Goal: Task Accomplishment & Management: Use online tool/utility

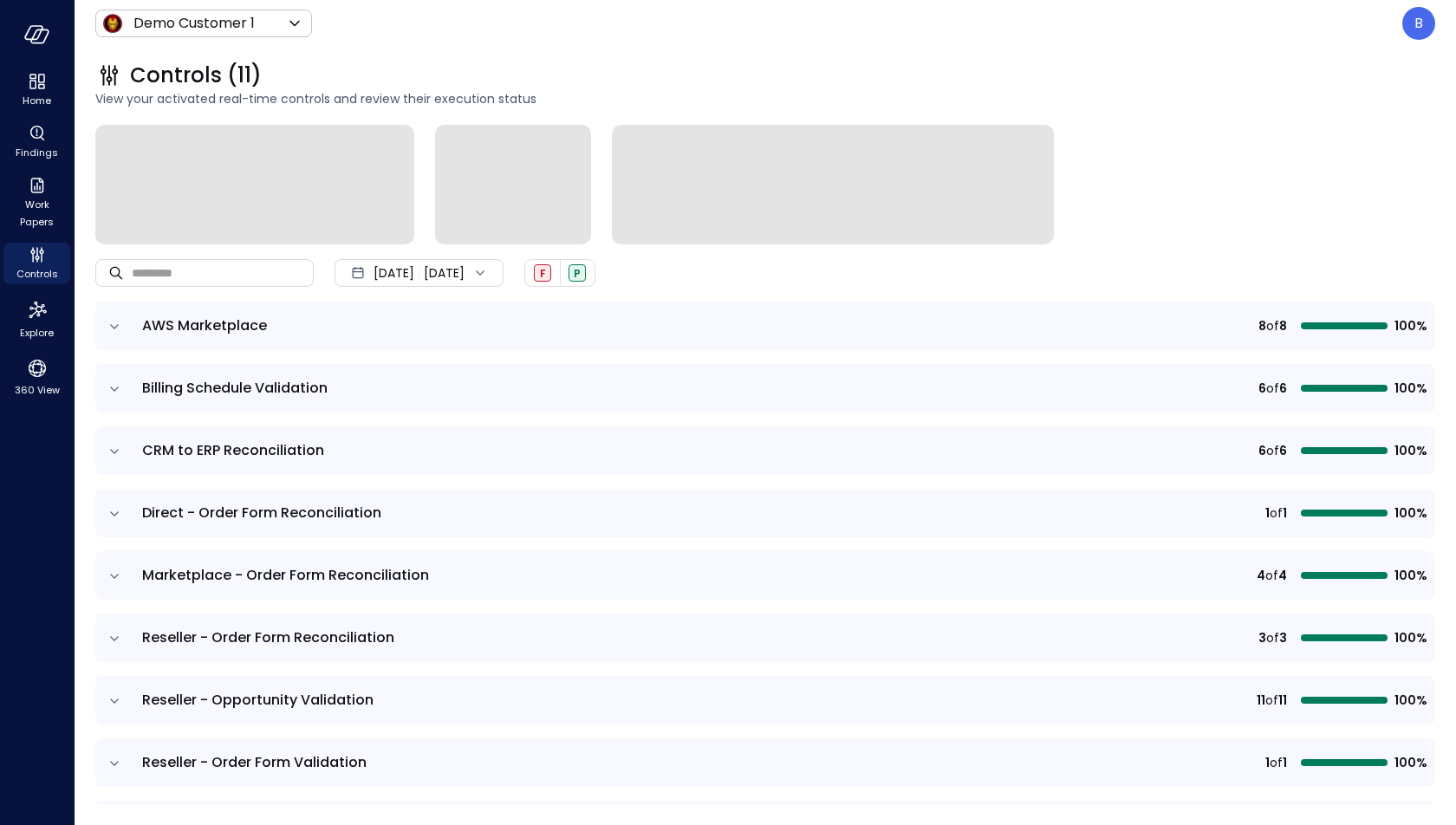
click at [262, 49] on div "Controls (11) View your activated real-time controls and review their execution…" at bounding box center [754, 85] width 1361 height 76
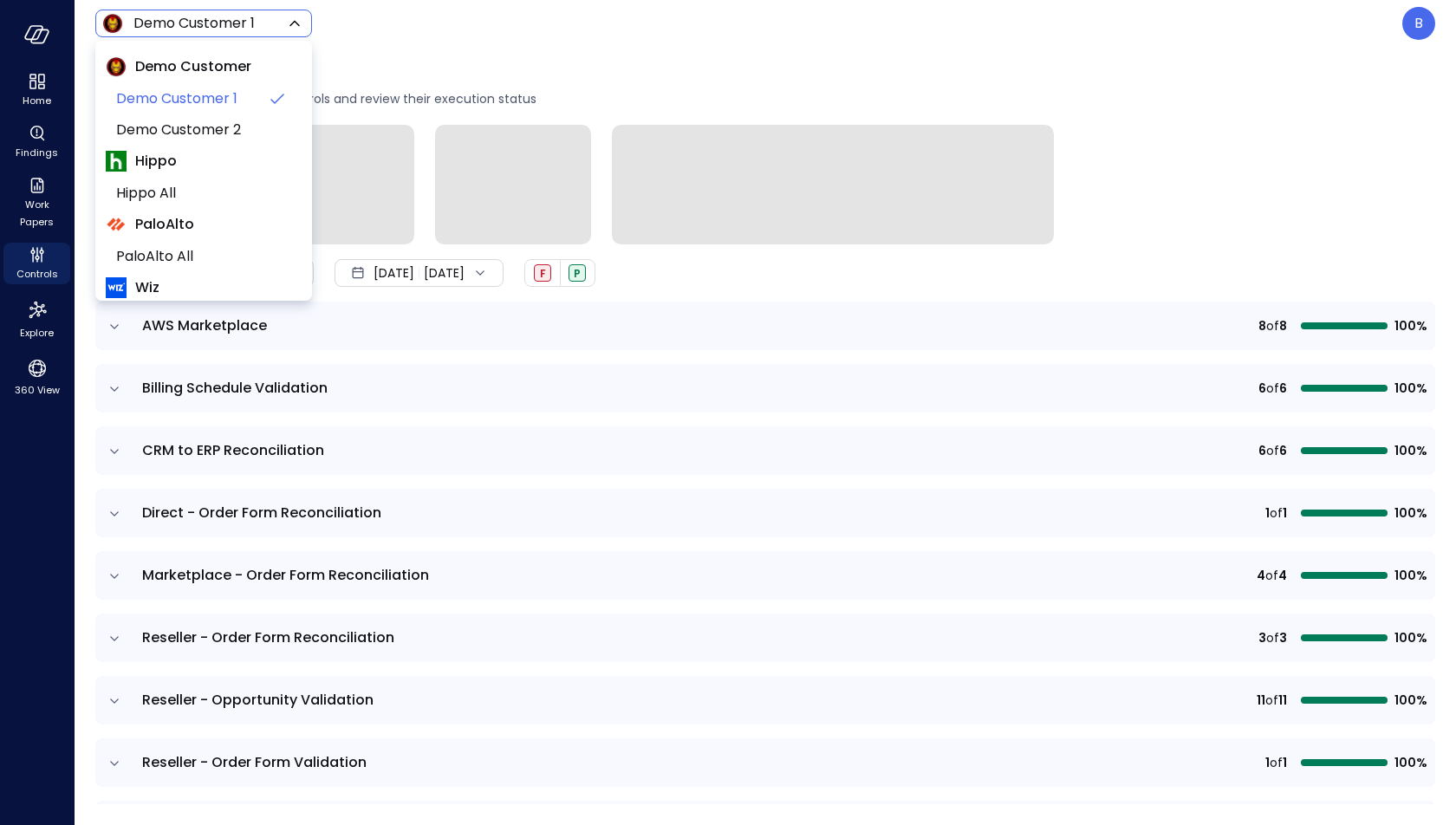
click at [259, 25] on body "Home Findings Work Papers Controls Explore 360 View Demo Customer 1 ***** ​ B C…" at bounding box center [728, 412] width 1456 height 825
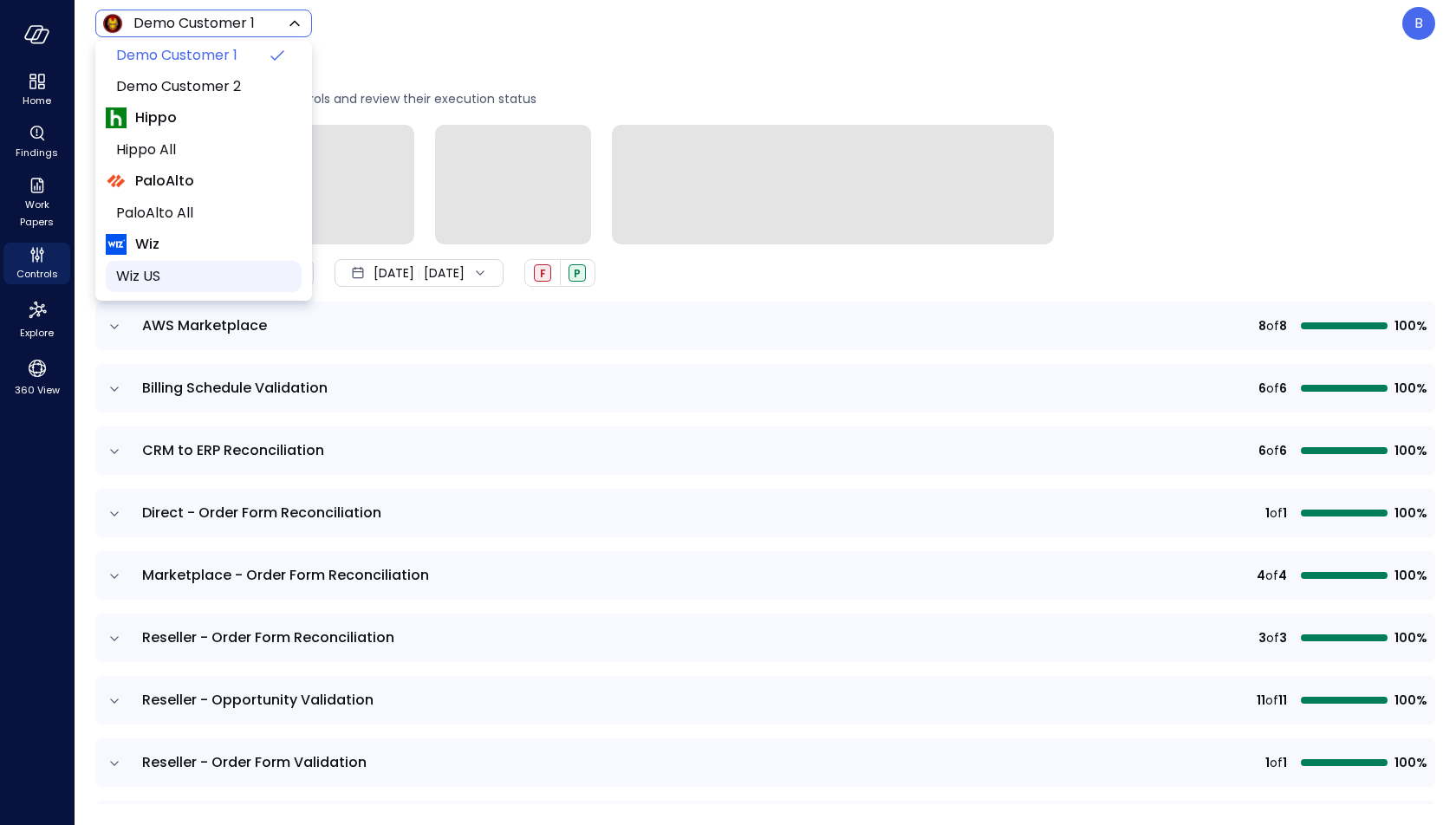
click at [182, 280] on span "Wiz US" at bounding box center [202, 276] width 172 height 21
type input "******"
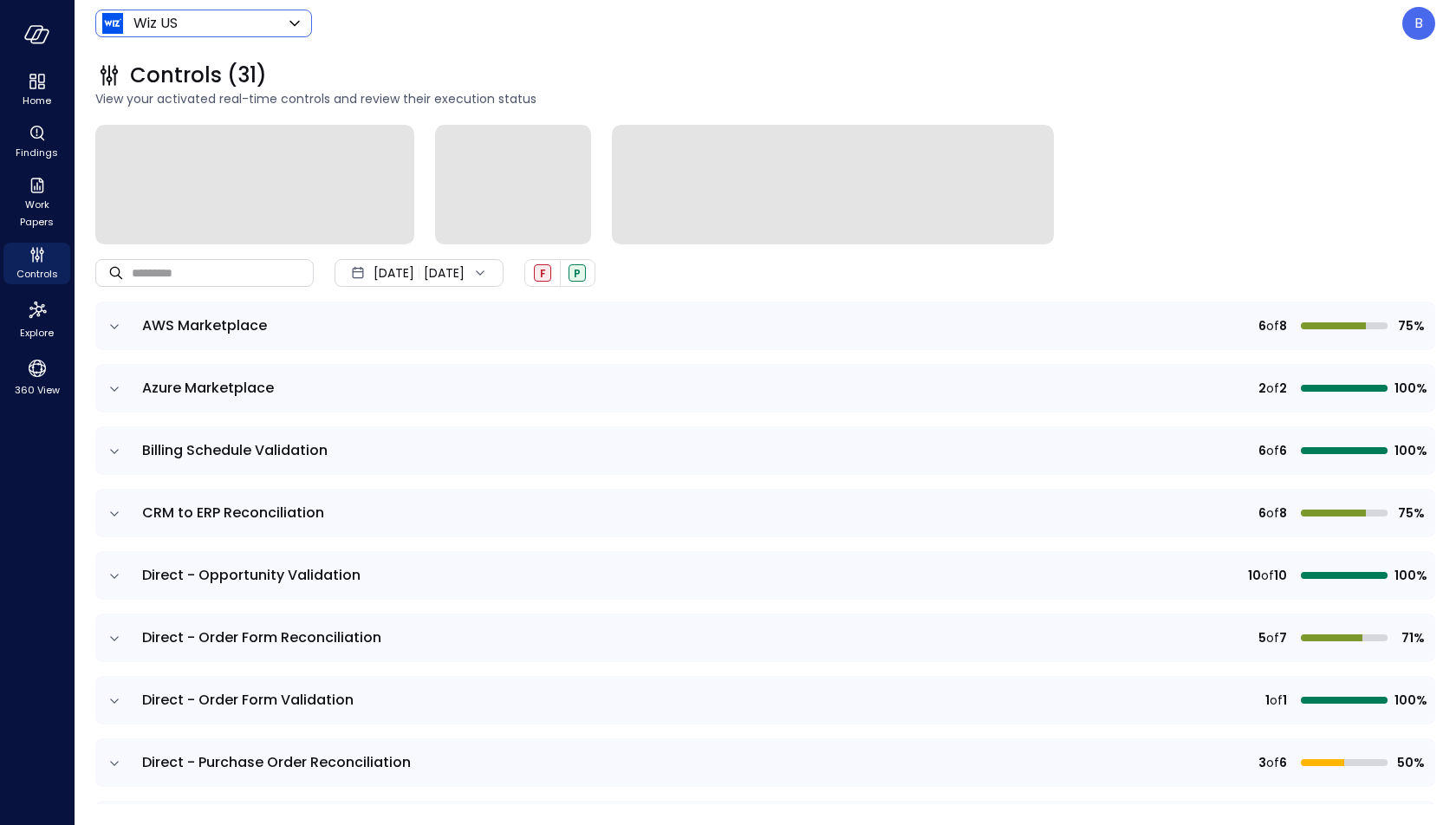
click at [458, 271] on div "Sep 1, 2025 Sep 26, 2025" at bounding box center [419, 273] width 169 height 28
click at [455, 378] on li "Current Year 2025" at bounding box center [428, 378] width 138 height 29
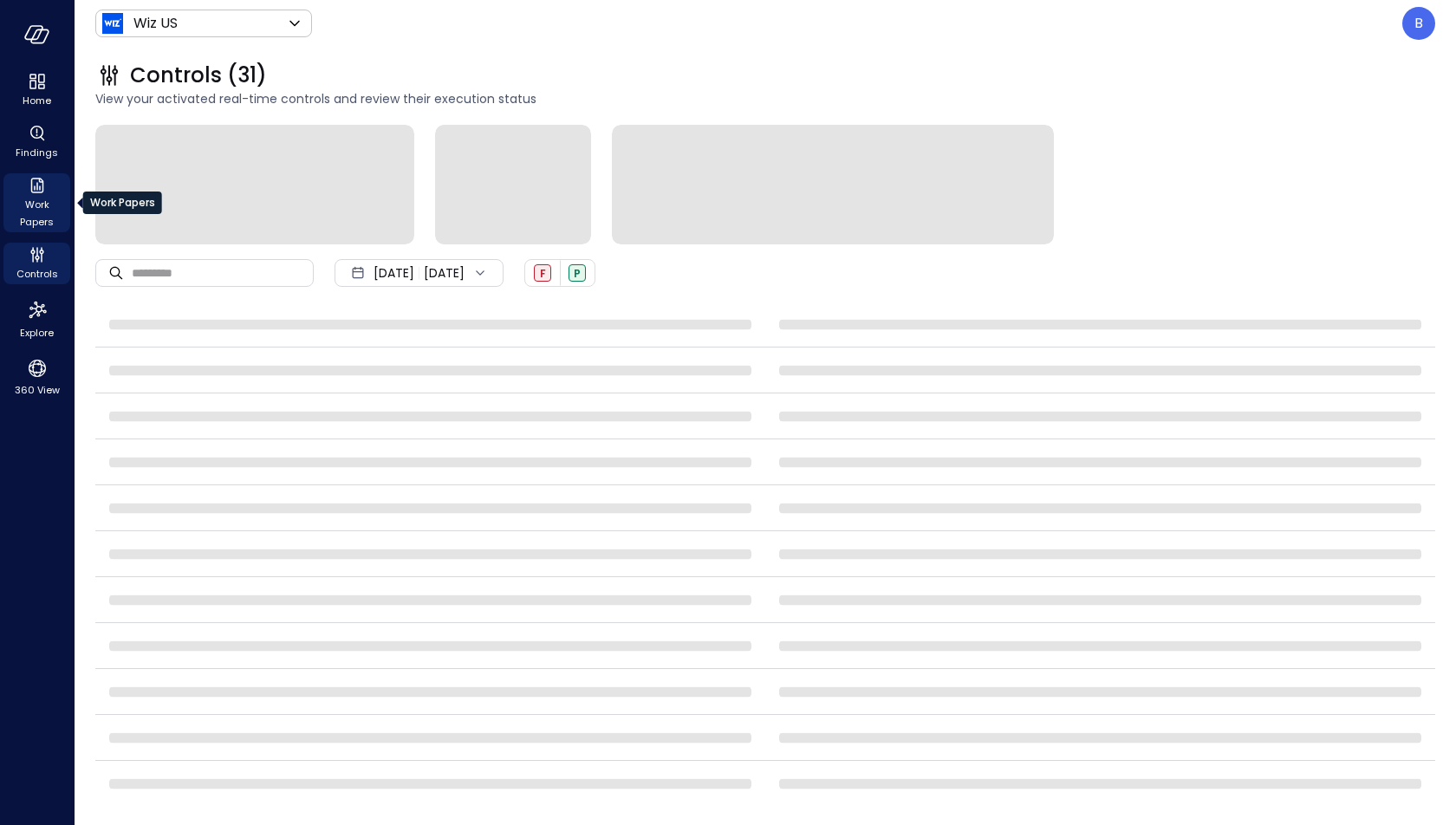
click at [41, 196] on span "Work Papers" at bounding box center [36, 213] width 53 height 34
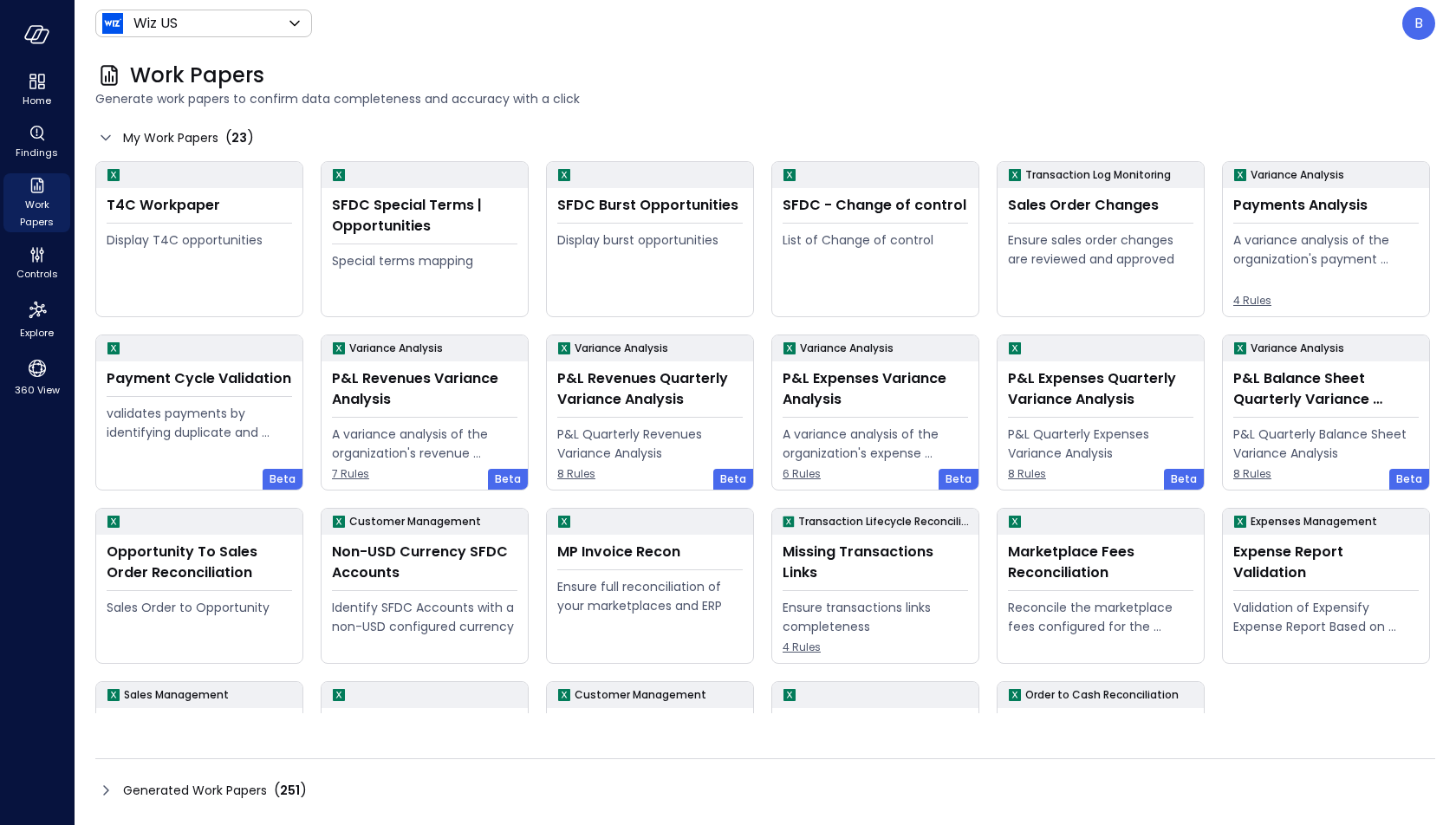
click at [103, 794] on icon at bounding box center [105, 790] width 21 height 21
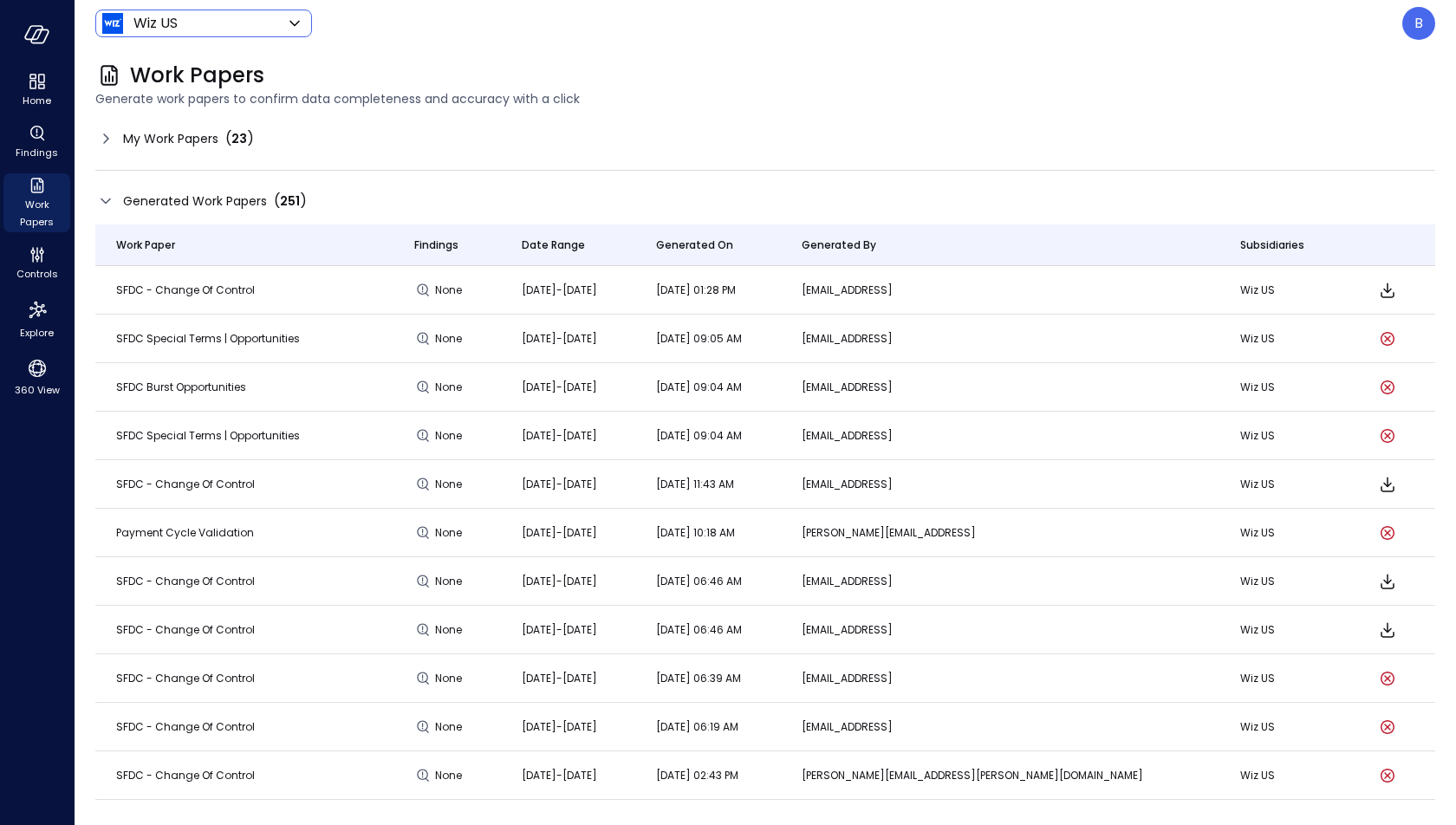
click at [288, 25] on icon at bounding box center [294, 23] width 21 height 21
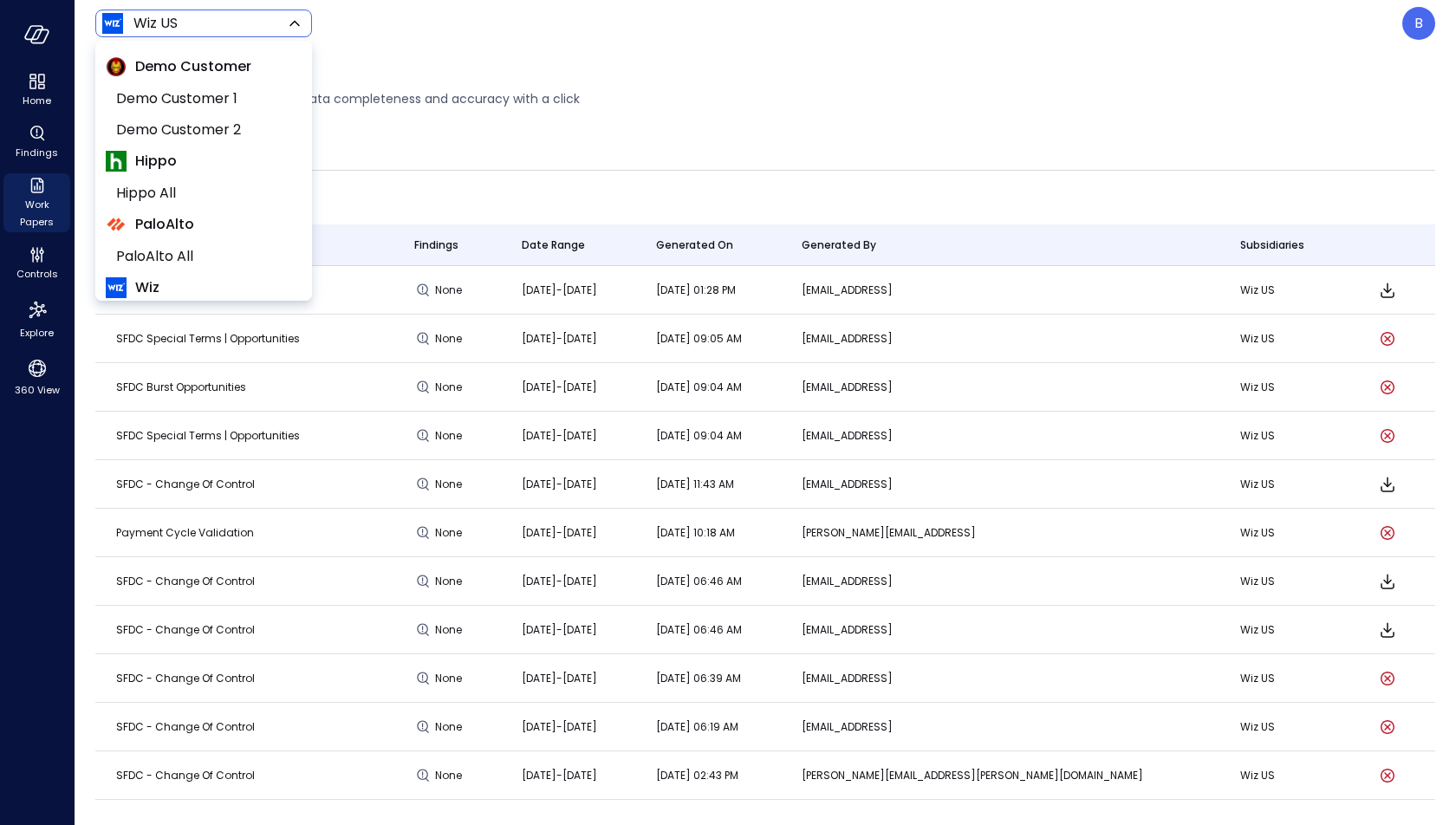
click at [560, 159] on div at bounding box center [728, 412] width 1456 height 825
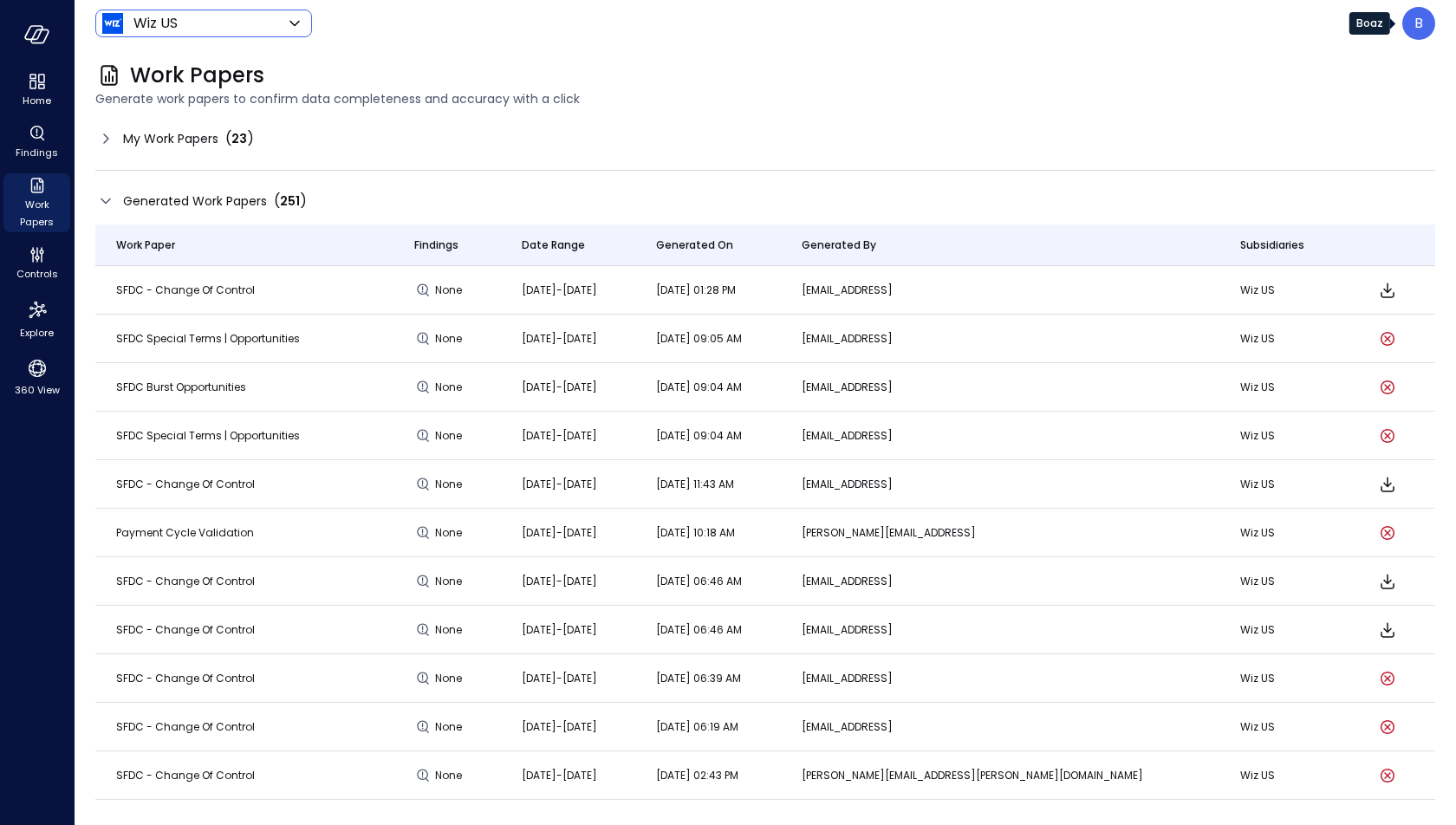
click at [1415, 24] on p "B" at bounding box center [1420, 23] width 9 height 21
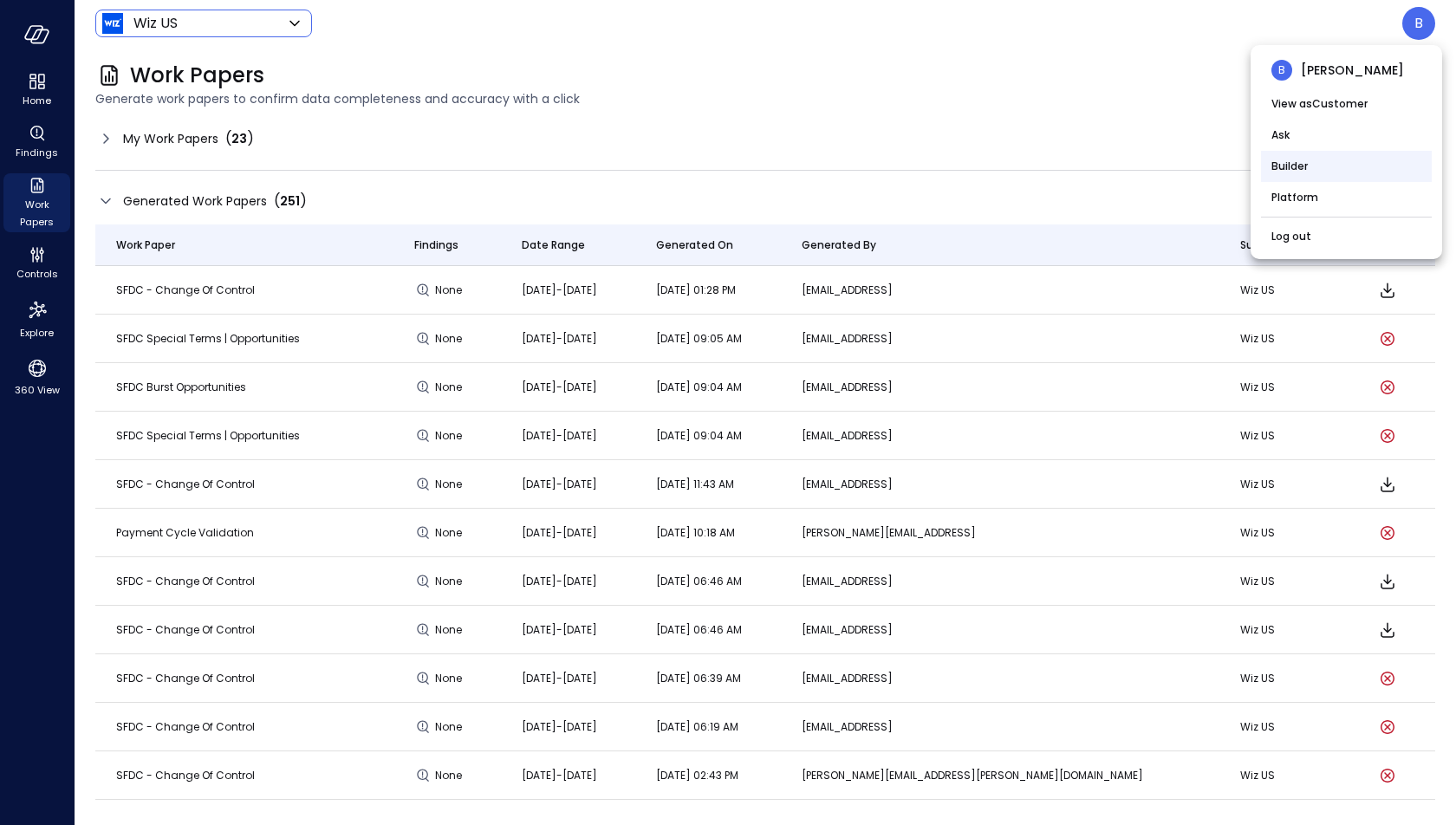
click at [1333, 172] on li "Builder" at bounding box center [1346, 166] width 171 height 31
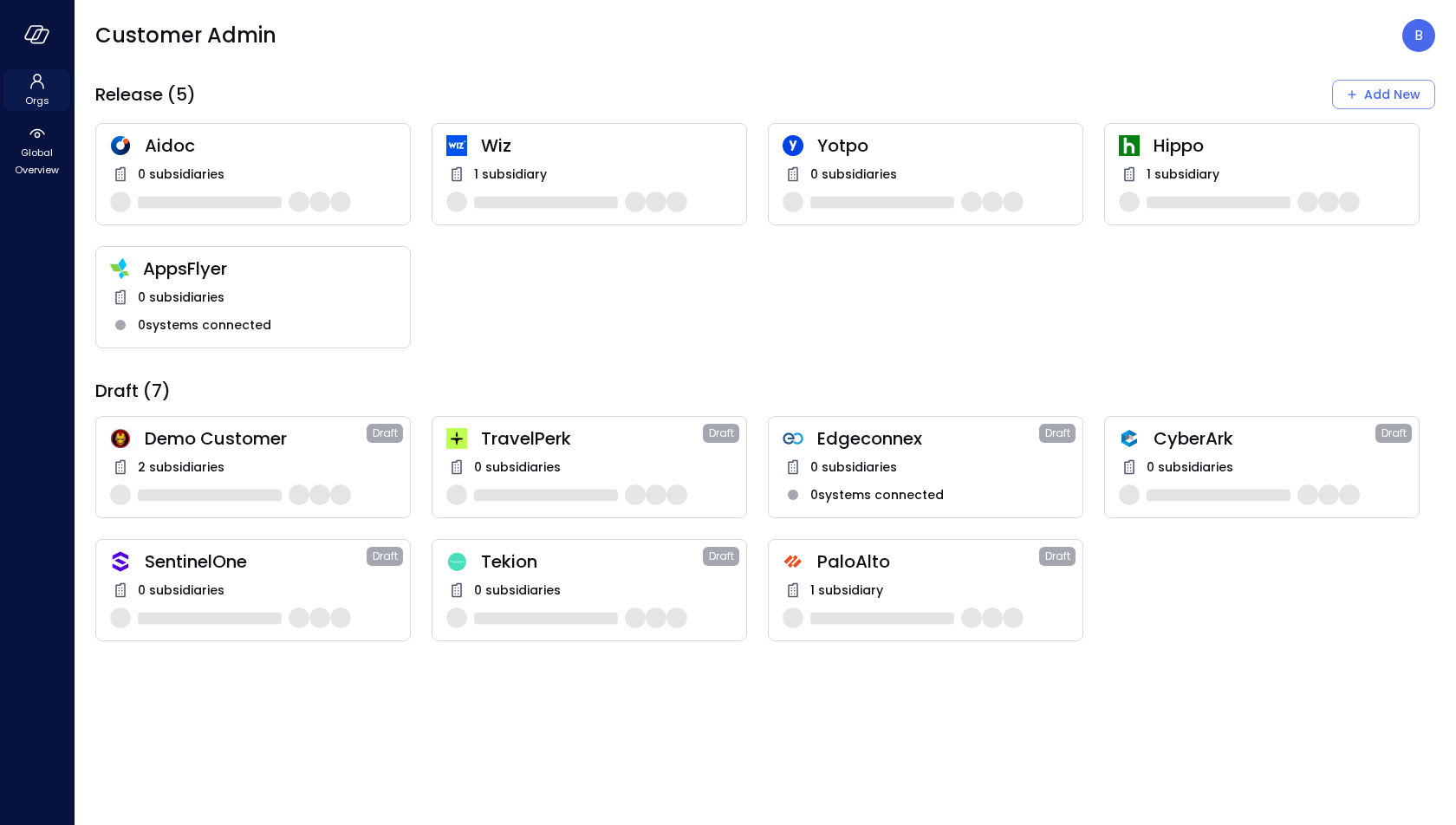
click at [37, 103] on span "Orgs" at bounding box center [37, 100] width 25 height 17
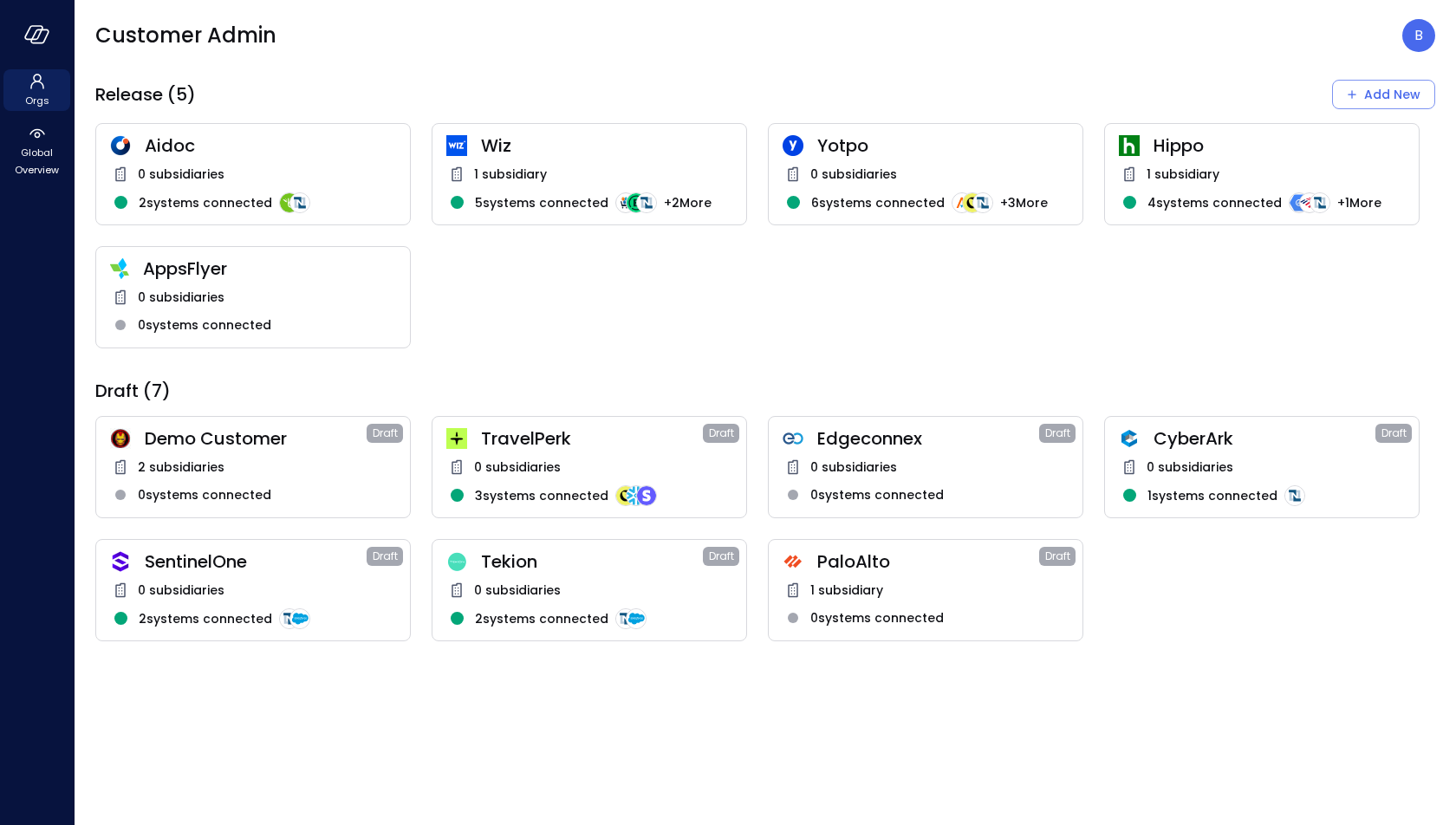
click at [115, 280] on div "AppsFlyer" at bounding box center [252, 269] width 286 height 23
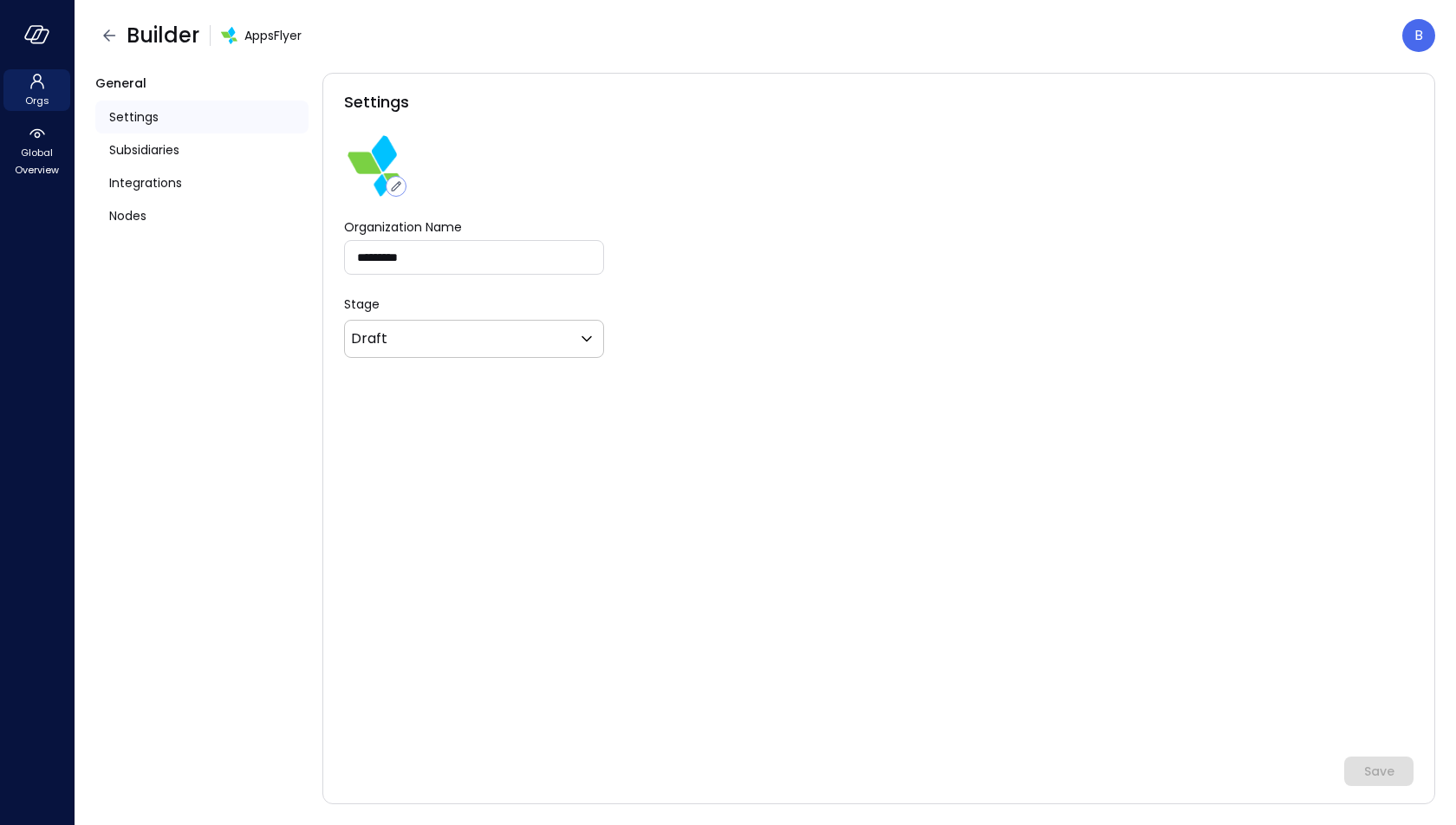
type input "*******"
click at [29, 90] on icon at bounding box center [37, 81] width 21 height 21
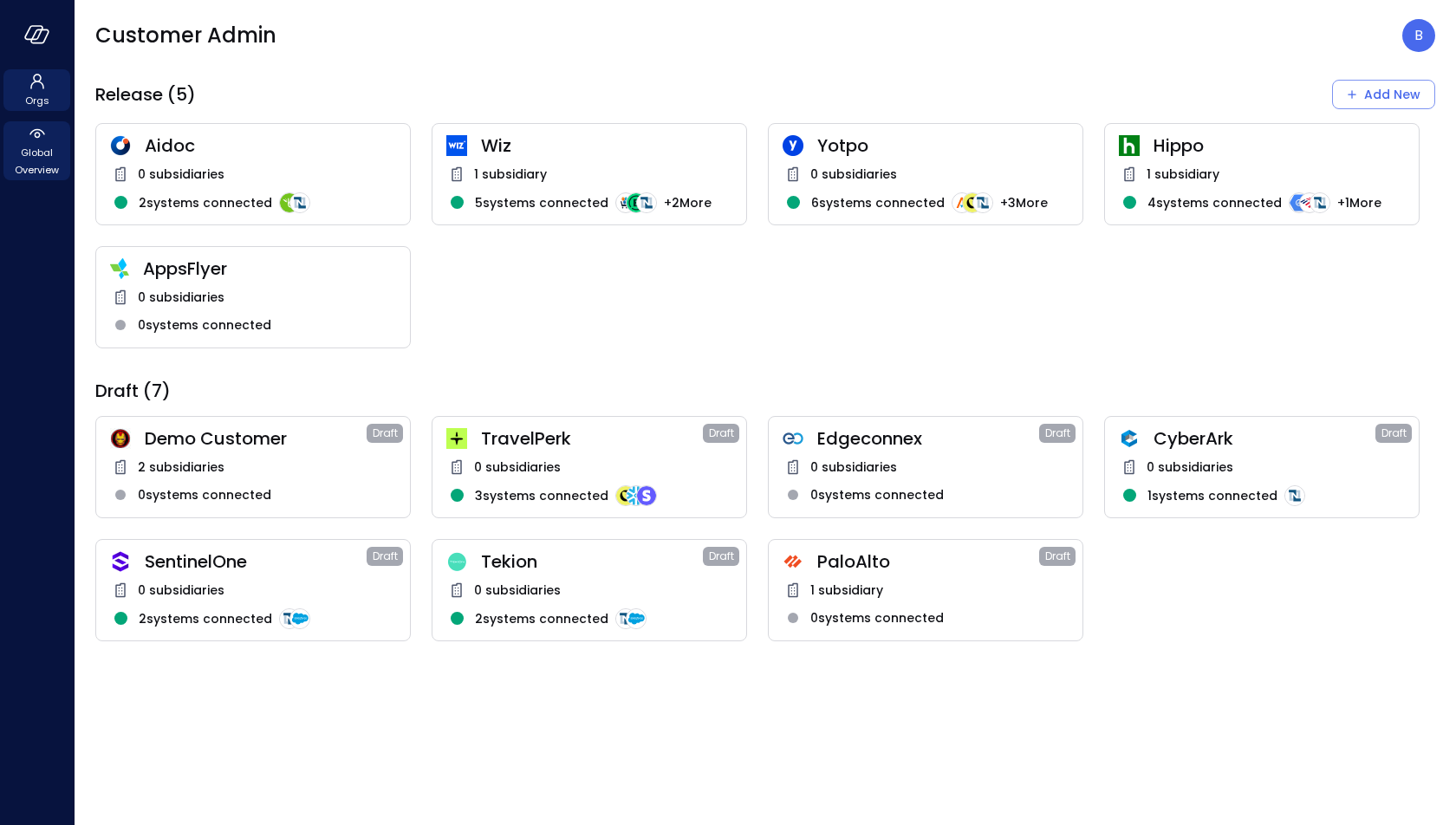
click at [29, 148] on span "Global Overview" at bounding box center [36, 162] width 53 height 34
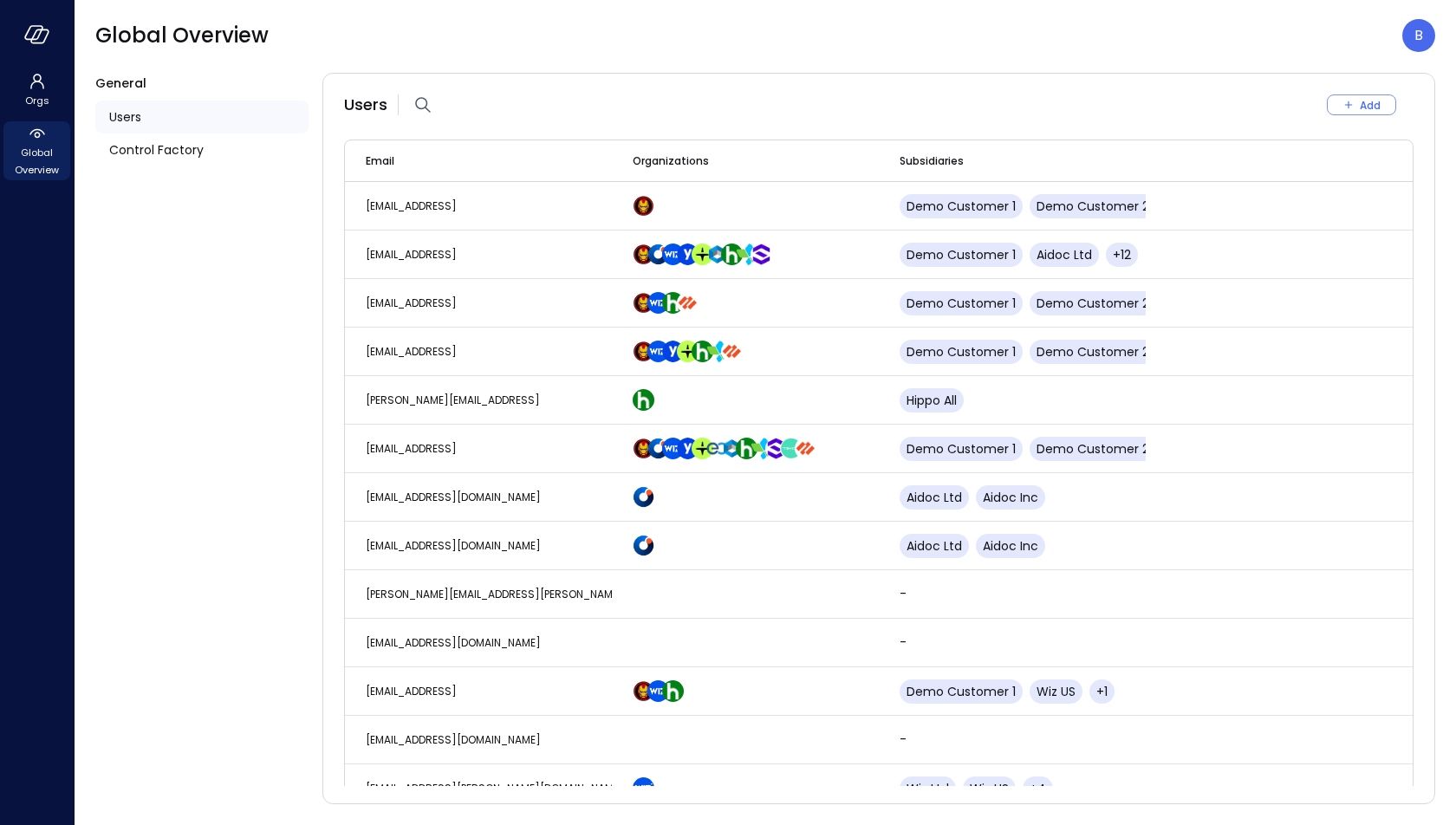
click at [181, 122] on div "Users" at bounding box center [202, 117] width 213 height 33
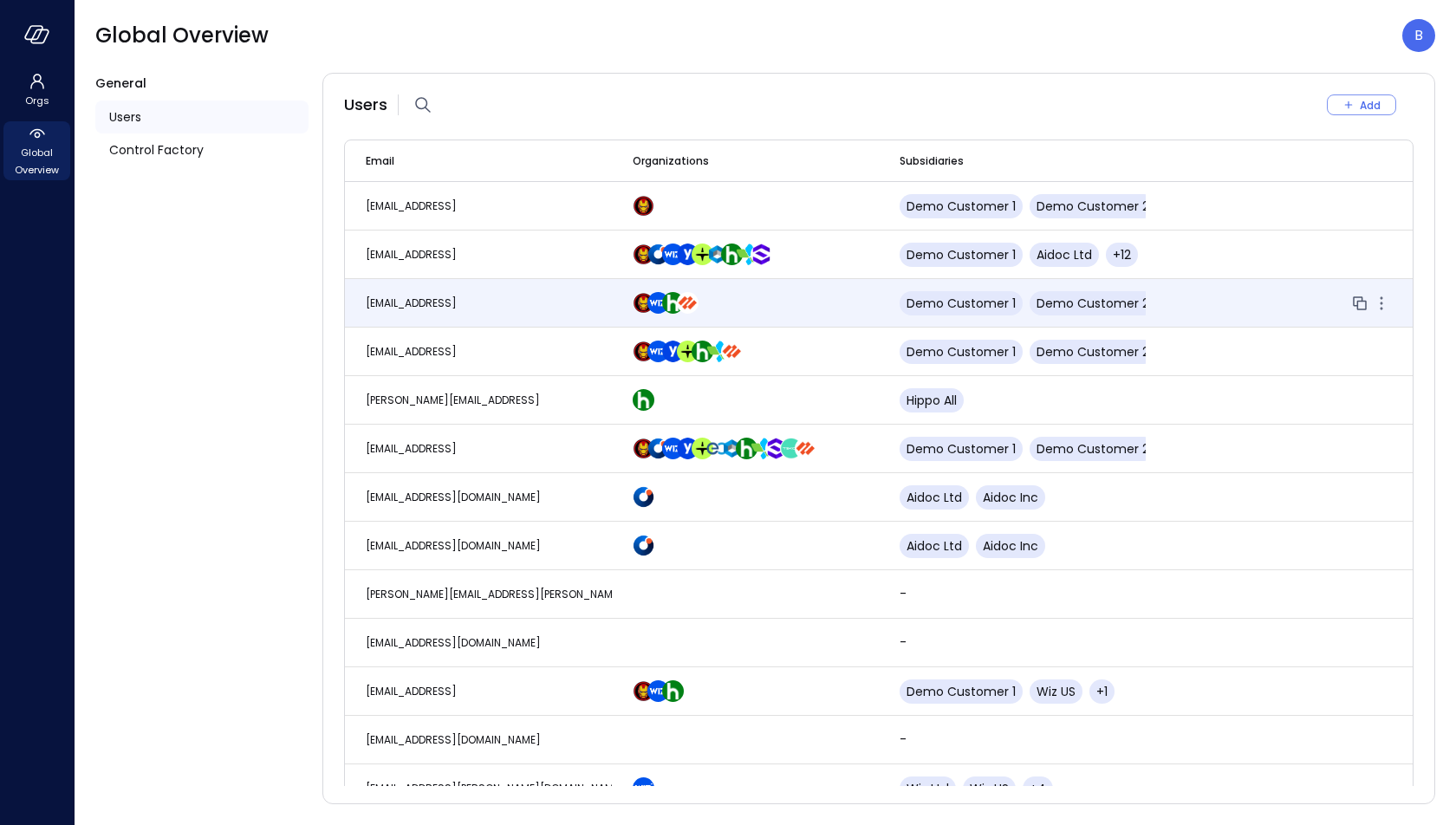
click at [457, 300] on span "[EMAIL_ADDRESS]" at bounding box center [411, 303] width 91 height 15
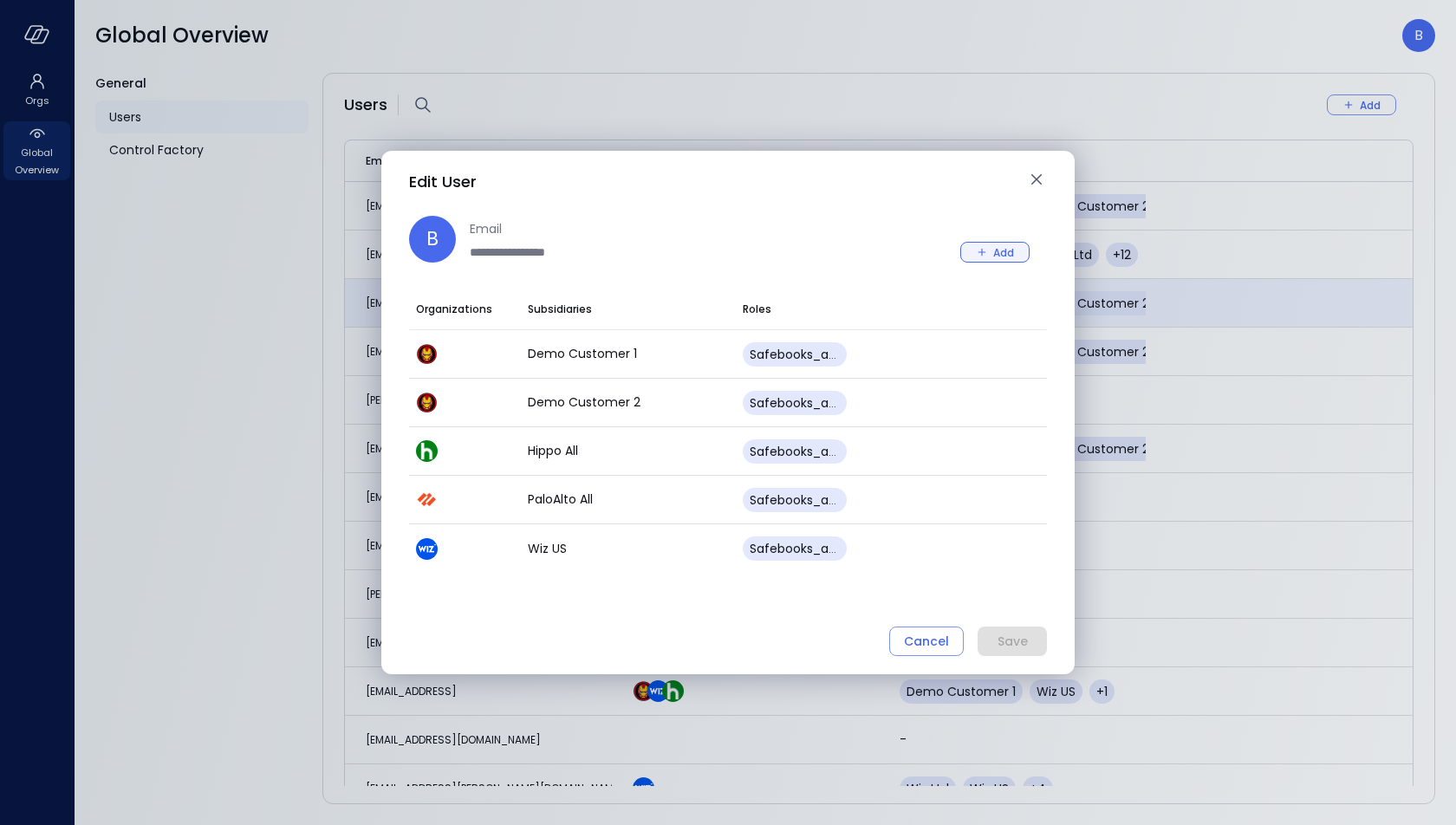
click at [994, 260] on div "Add" at bounding box center [1003, 252] width 21 height 18
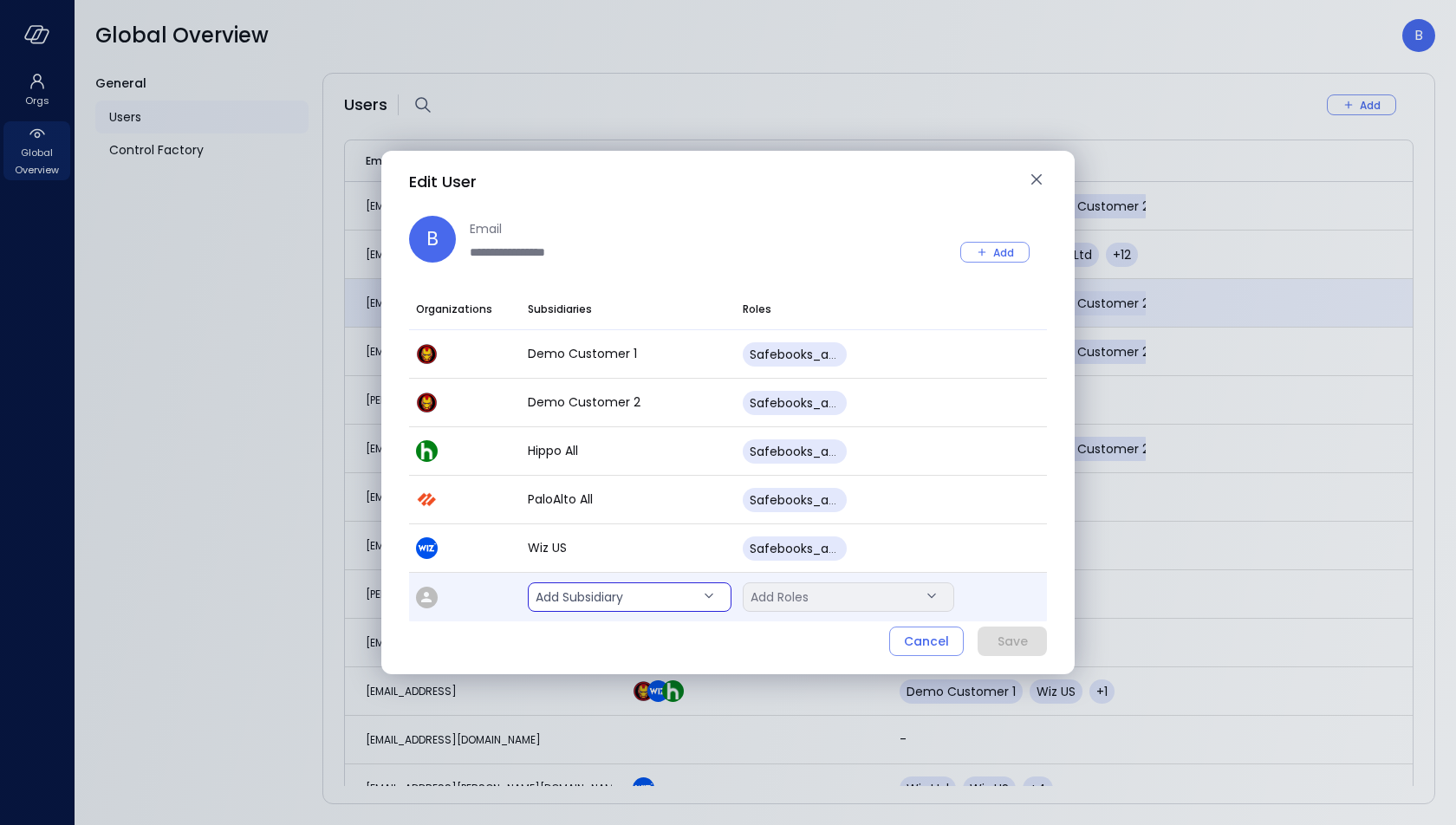
click at [619, 606] on body "Orgs Global Overview Global Overview B General Users Control Factory Users Add …" at bounding box center [728, 412] width 1456 height 825
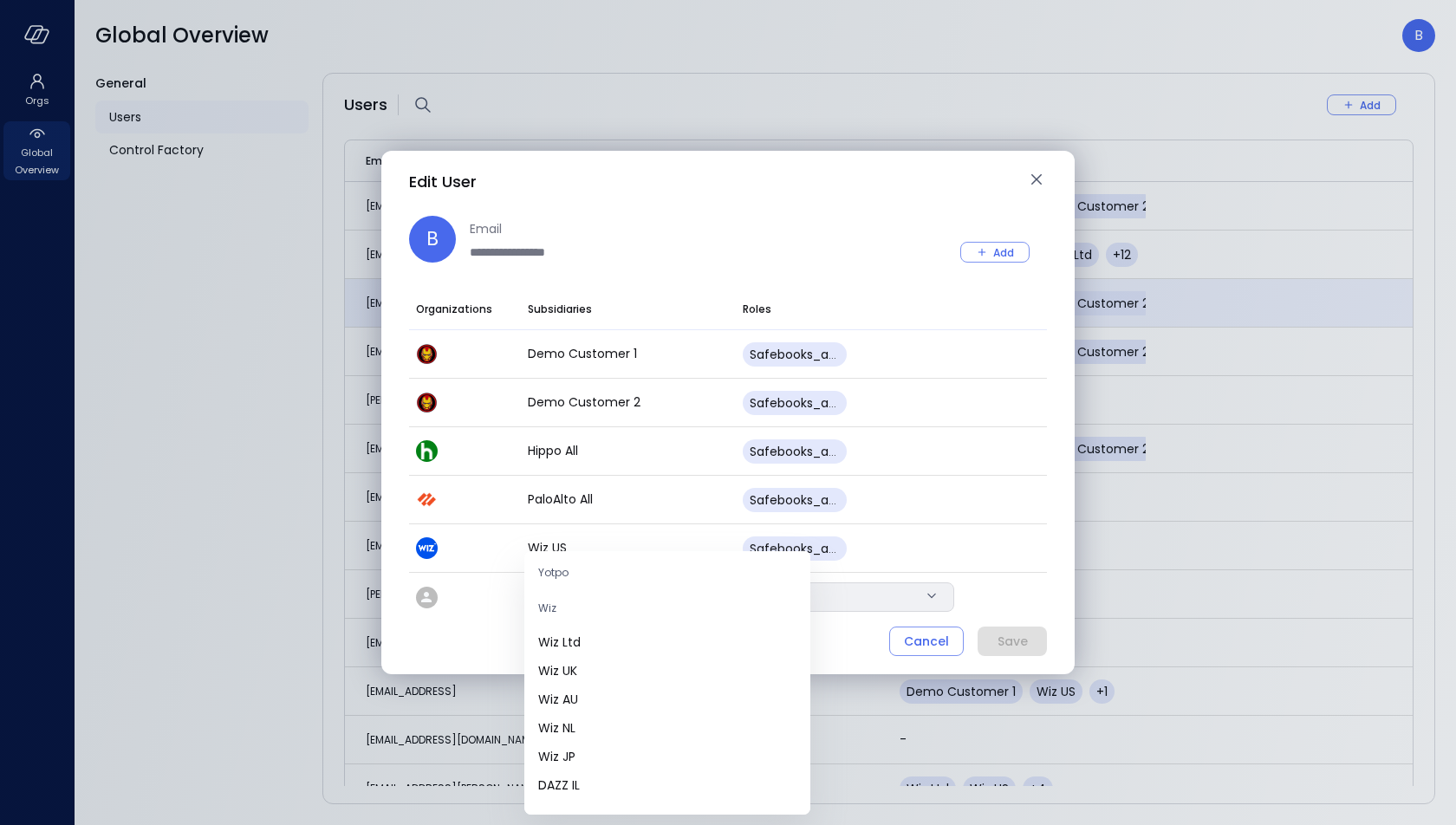
scroll to position [619, 0]
click at [620, 678] on span "Wiz UK" at bounding box center [667, 687] width 259 height 18
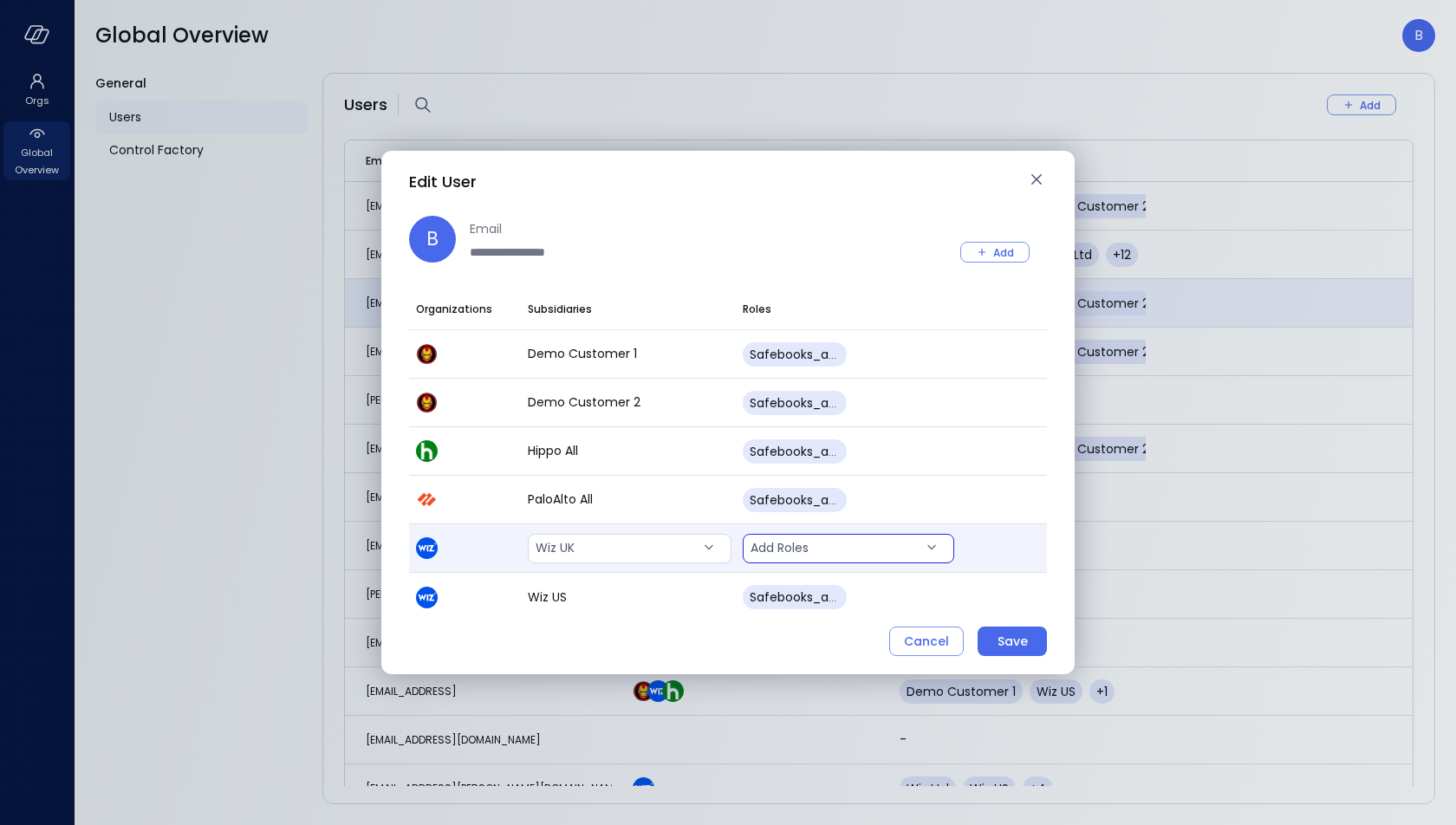
click at [921, 547] on body "Orgs Global Overview Global Overview B General Users Control Factory Users Add …" at bounding box center [728, 412] width 1456 height 825
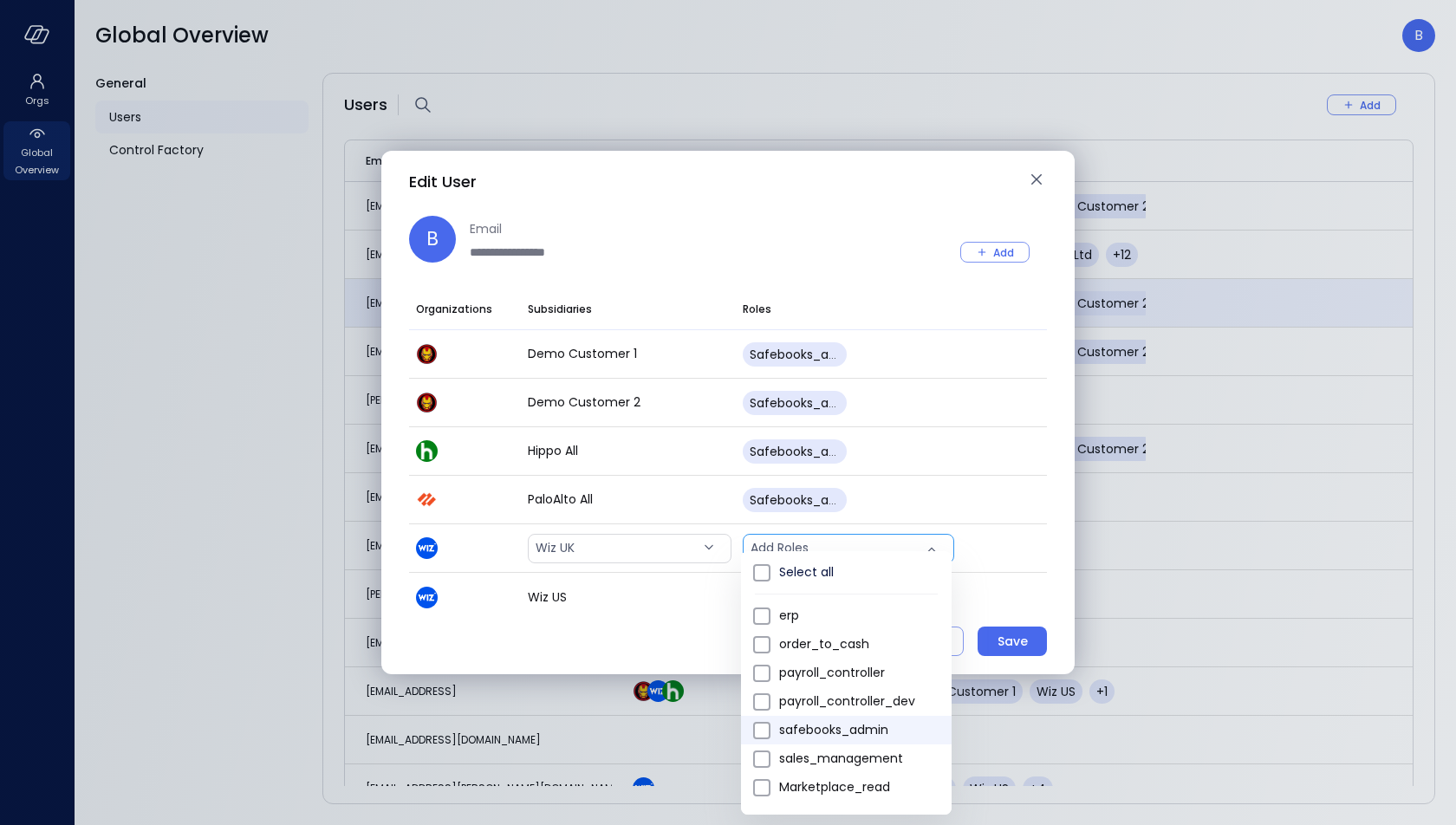
click at [880, 729] on span "safebooks_admin" at bounding box center [859, 731] width 159 height 18
type input "*"
click at [1000, 260] on div at bounding box center [728, 412] width 1456 height 825
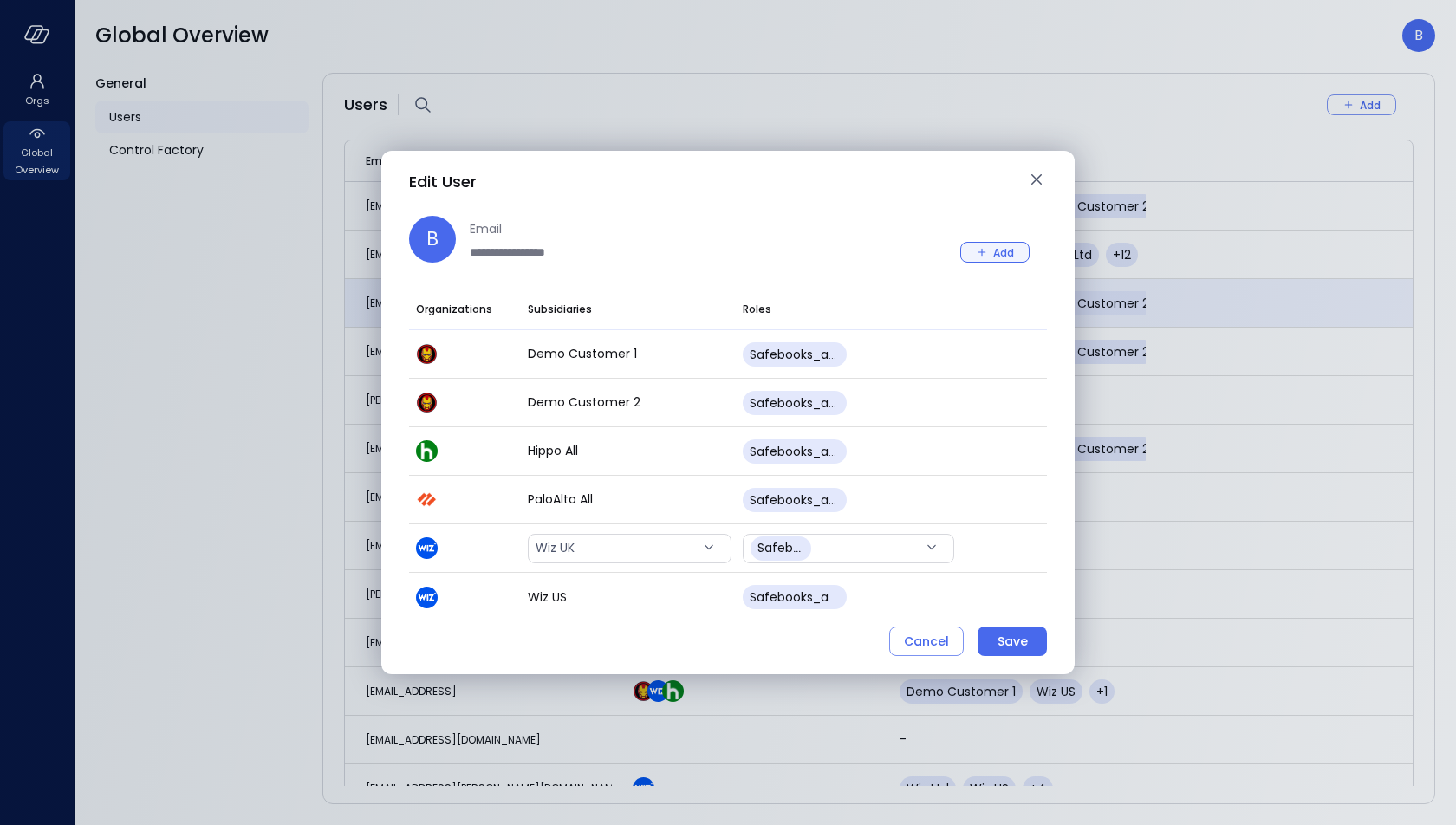
click at [1008, 255] on div "Add" at bounding box center [1003, 252] width 21 height 18
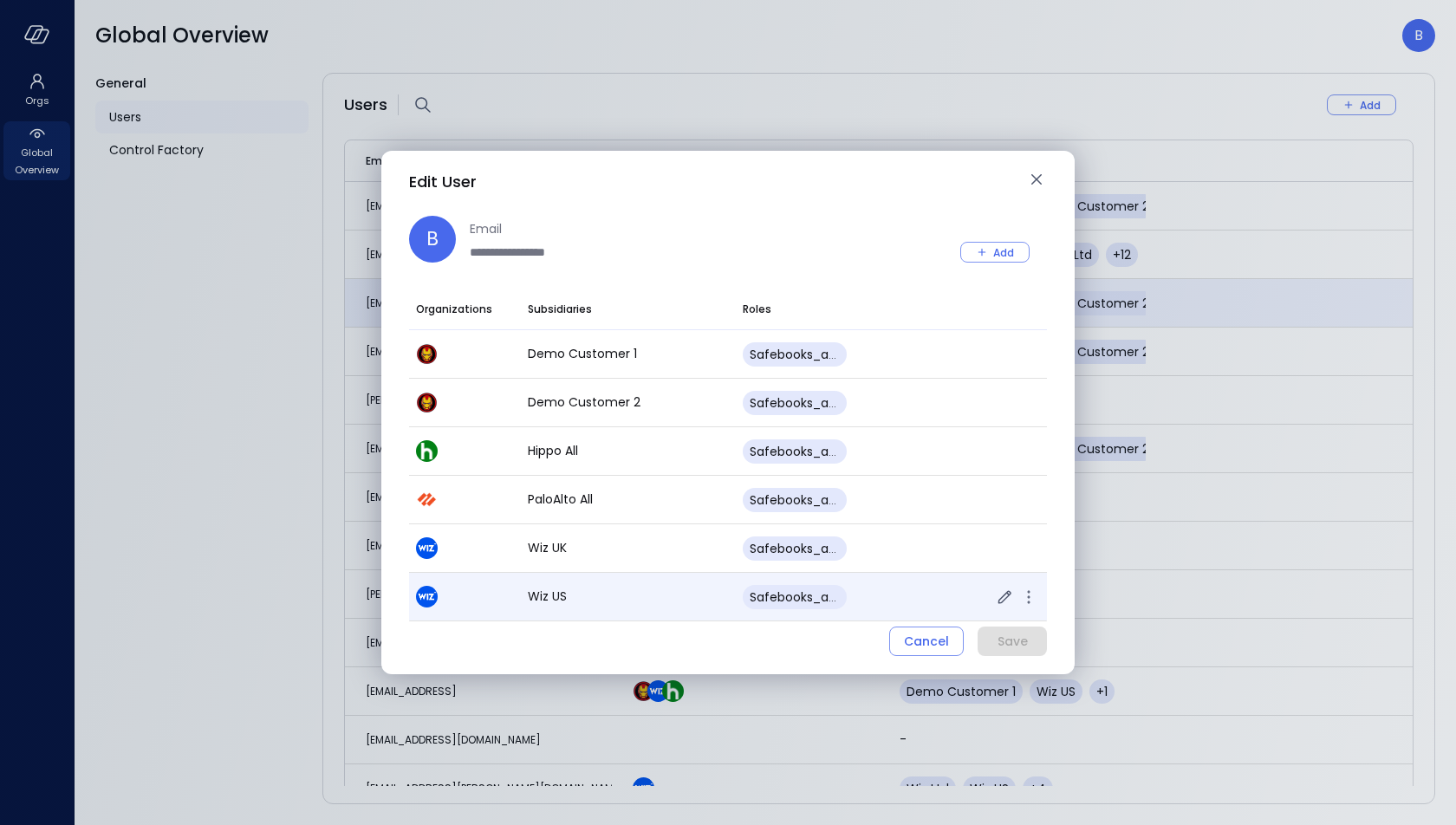
scroll to position [44, 0]
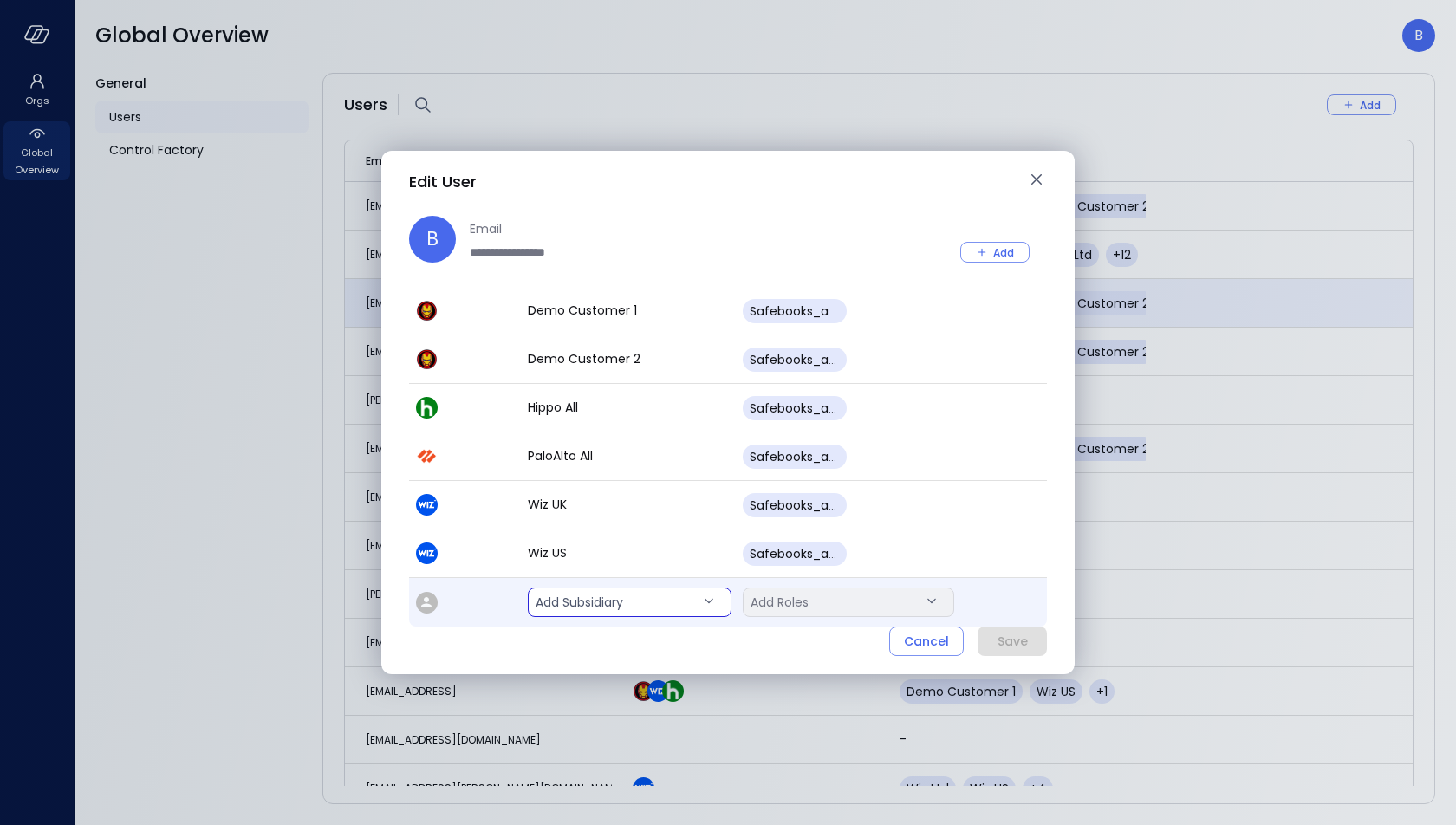
click at [625, 605] on body "Orgs Global Overview Global Overview B General Users Control Factory Users Add …" at bounding box center [728, 412] width 1456 height 825
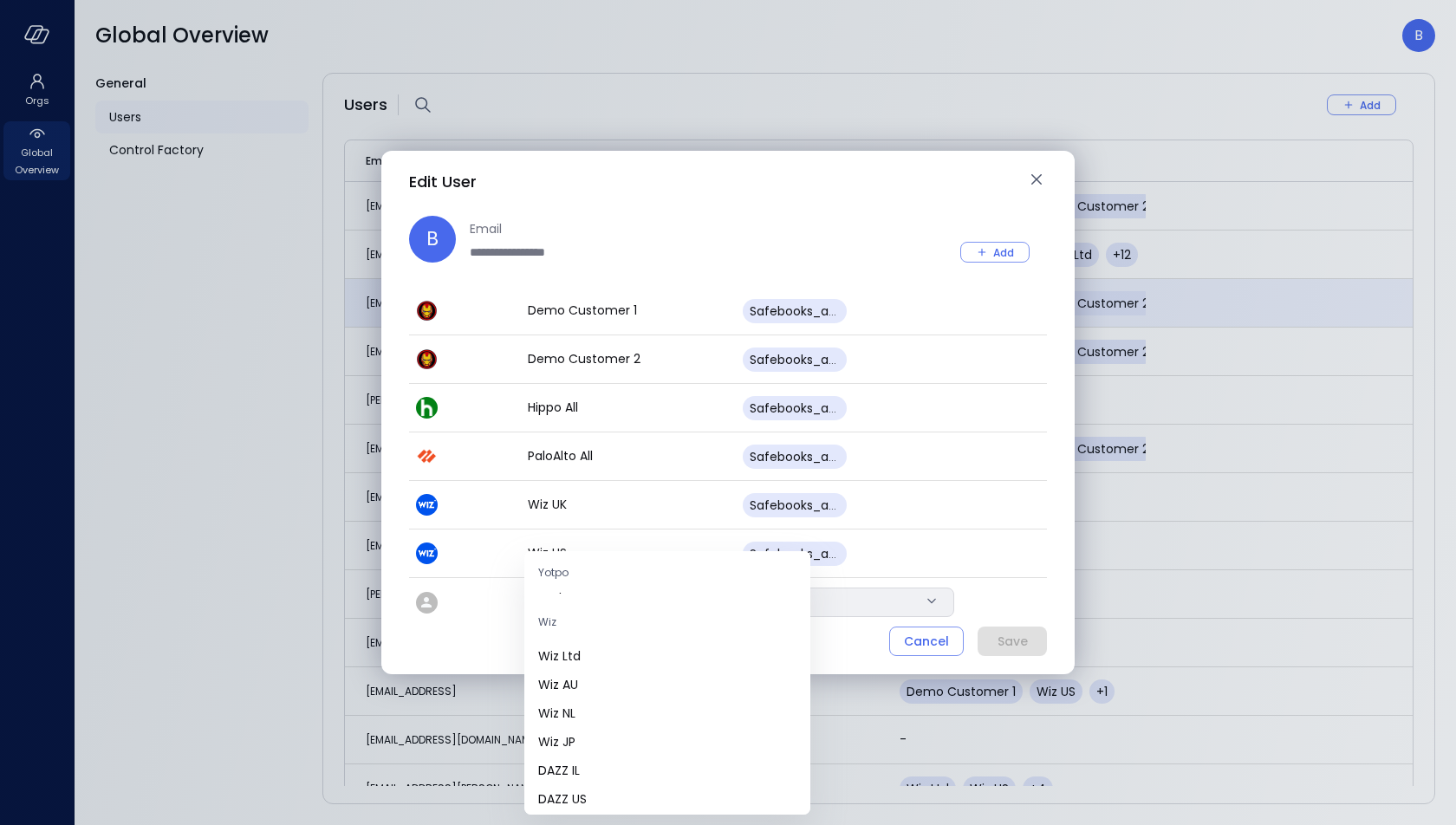
scroll to position [620, 0]
click at [652, 658] on span "Wiz Ltd" at bounding box center [667, 657] width 259 height 18
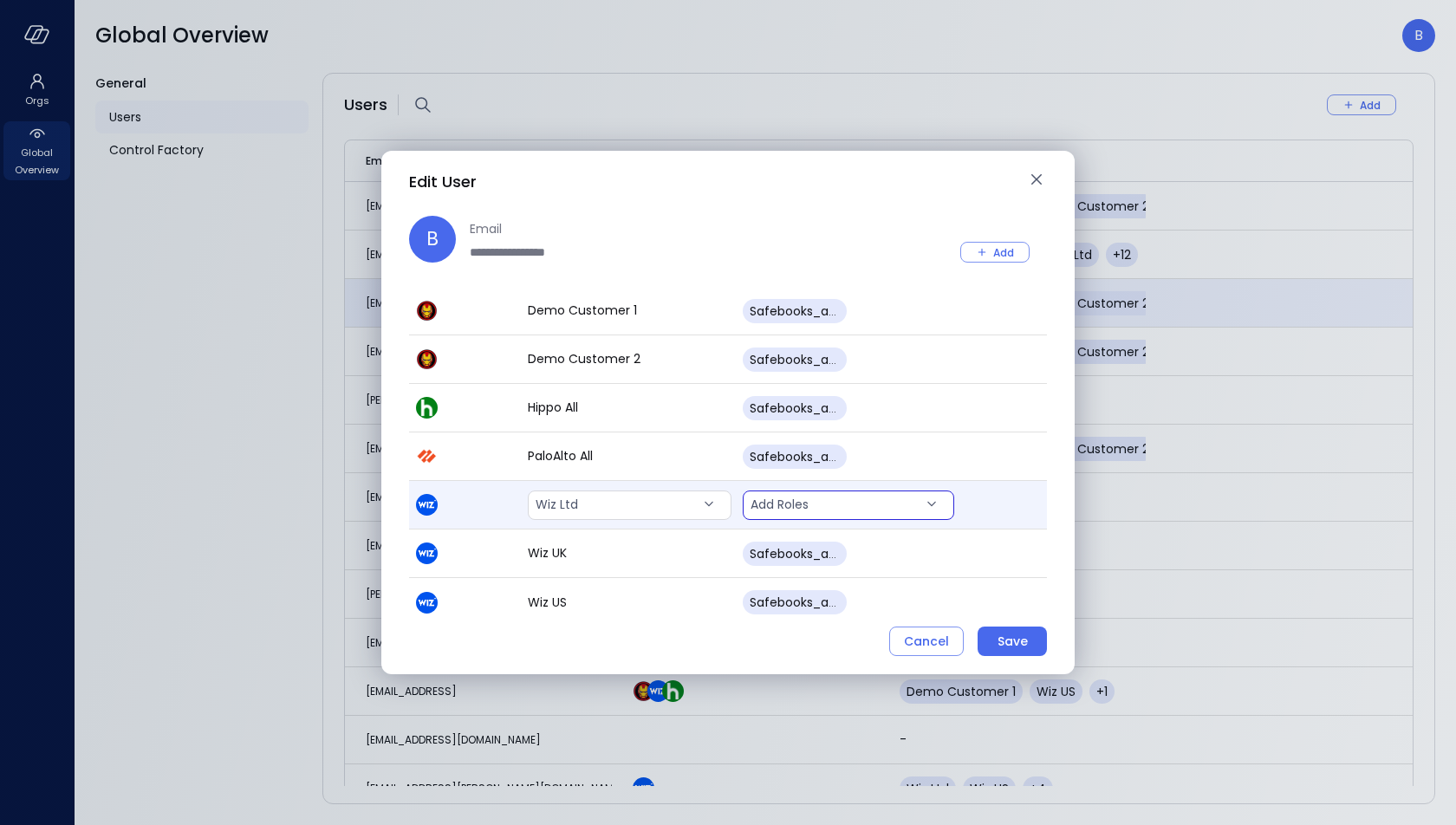
click at [890, 499] on body "Orgs Global Overview Global Overview B General Users Control Factory Users Add …" at bounding box center [728, 412] width 1456 height 825
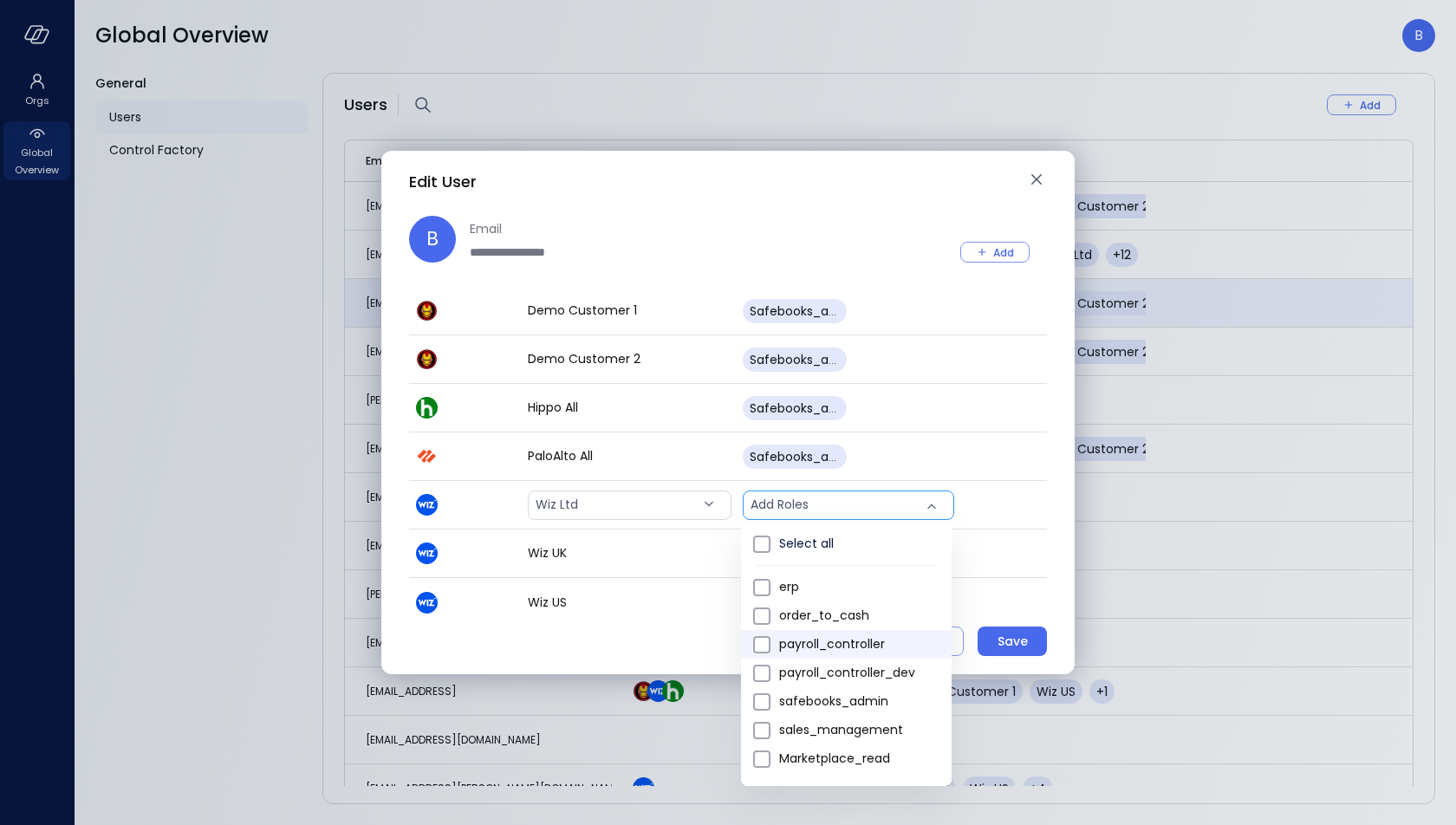
scroll to position [1, 0]
click at [881, 701] on span "safebooks_admin" at bounding box center [859, 701] width 159 height 18
type input "*"
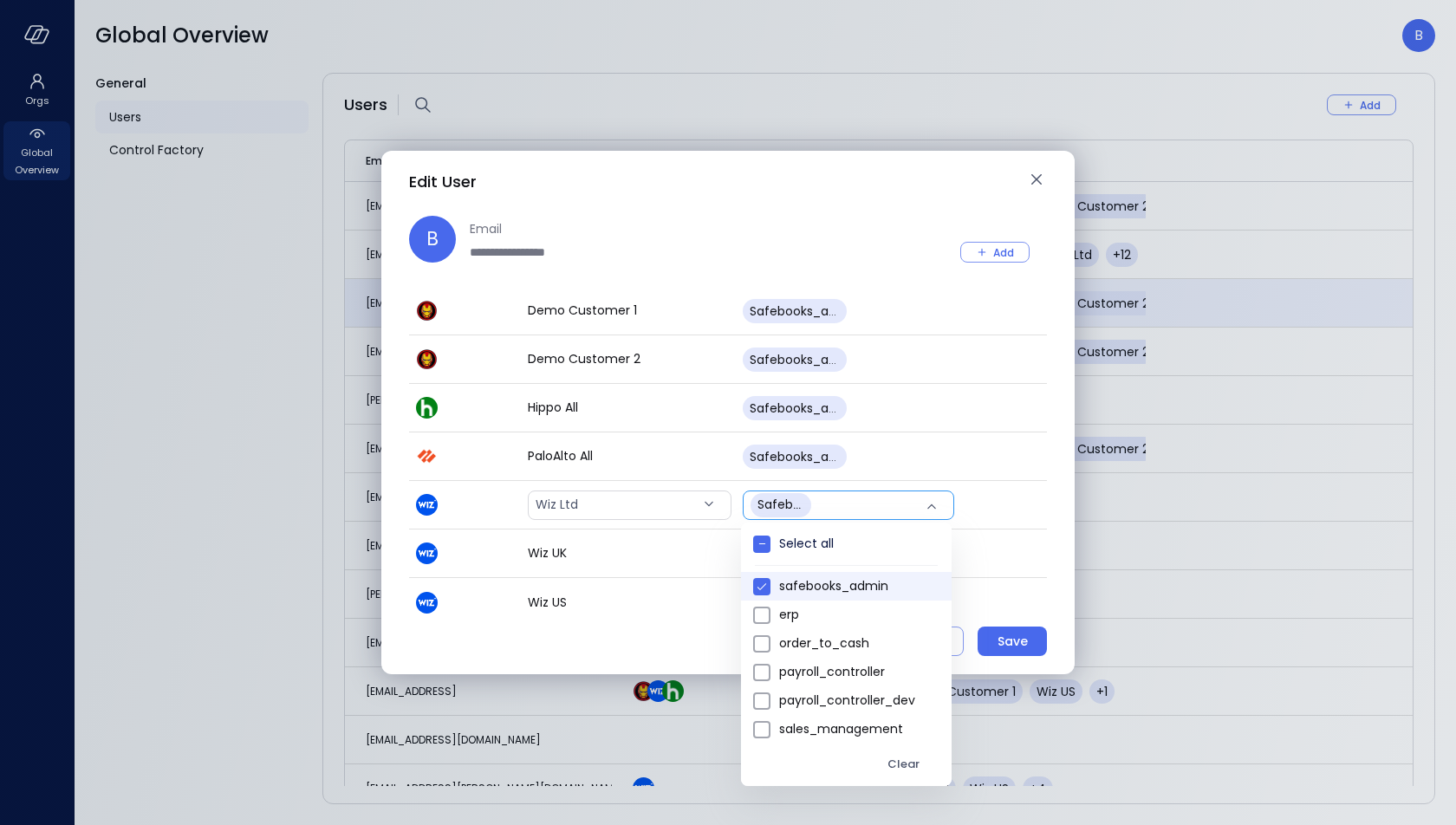
click at [890, 202] on div at bounding box center [728, 412] width 1456 height 825
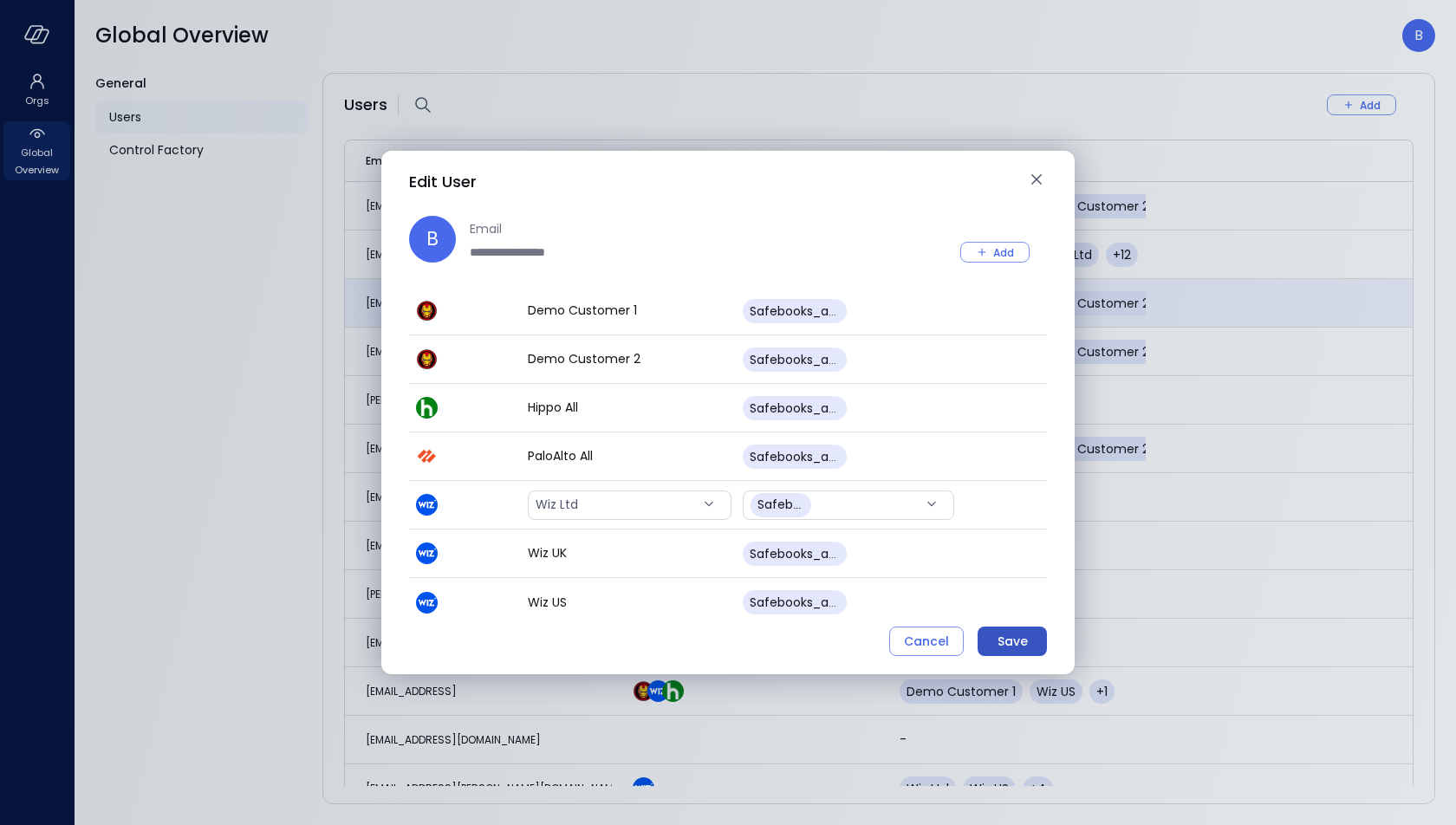
click at [1023, 648] on div "Save" at bounding box center [1012, 642] width 30 height 22
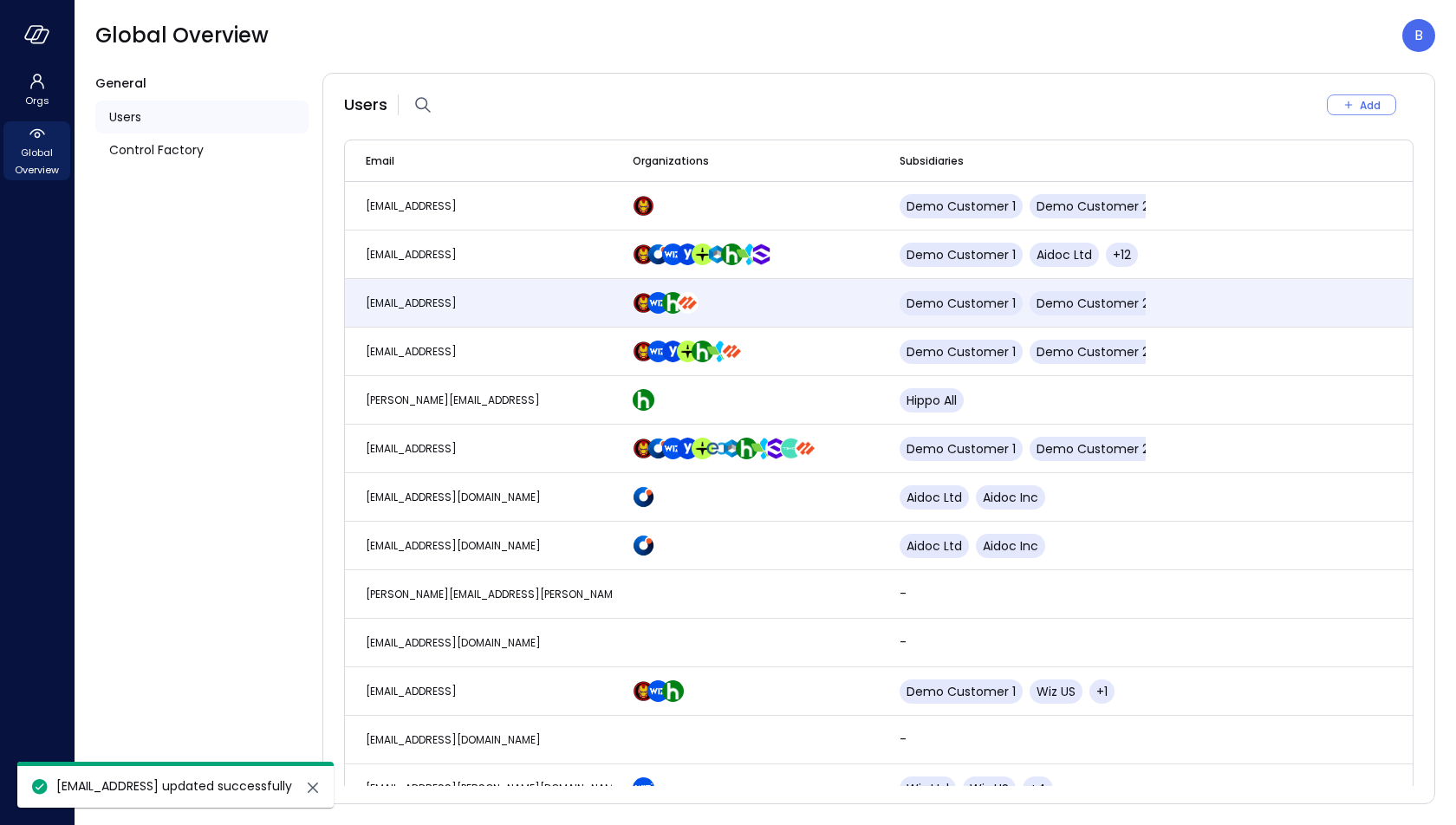
click at [1412, 53] on header "Global Overview B" at bounding box center [765, 35] width 1382 height 71
click at [1430, 37] on div "B" at bounding box center [1419, 35] width 33 height 33
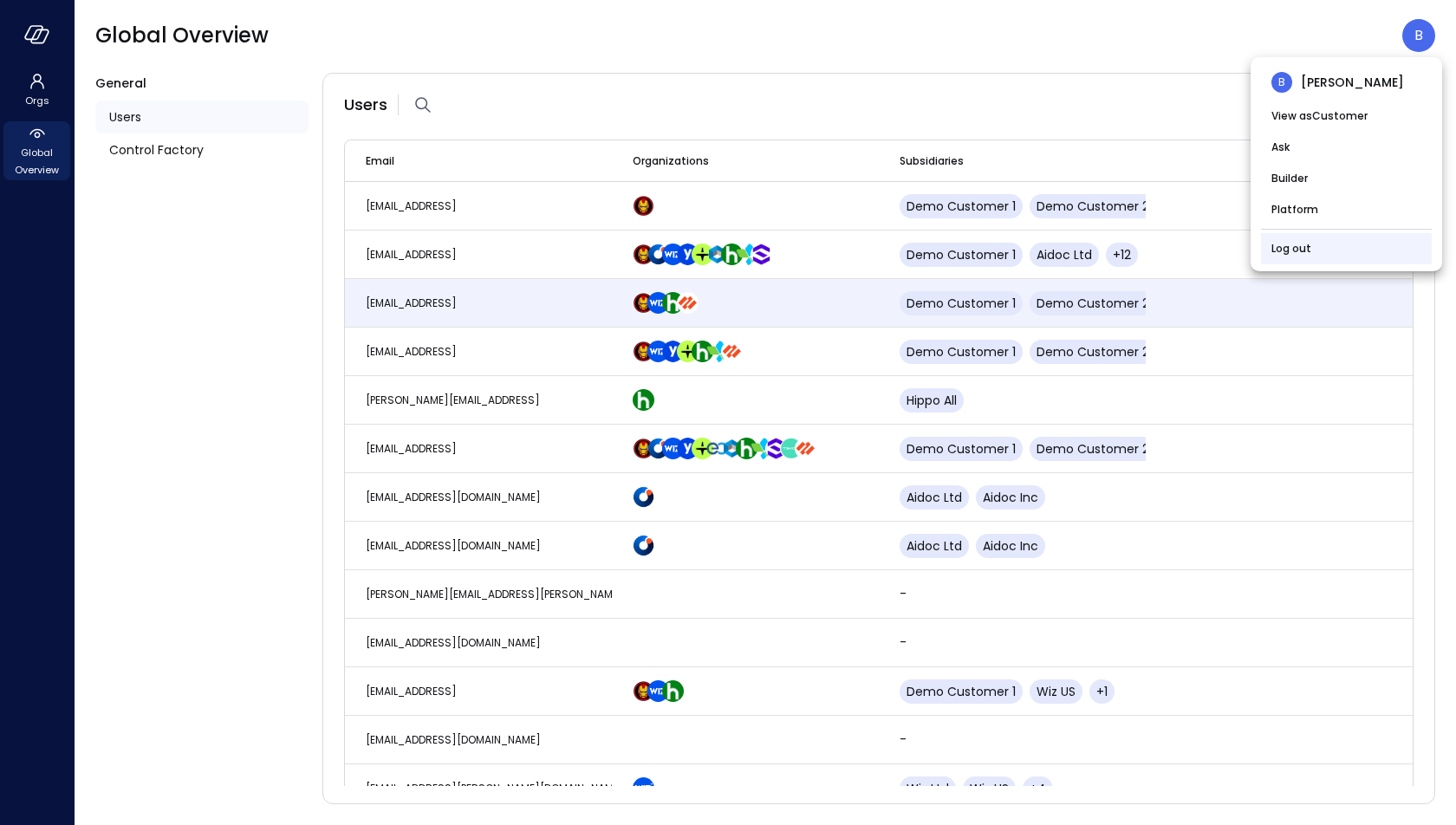
click at [1353, 241] on li "Log out" at bounding box center [1346, 249] width 171 height 31
click at [1300, 252] on link "Log out" at bounding box center [1292, 249] width 40 height 17
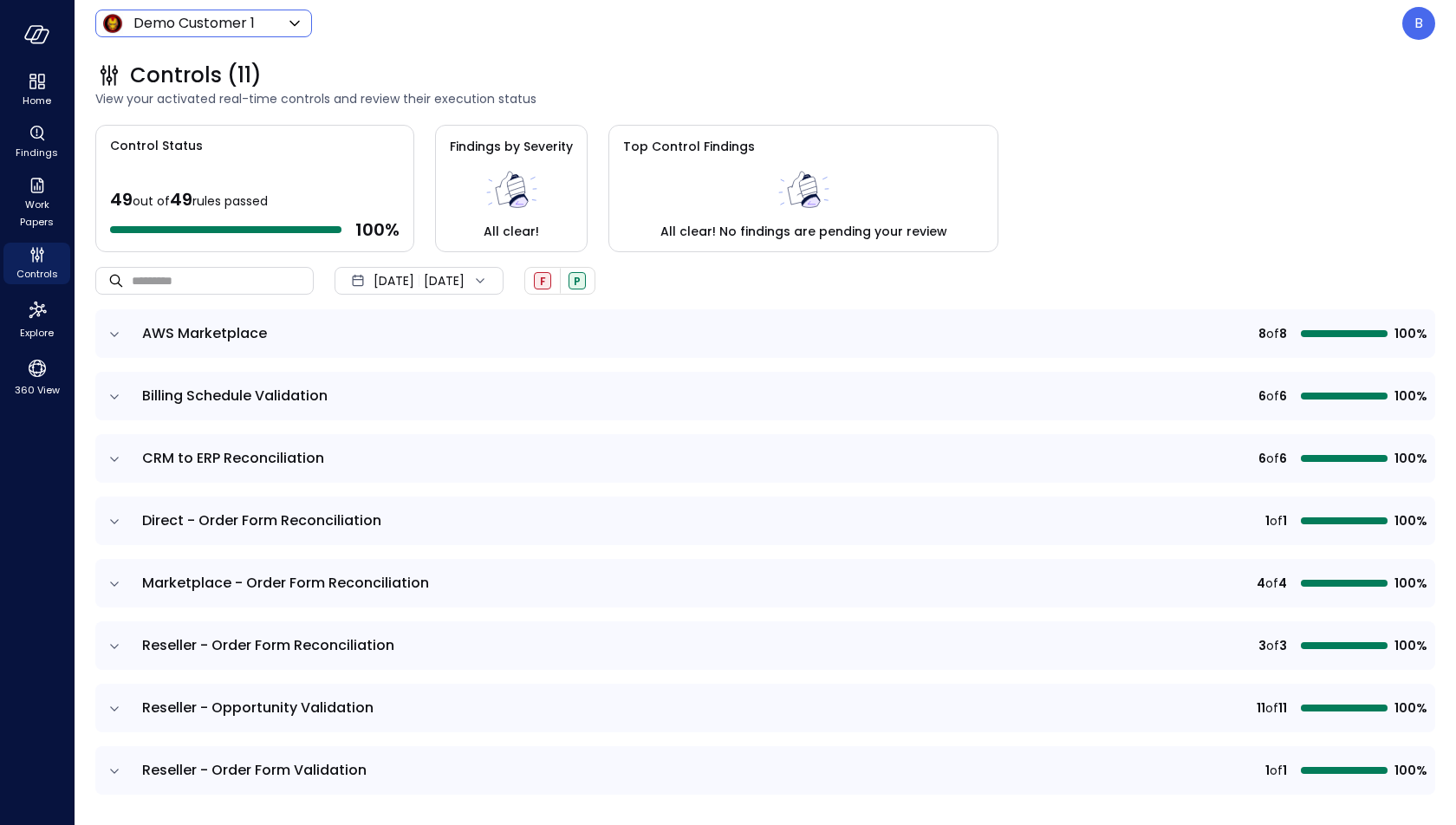
click at [233, 28] on body "Home Findings Work Papers Controls Explore 360 View Demo Customer 1 ***** ​ B C…" at bounding box center [728, 412] width 1456 height 825
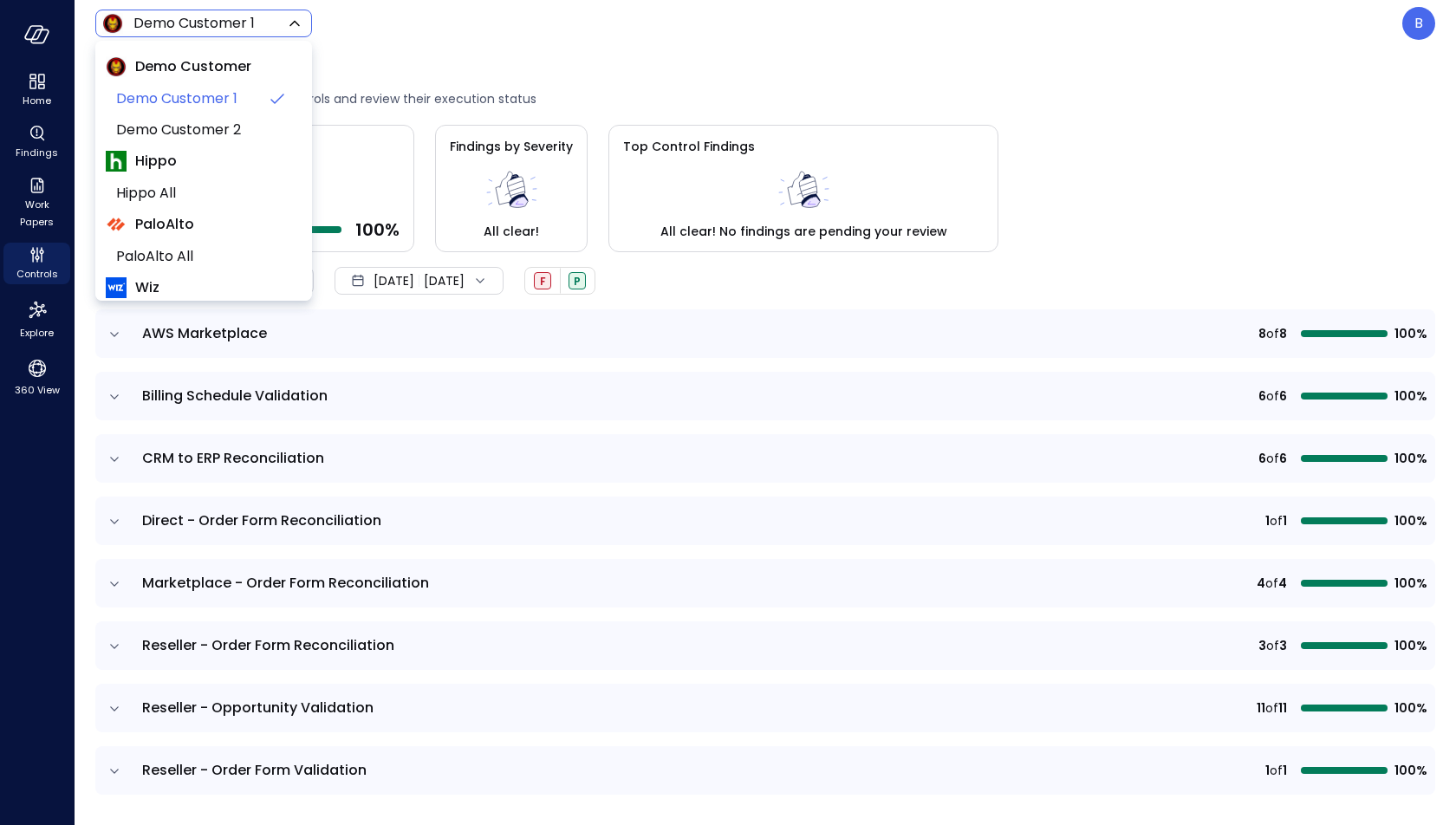
scroll to position [106, 0]
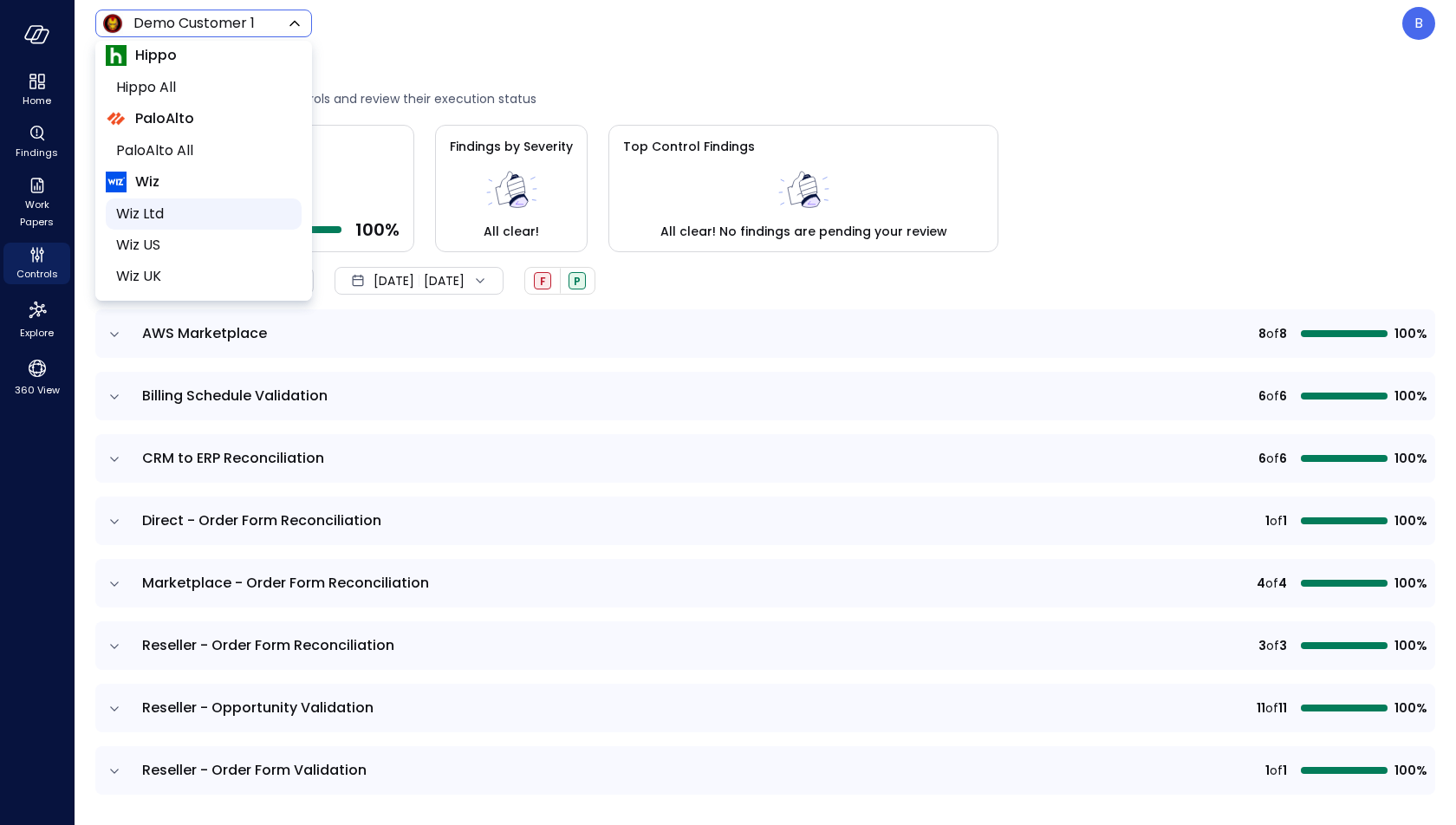
click at [179, 211] on span "Wiz Ltd" at bounding box center [202, 213] width 172 height 21
type input "******"
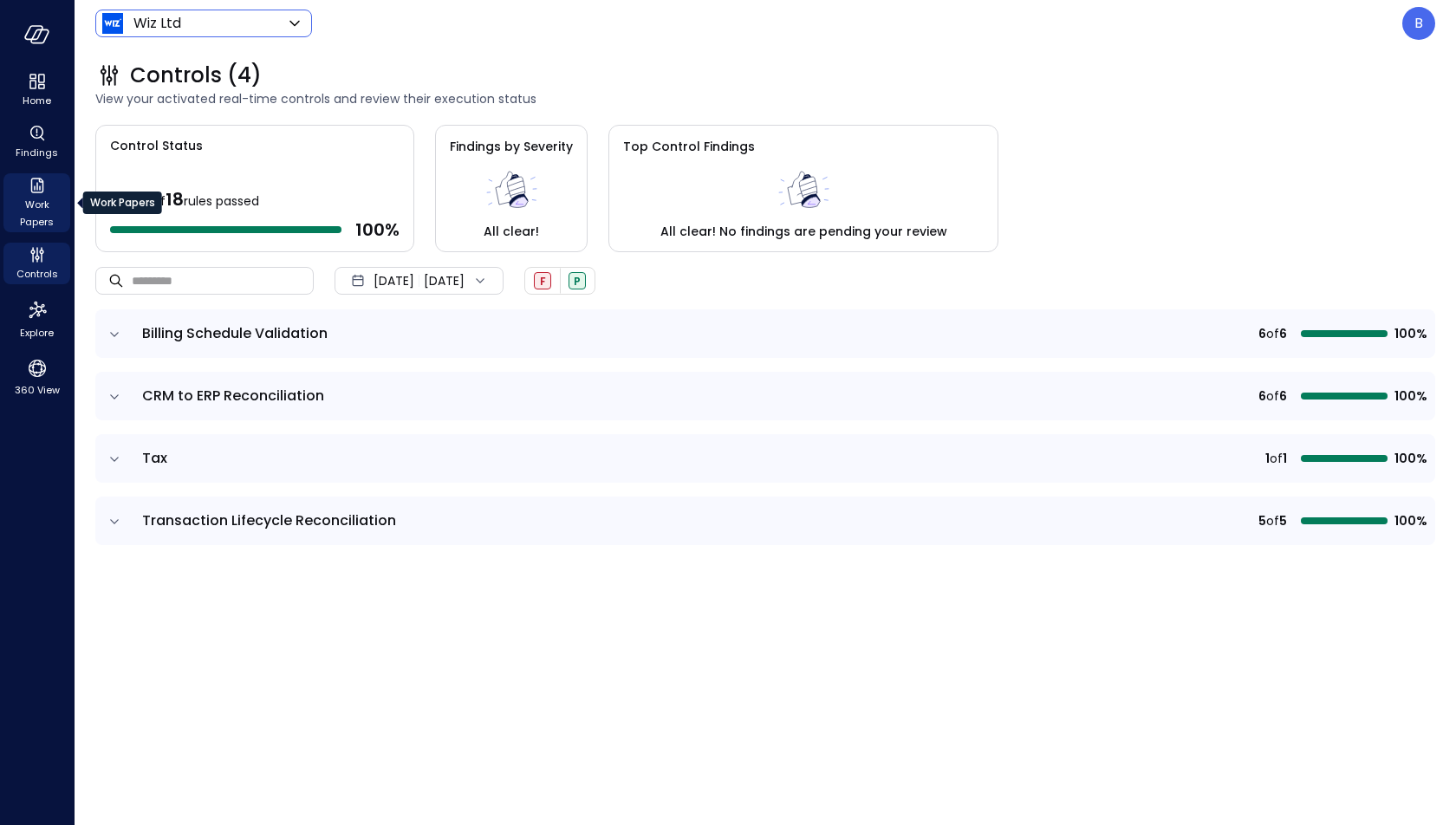
click at [42, 211] on span "Work Papers" at bounding box center [36, 213] width 53 height 34
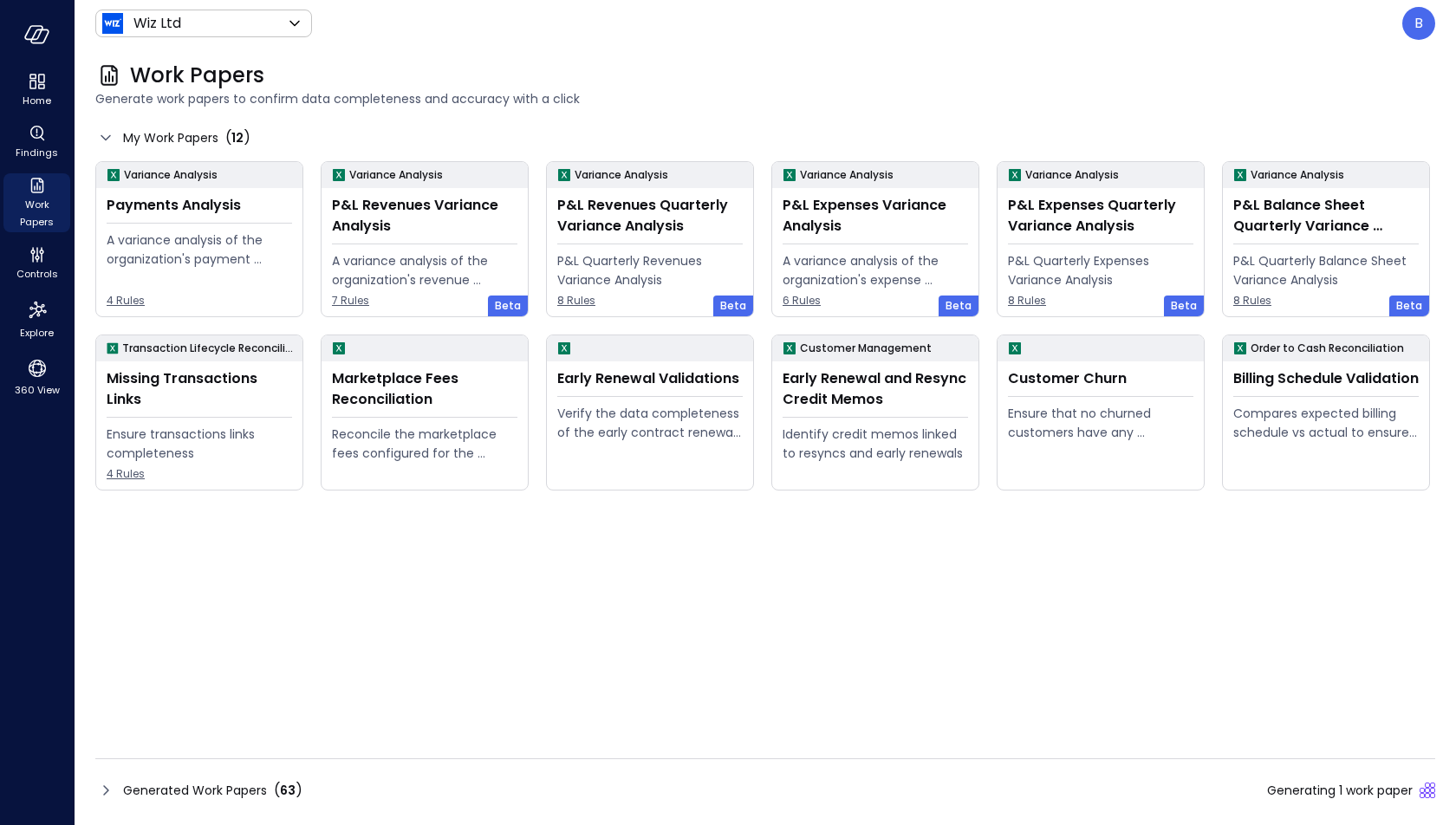
click at [106, 742] on icon at bounding box center [105, 790] width 21 height 21
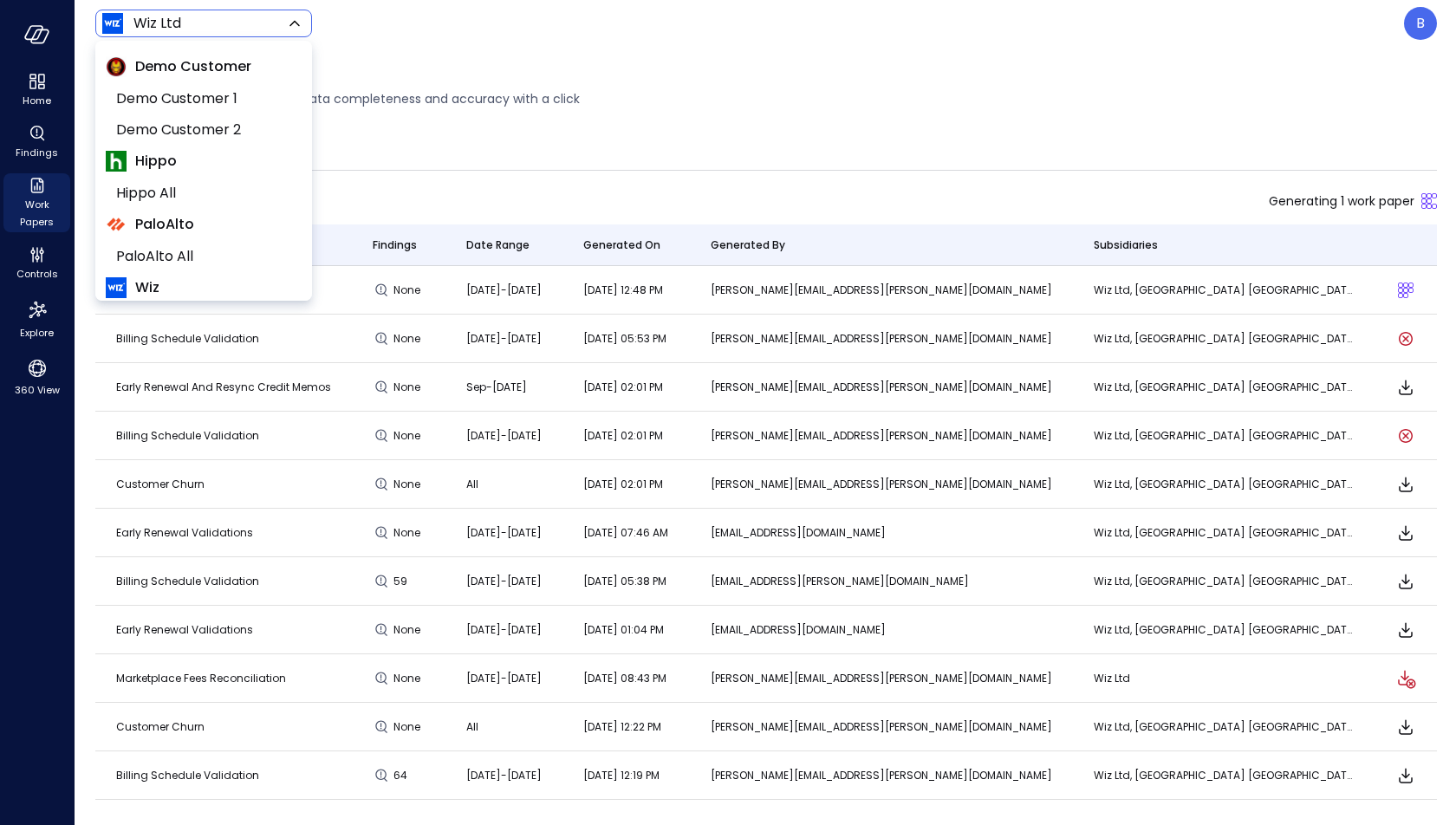
click at [270, 21] on body "Home Findings Work Papers Controls Explore 360 View Wiz Ltd ****** ​ B Work Pap…" at bounding box center [728, 412] width 1456 height 825
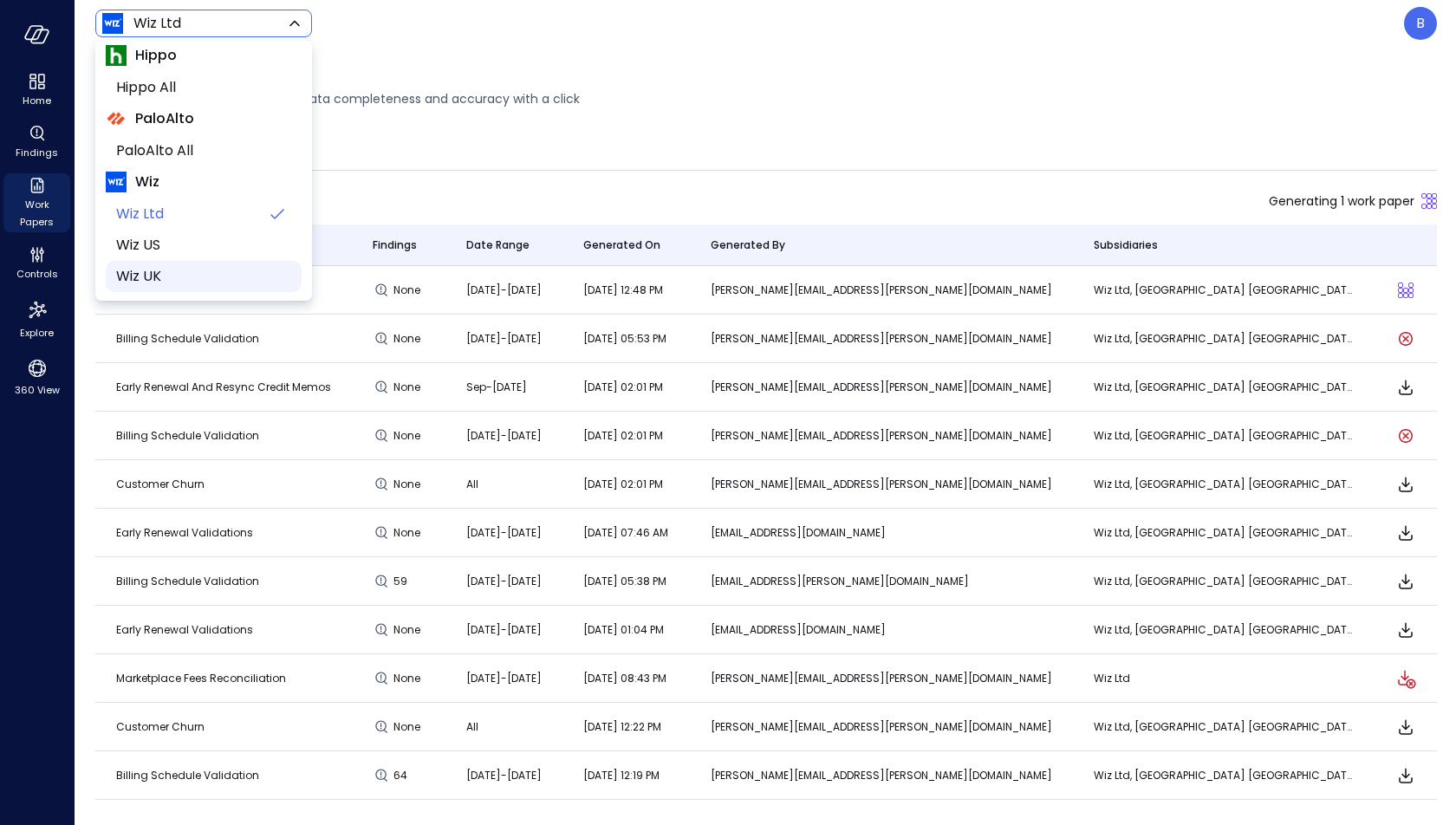
click at [221, 271] on span "Wiz UK" at bounding box center [202, 276] width 172 height 21
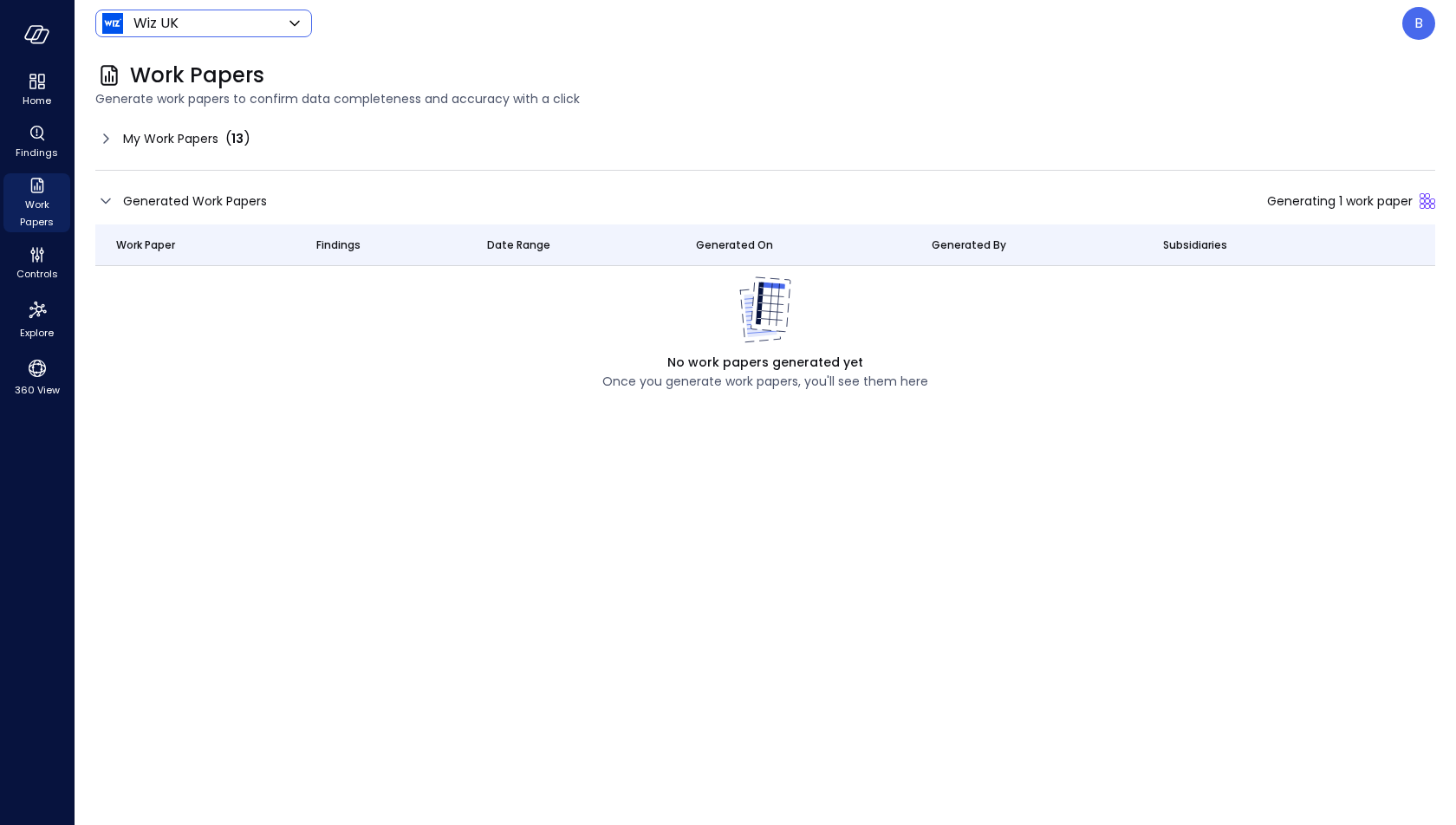
click at [205, 133] on span "My Work Papers" at bounding box center [171, 138] width 95 height 19
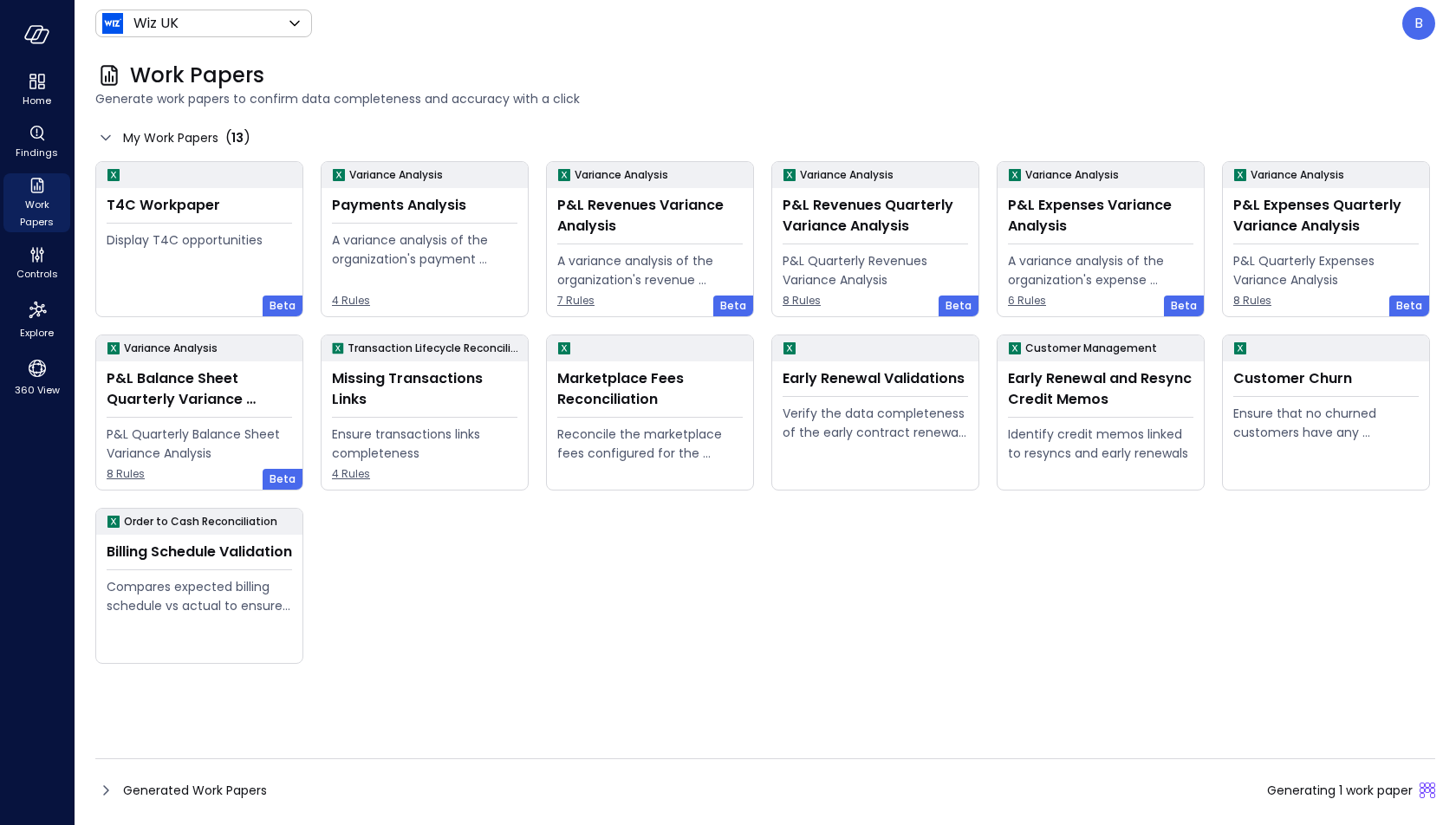
click at [106, 742] on icon at bounding box center [105, 790] width 21 height 21
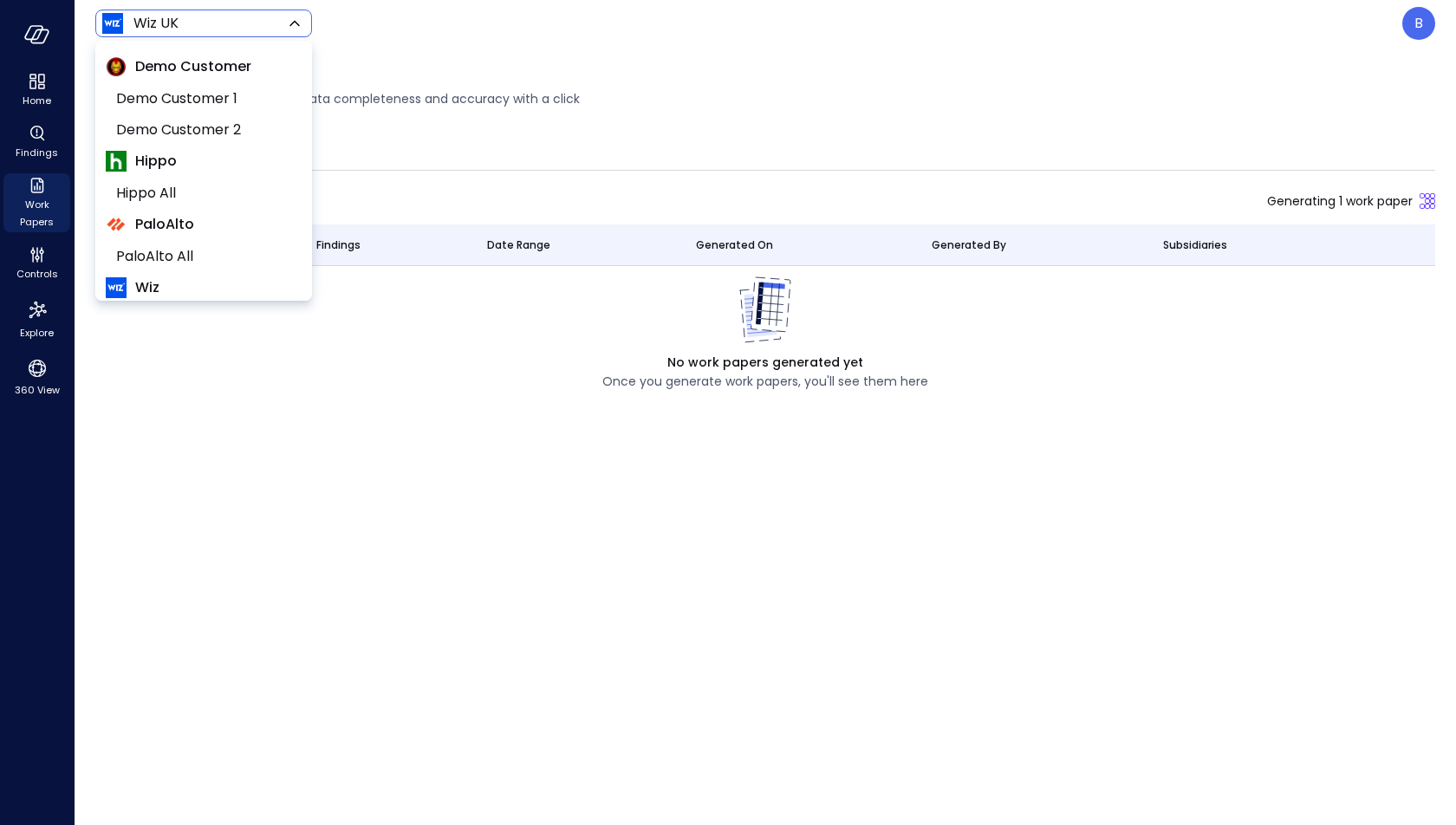
click at [244, 19] on body "Home Findings Work Papers Controls Explore 360 View Wiz UK ****** ​ B Work Pape…" at bounding box center [728, 412] width 1456 height 825
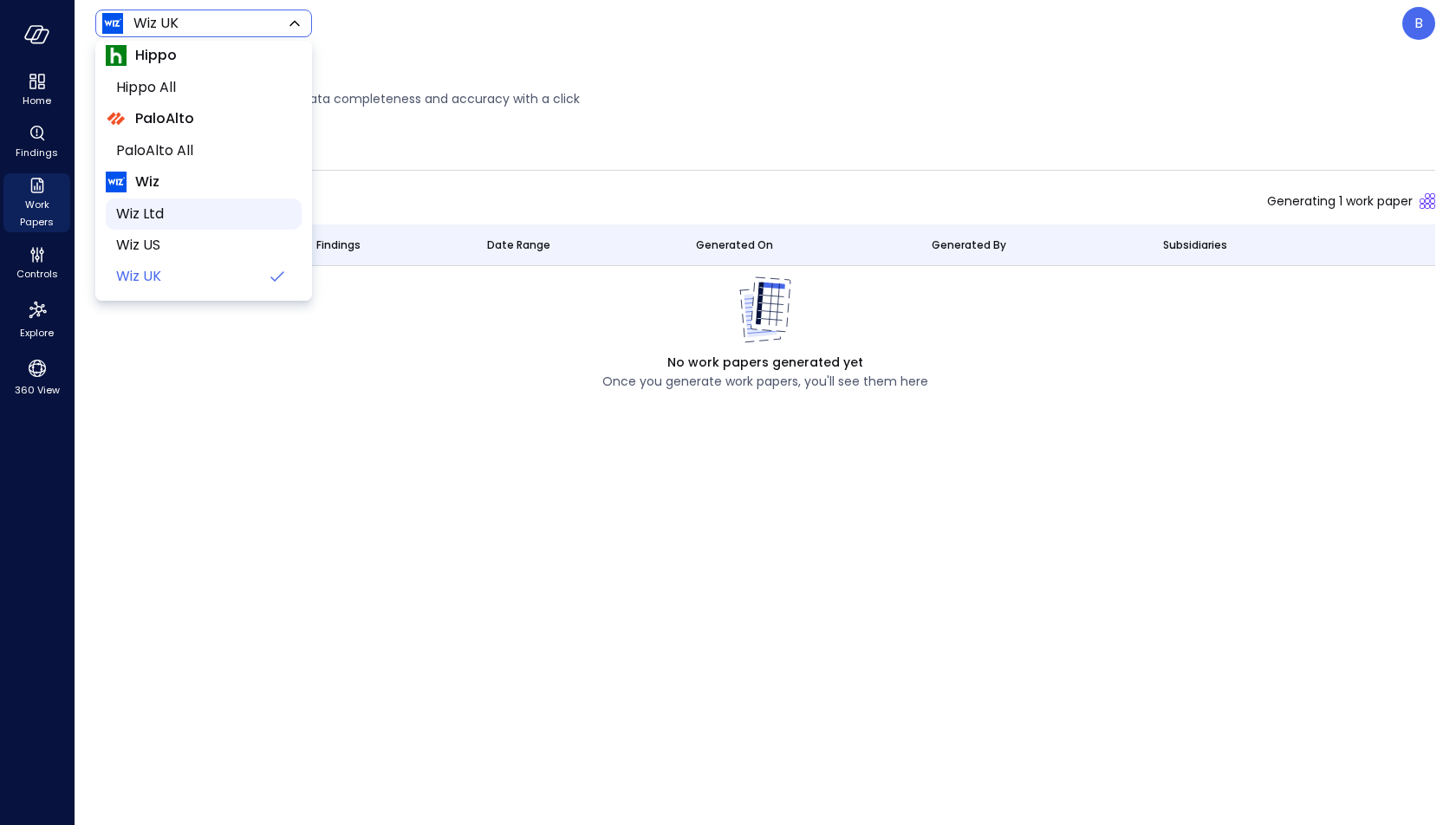
click at [241, 219] on span "Wiz Ltd" at bounding box center [202, 213] width 172 height 21
type input "******"
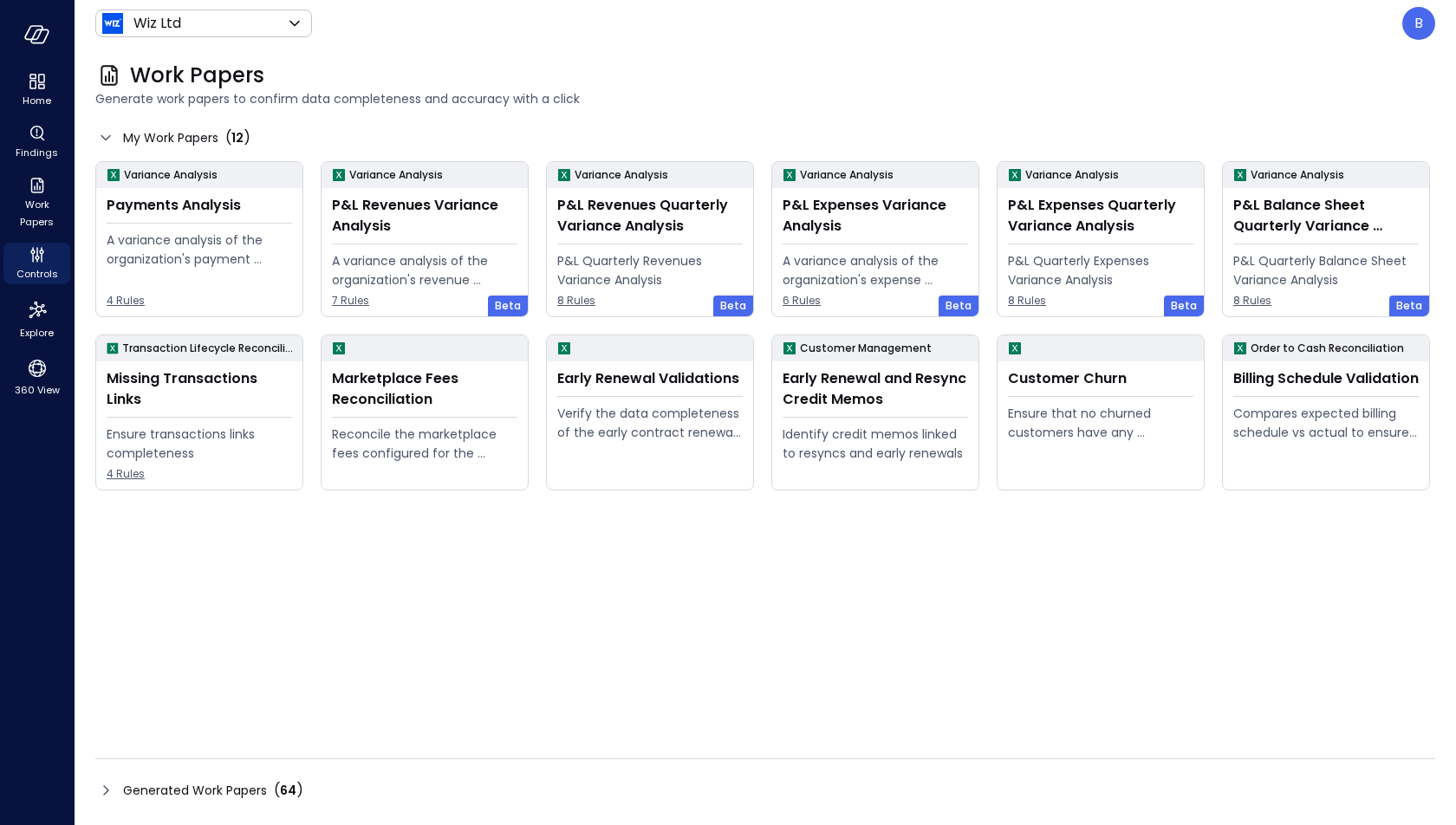
click at [106, 789] on icon at bounding box center [106, 790] width 5 height 10
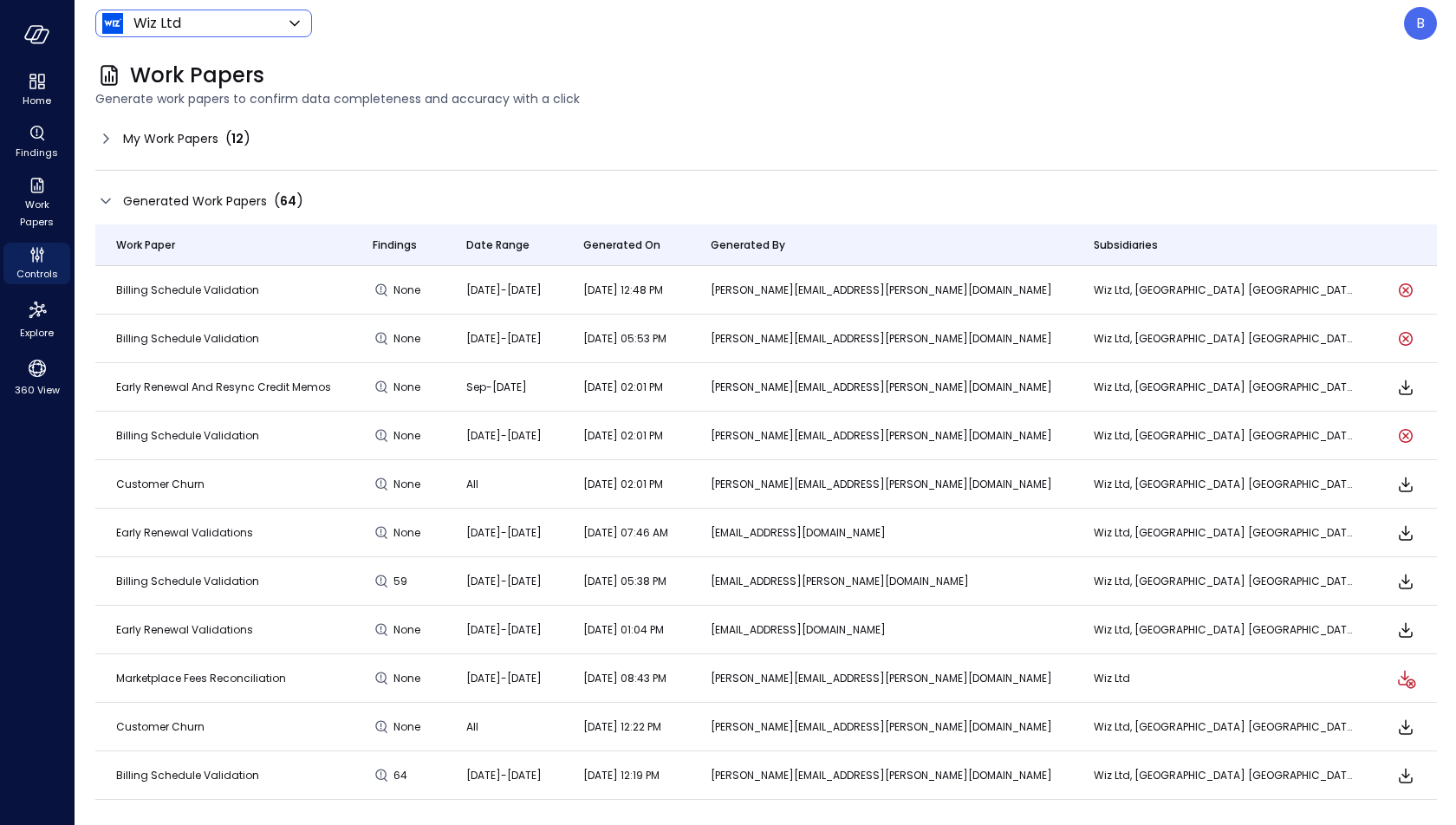
click at [250, 25] on body "Home Findings Work Papers Controls Explore 360 View Wiz Ltd ****** ​ B Work Pap…" at bounding box center [728, 412] width 1456 height 825
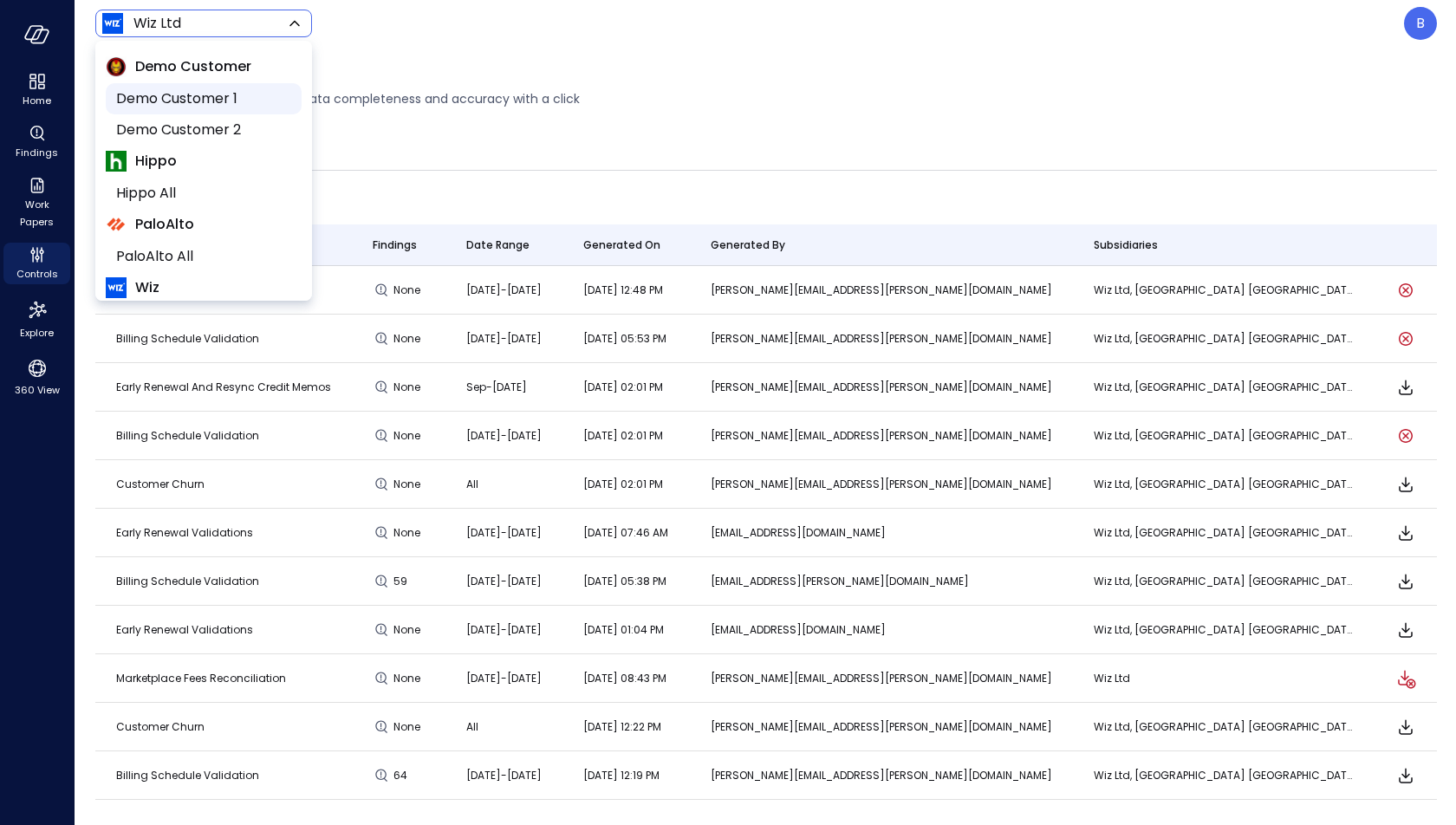
click at [241, 103] on span "Demo Customer 1" at bounding box center [202, 98] width 172 height 21
type input "*****"
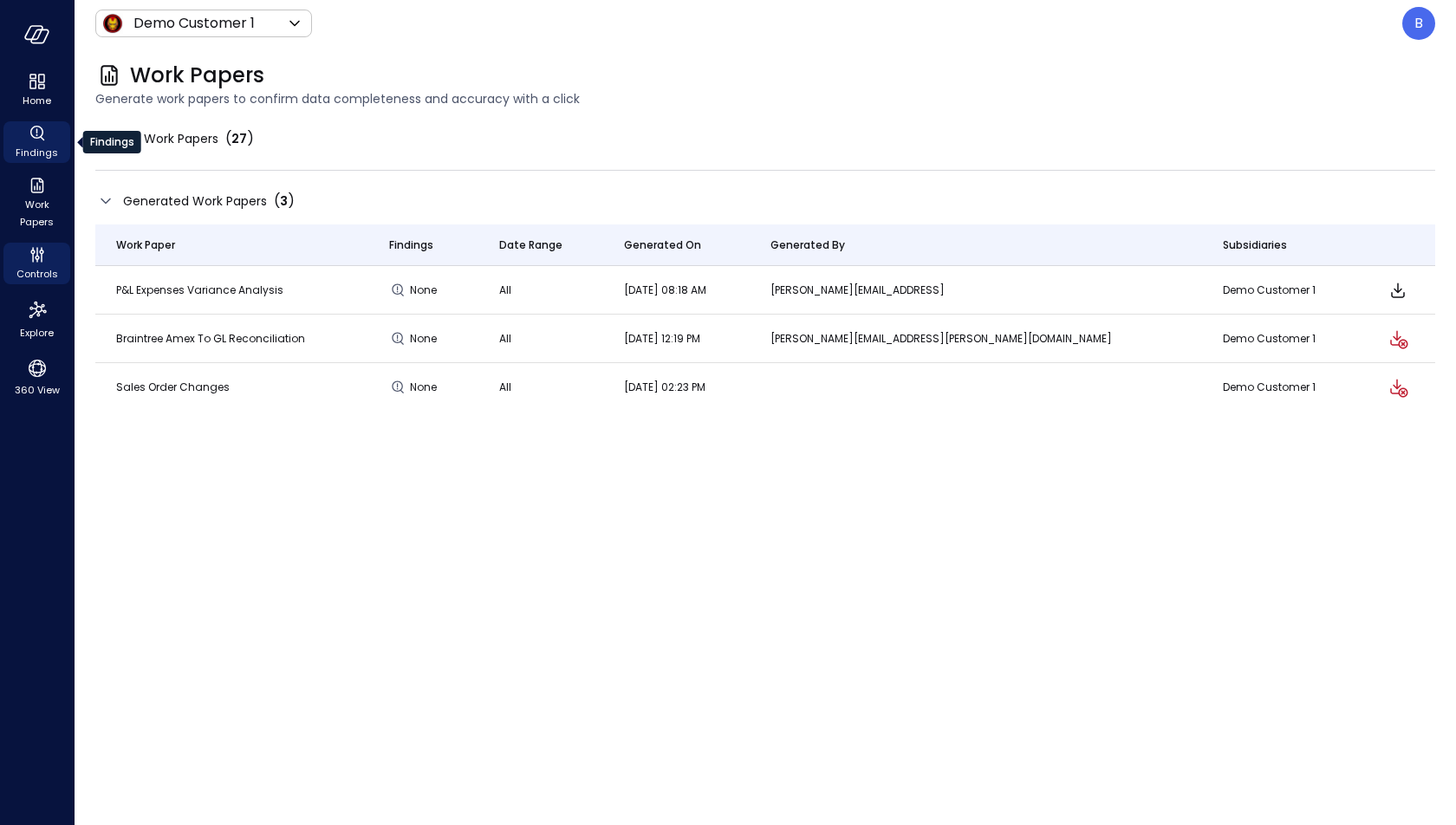
click at [29, 143] on icon "Findings" at bounding box center [37, 133] width 21 height 21
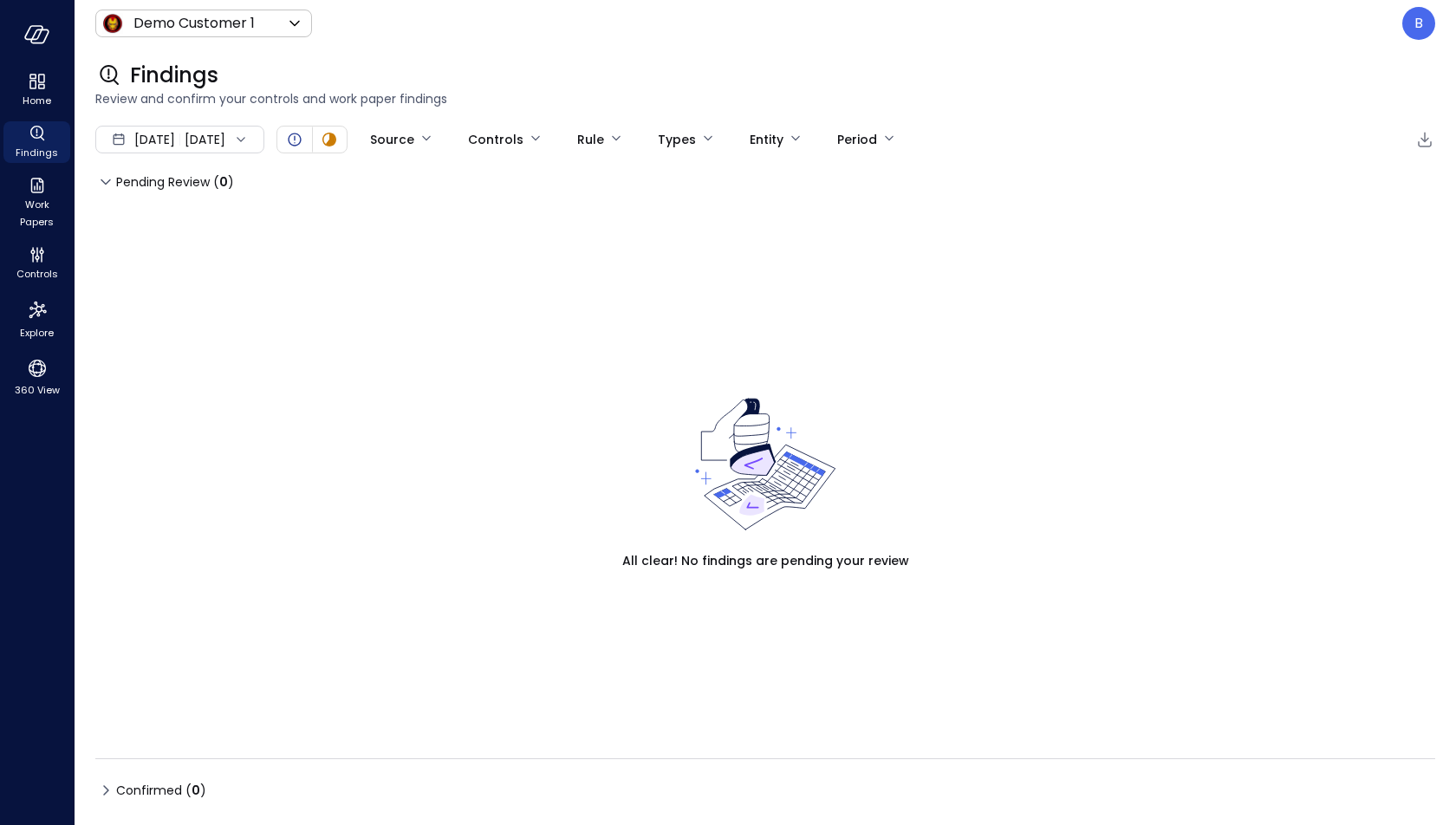
click at [264, 151] on div "Sep 1, 2025 Sep 26, 2025" at bounding box center [180, 139] width 169 height 28
click at [217, 237] on li "Current Year 2025" at bounding box center [189, 244] width 138 height 29
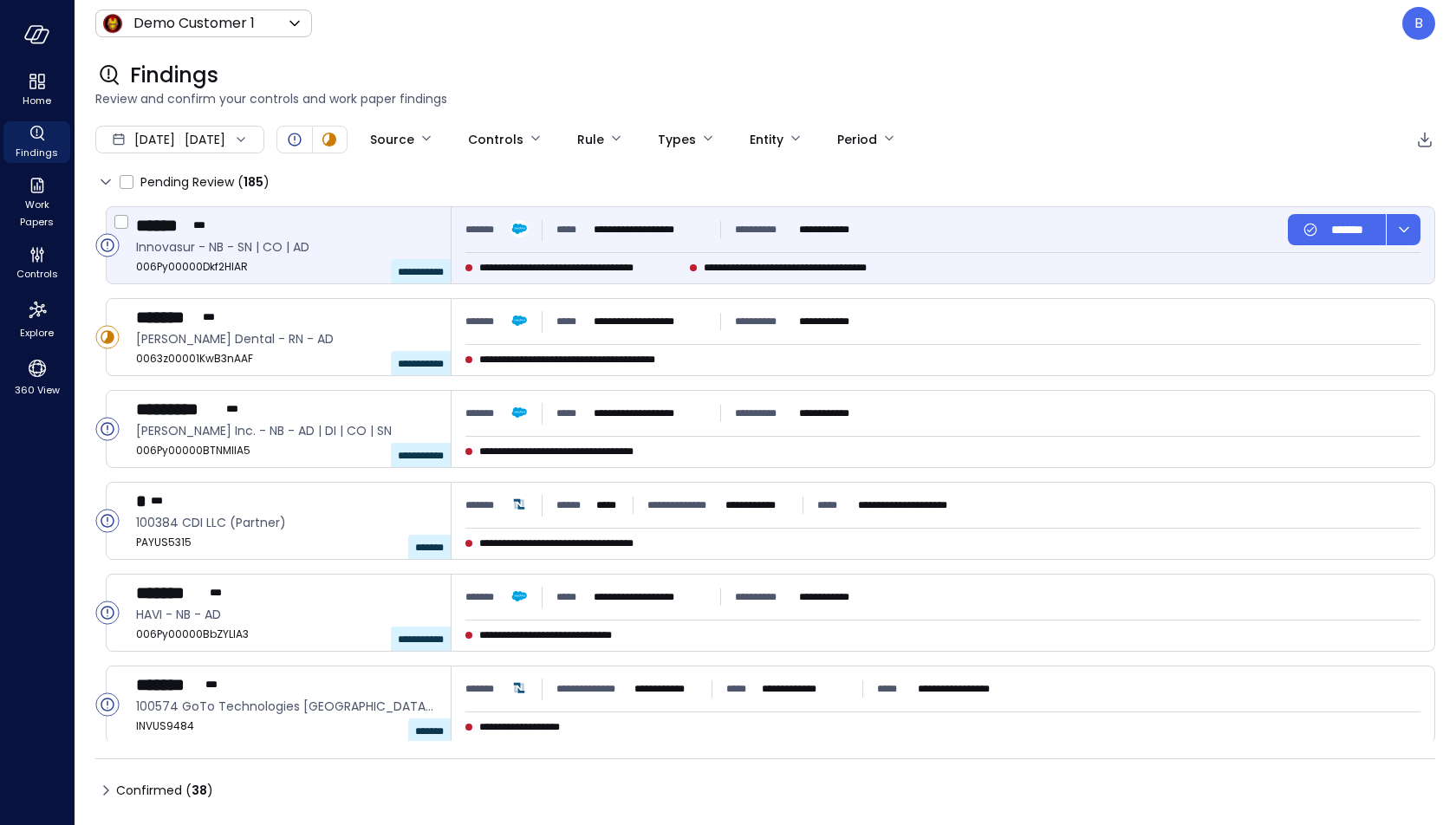
click at [573, 272] on span "**********" at bounding box center [581, 268] width 203 height 17
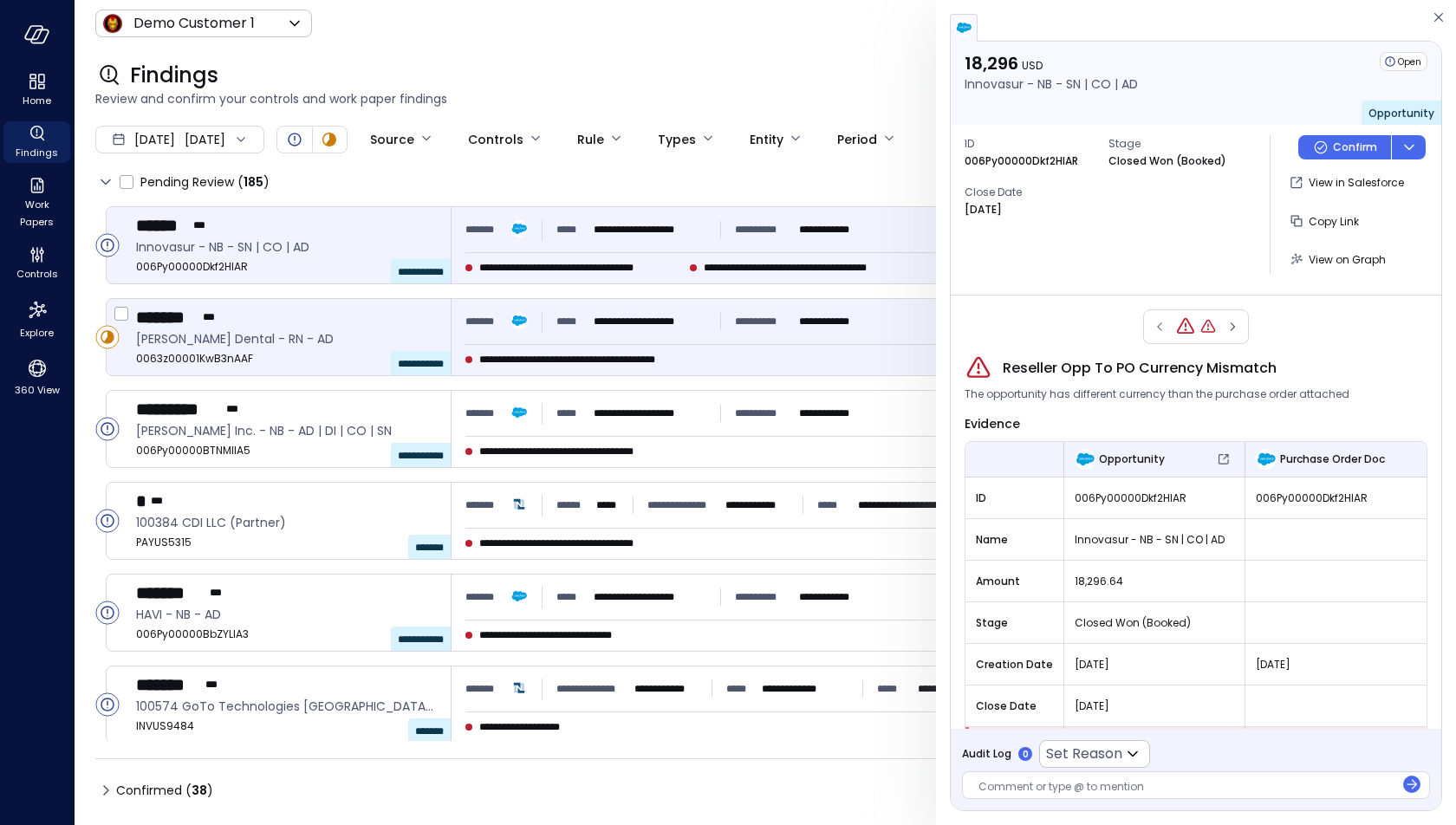
click at [553, 368] on div "**********" at bounding box center [943, 337] width 983 height 76
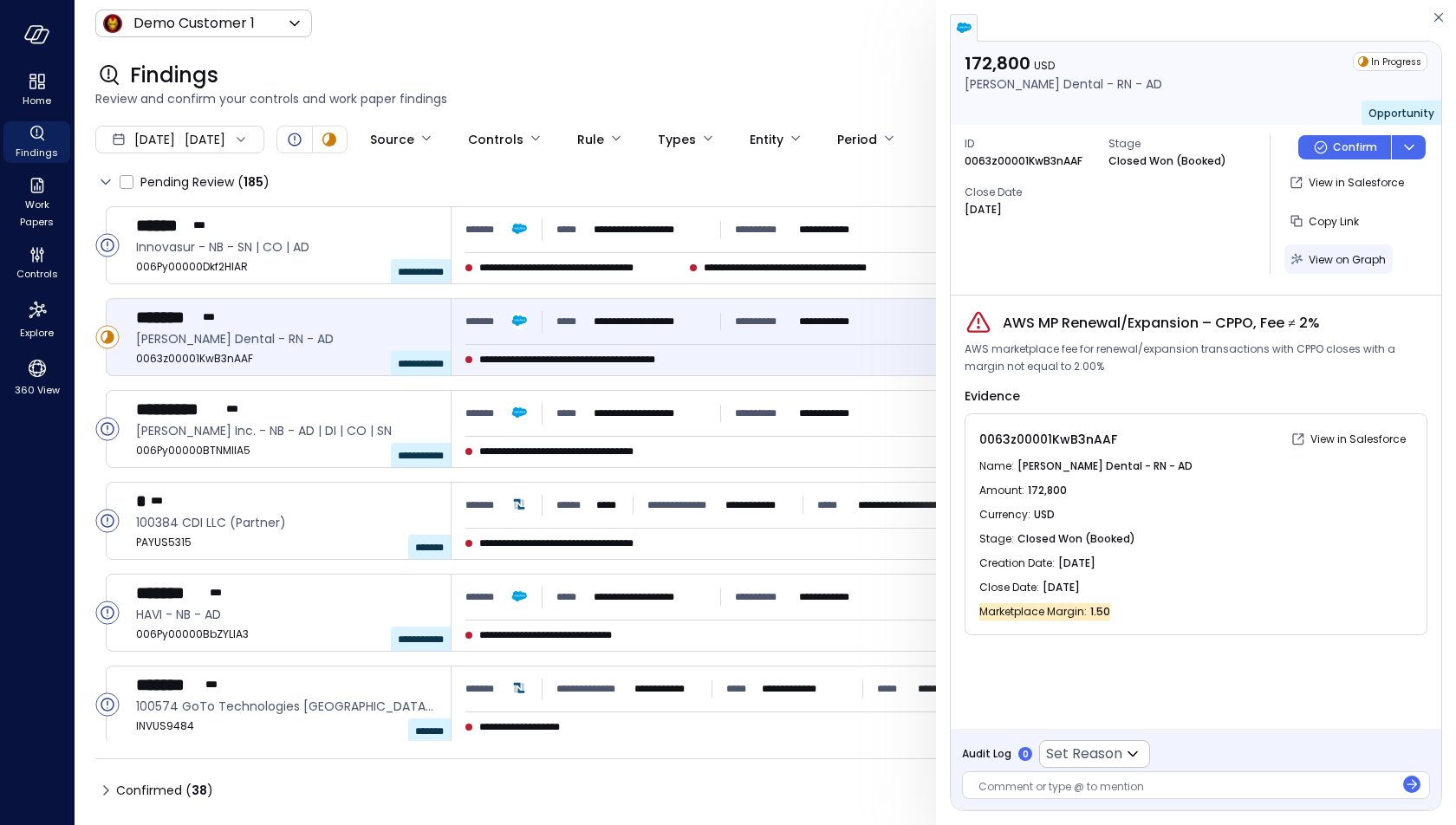
click at [1338, 257] on span "View on Graph" at bounding box center [1347, 260] width 77 height 15
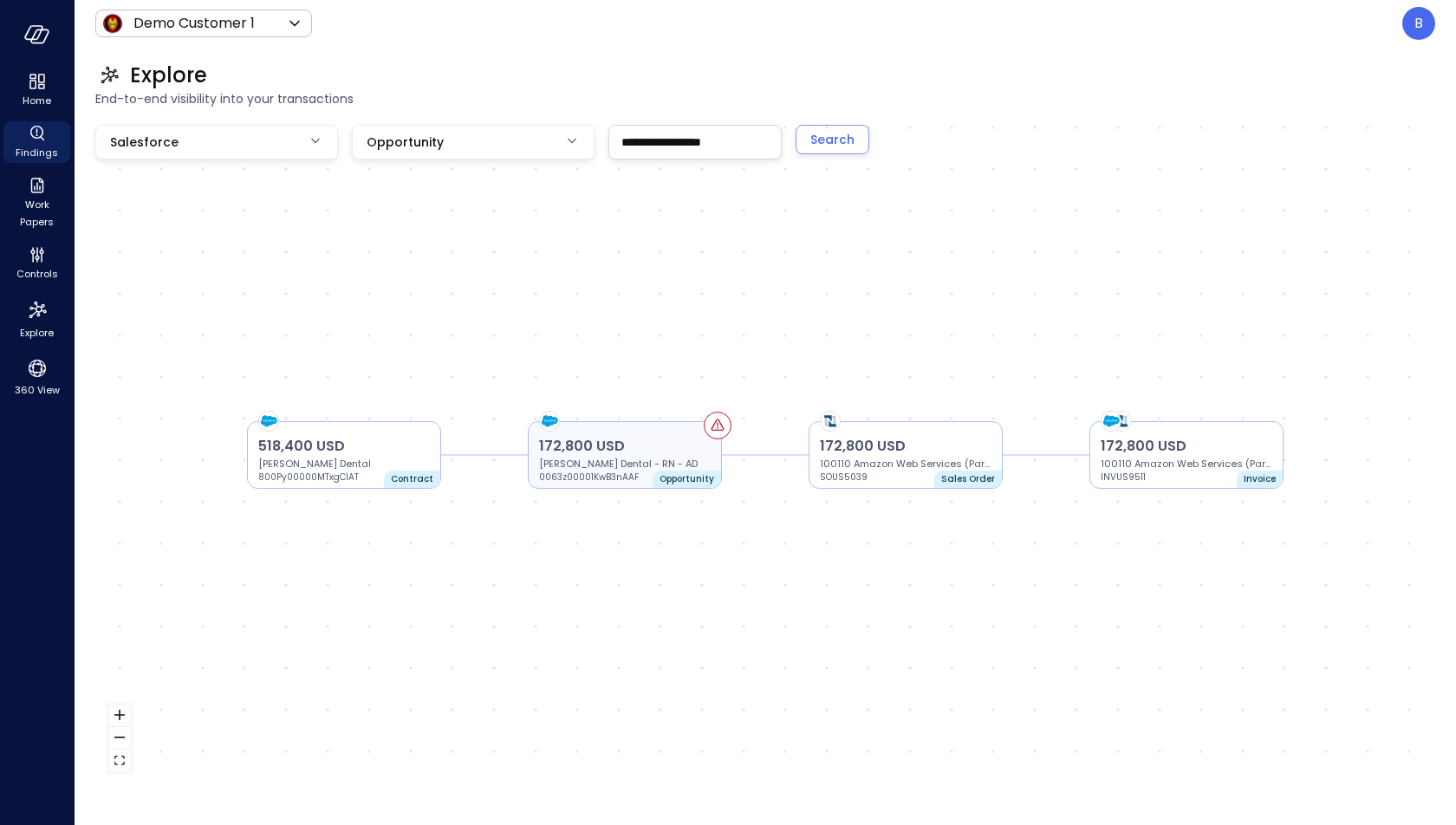
click at [635, 437] on p "172,800 USD" at bounding box center [625, 446] width 172 height 21
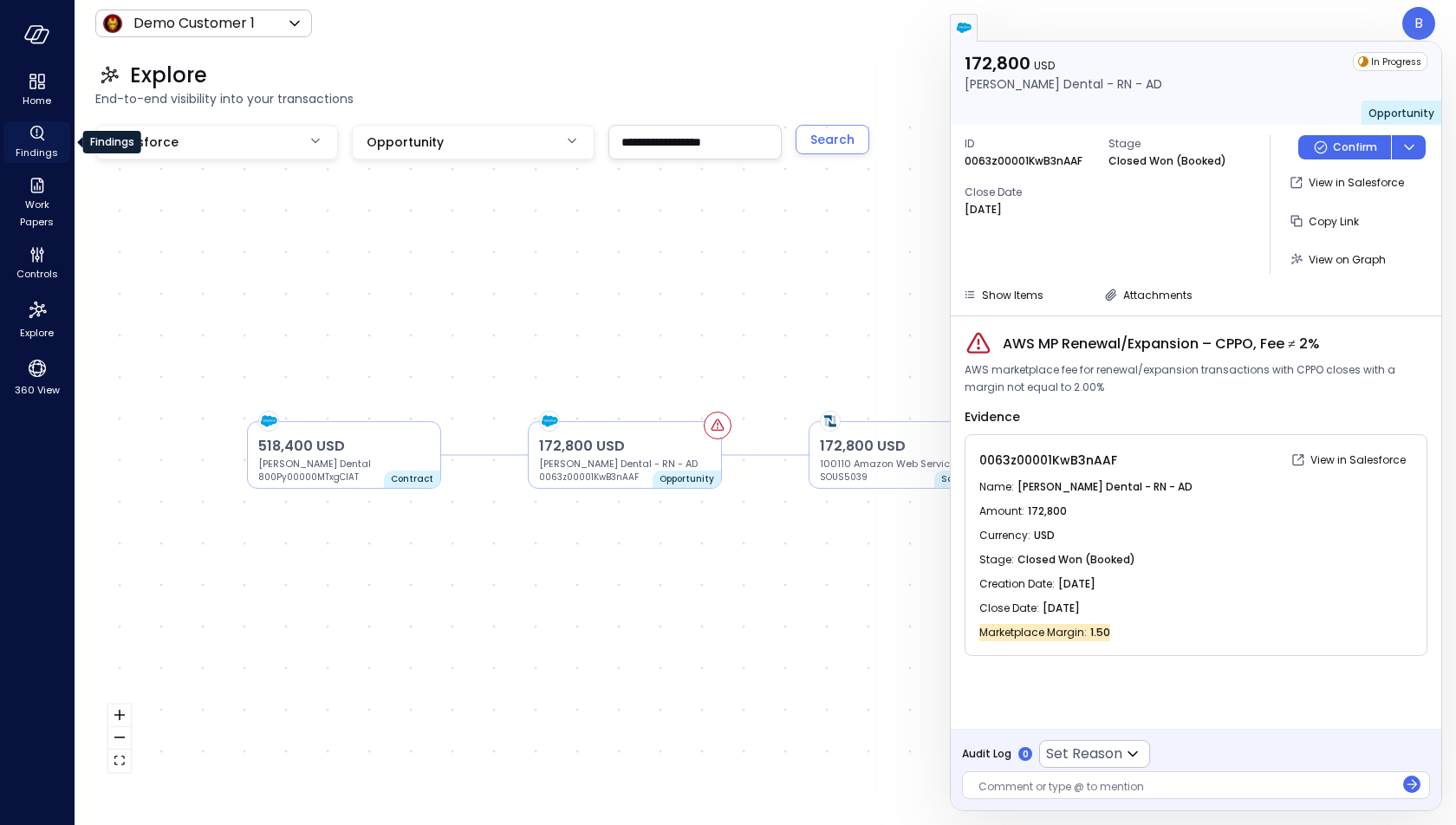
click at [44, 140] on icon "Findings" at bounding box center [42, 138] width 5 height 5
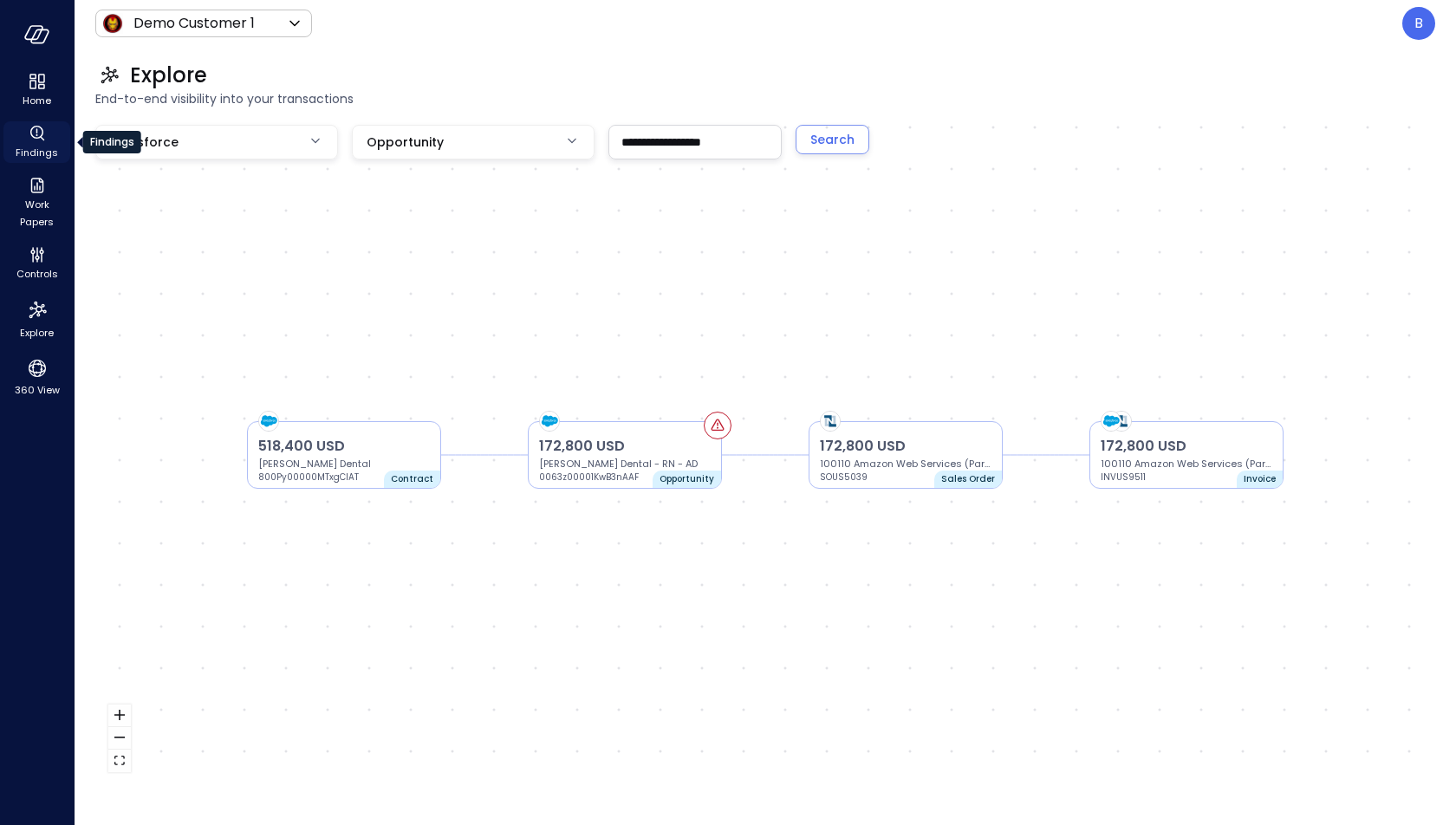
click at [44, 140] on icon "Findings" at bounding box center [42, 138] width 5 height 5
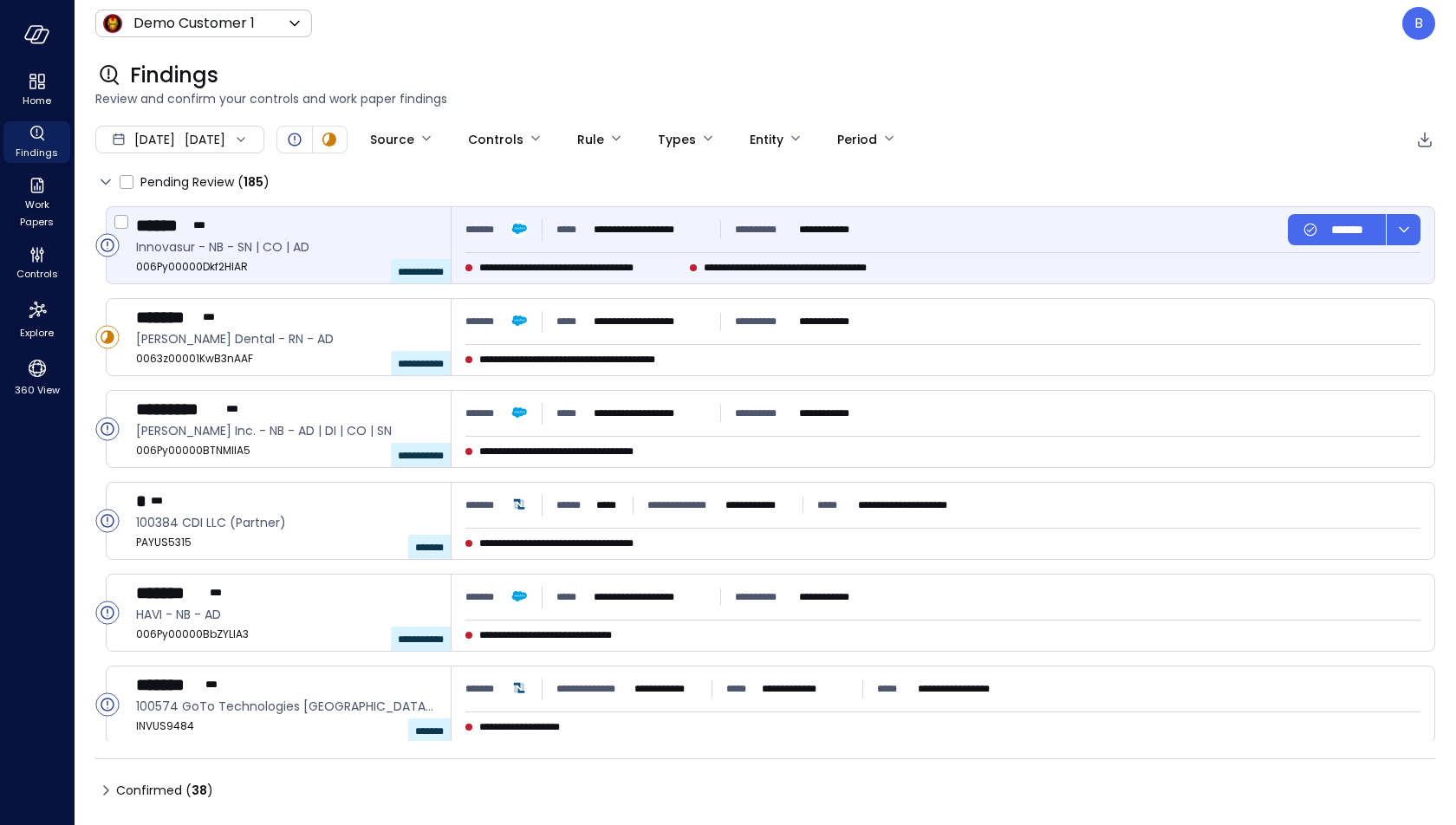
click at [428, 270] on span "**********" at bounding box center [420, 271] width 46 height 10
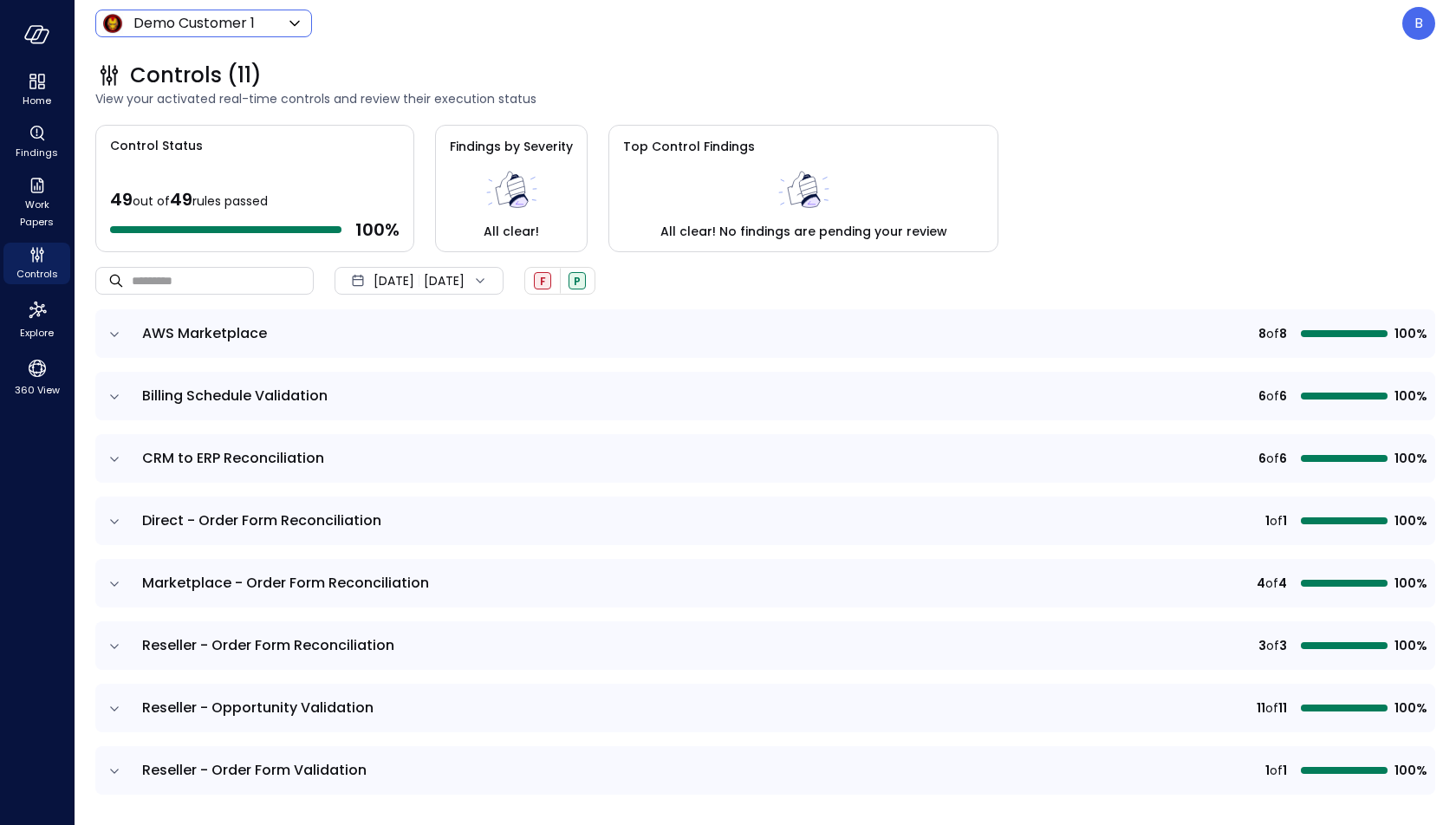
click at [196, 10] on div "Demo Customer 1 ***** ​" at bounding box center [203, 24] width 217 height 28
click at [204, 23] on body "Home Findings Work Papers Controls Explore 360 View Demo Customer 1 ***** ​ B C…" at bounding box center [728, 412] width 1456 height 825
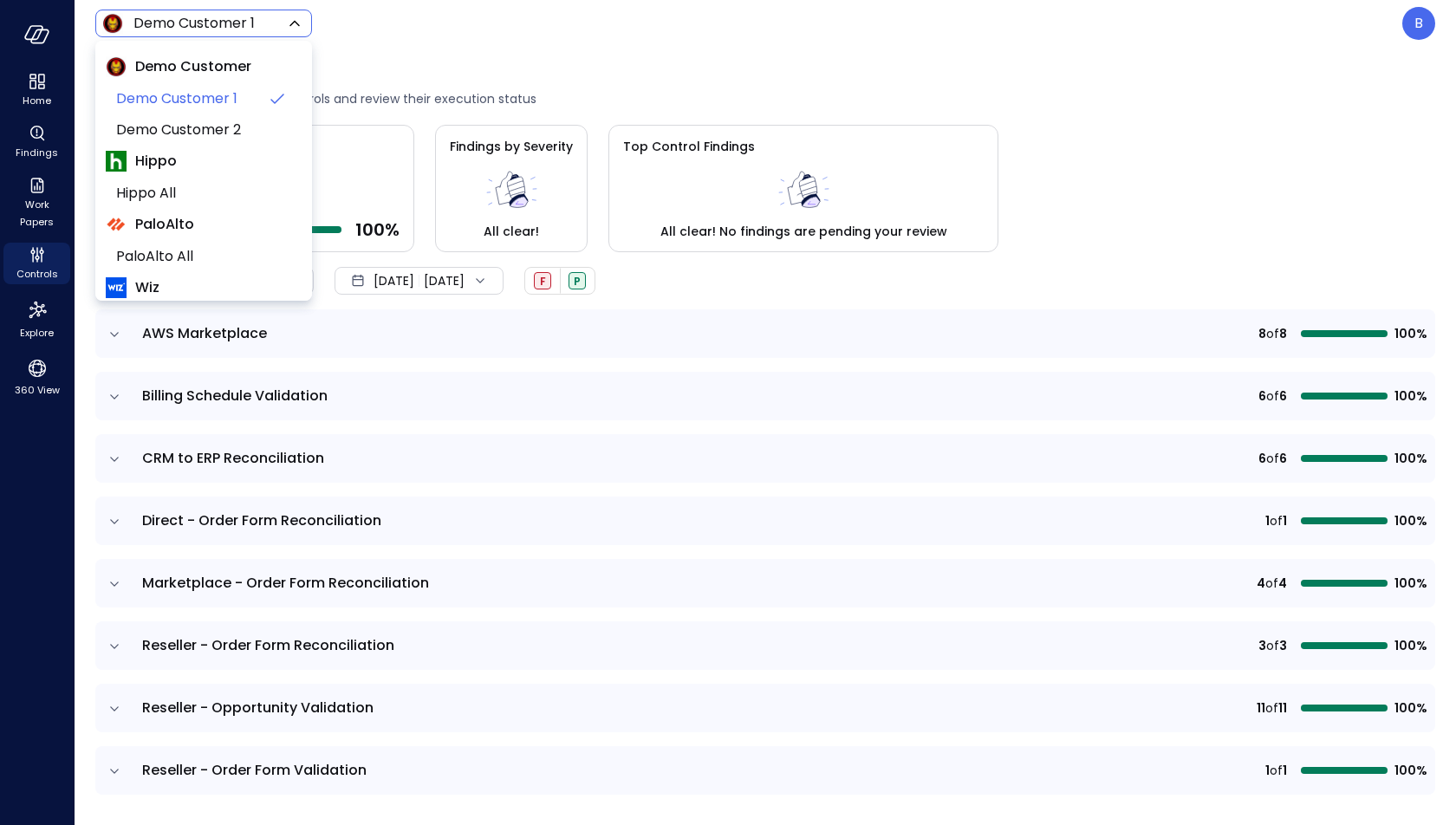
click at [1145, 23] on div at bounding box center [728, 412] width 1456 height 825
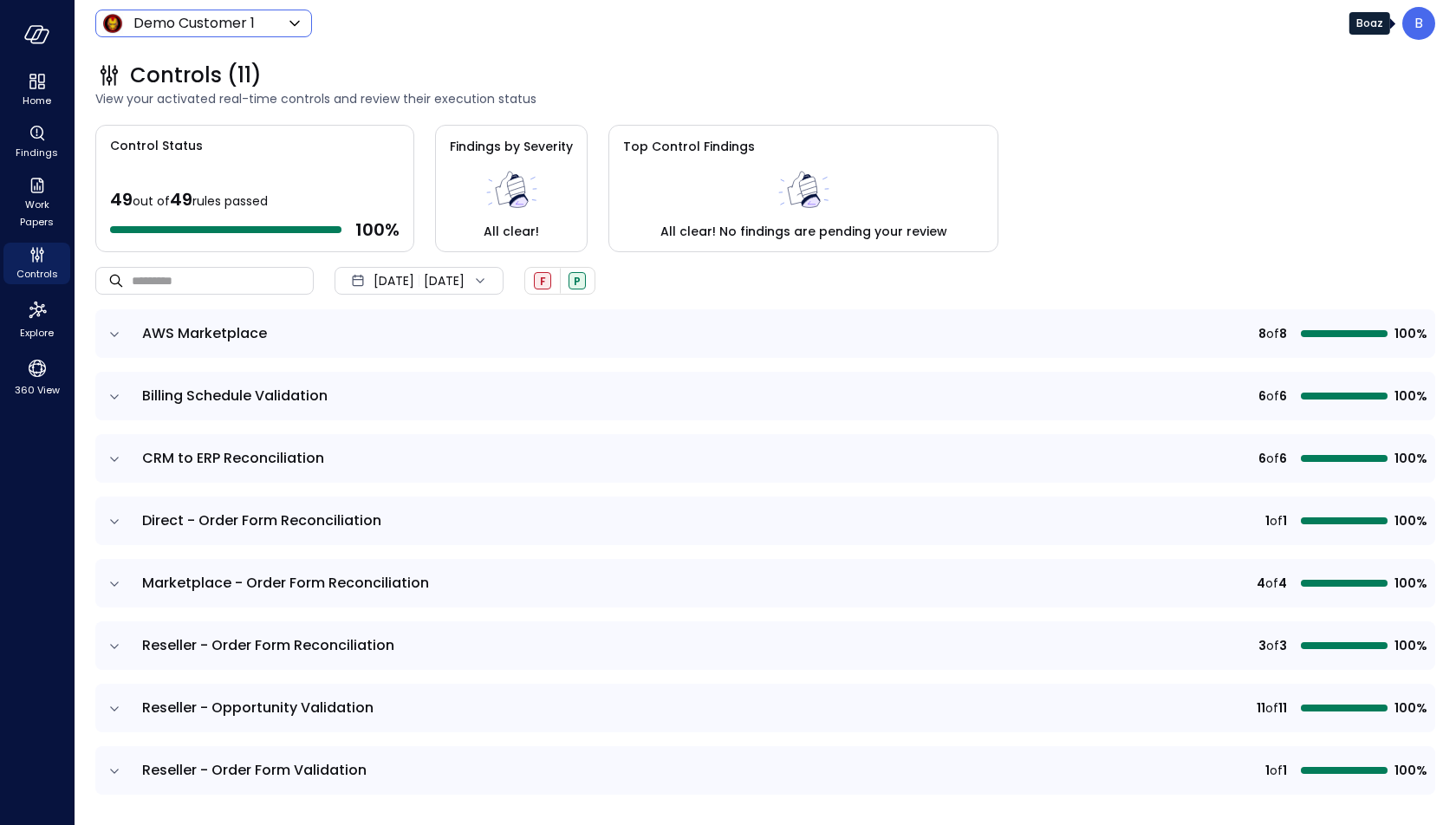
click at [1428, 20] on div "B" at bounding box center [1419, 24] width 33 height 33
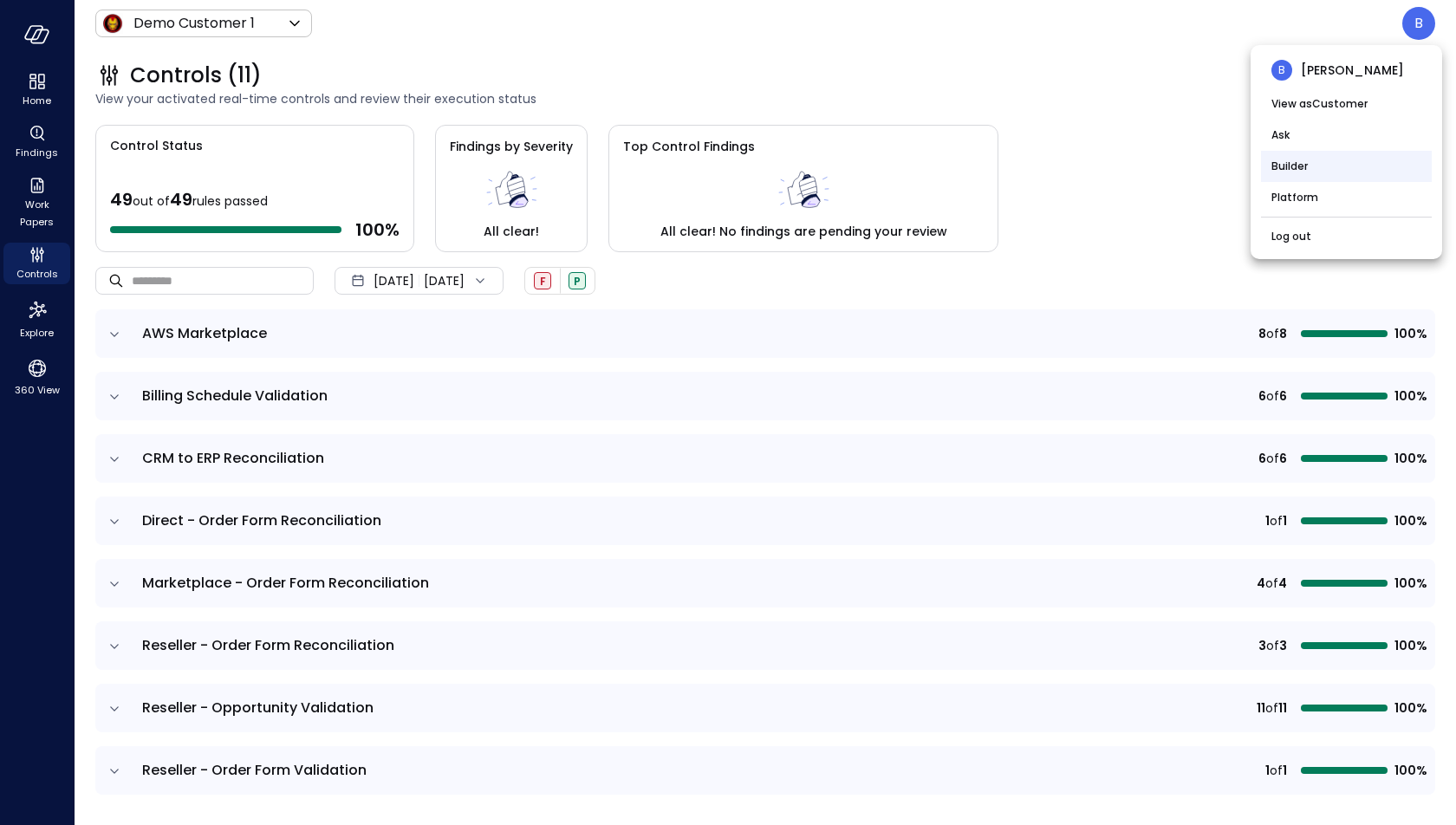
click at [1309, 162] on li "Builder" at bounding box center [1346, 166] width 171 height 31
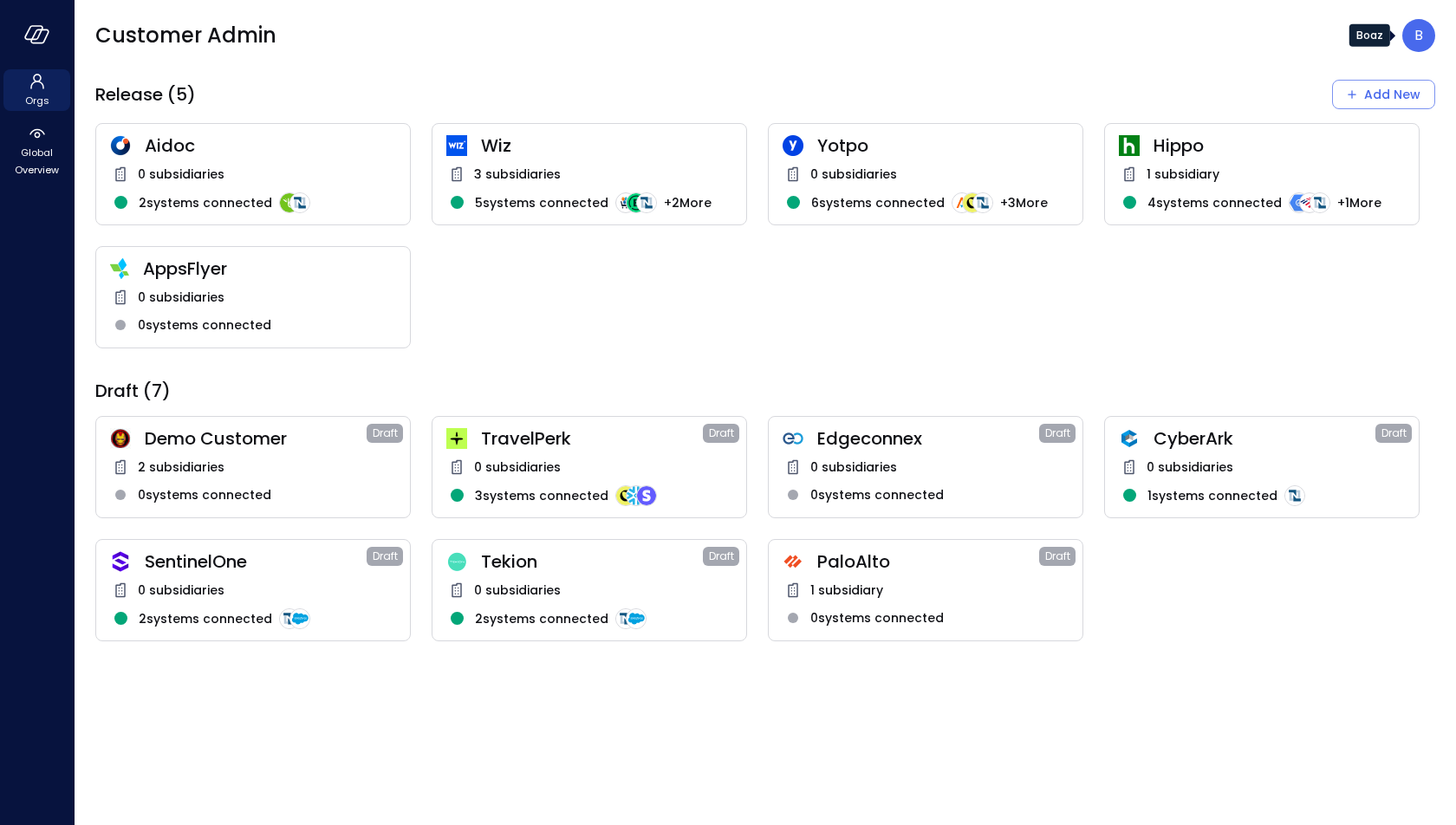
click at [1412, 41] on div "B" at bounding box center [1419, 35] width 33 height 33
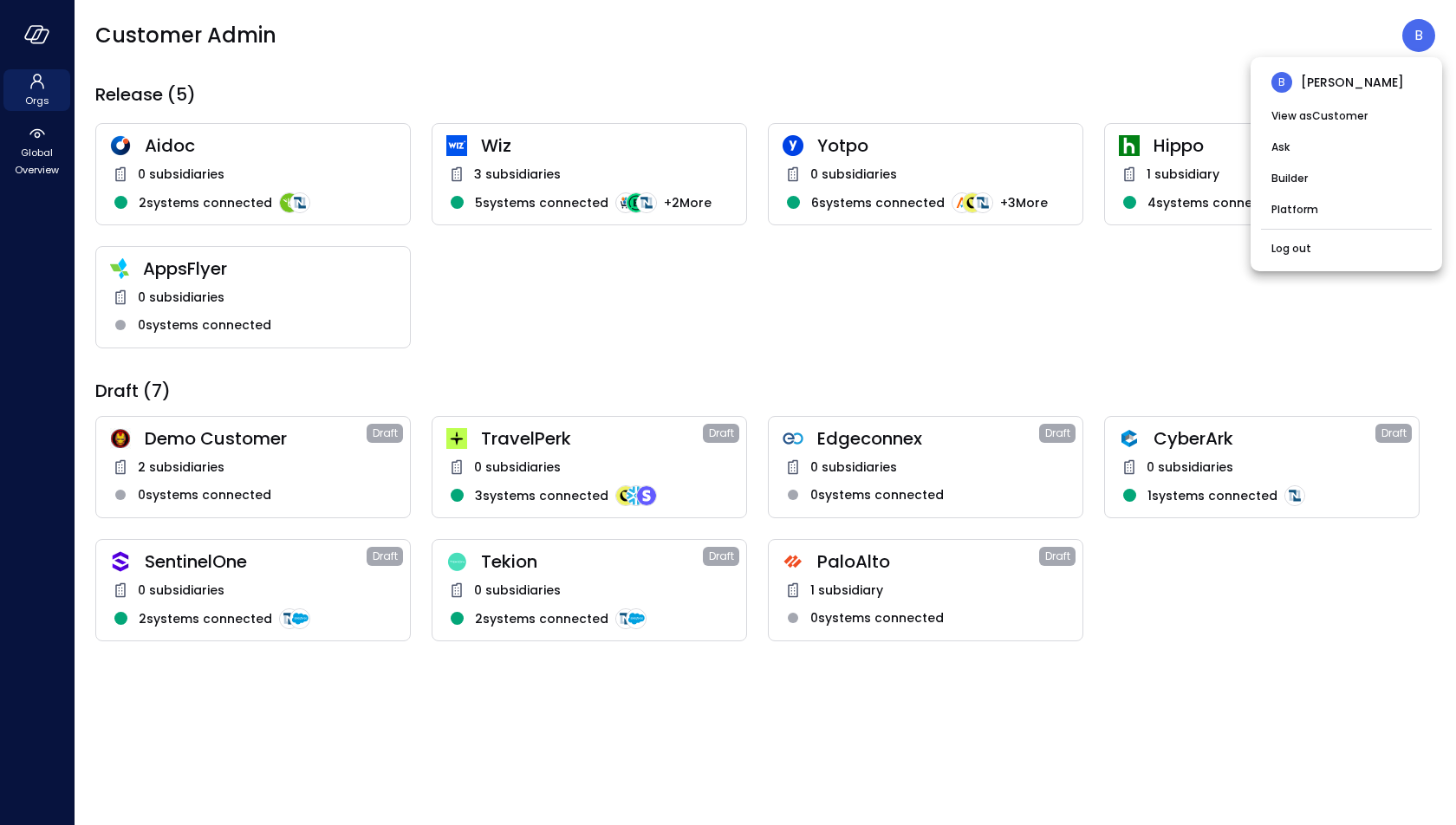
click at [407, 47] on div at bounding box center [728, 412] width 1456 height 825
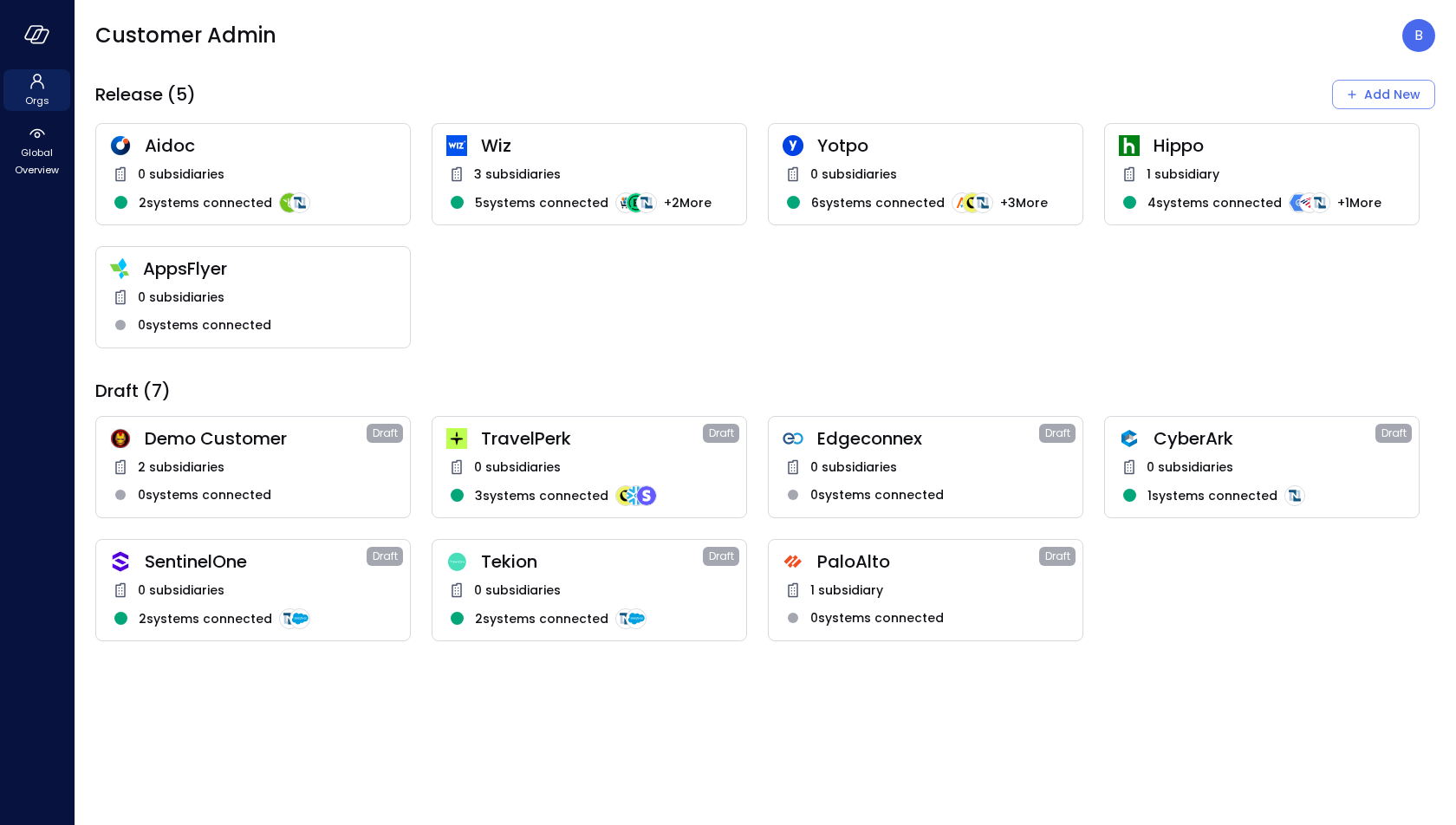
click at [521, 165] on span "3 subsidiaries" at bounding box center [516, 173] width 86 height 19
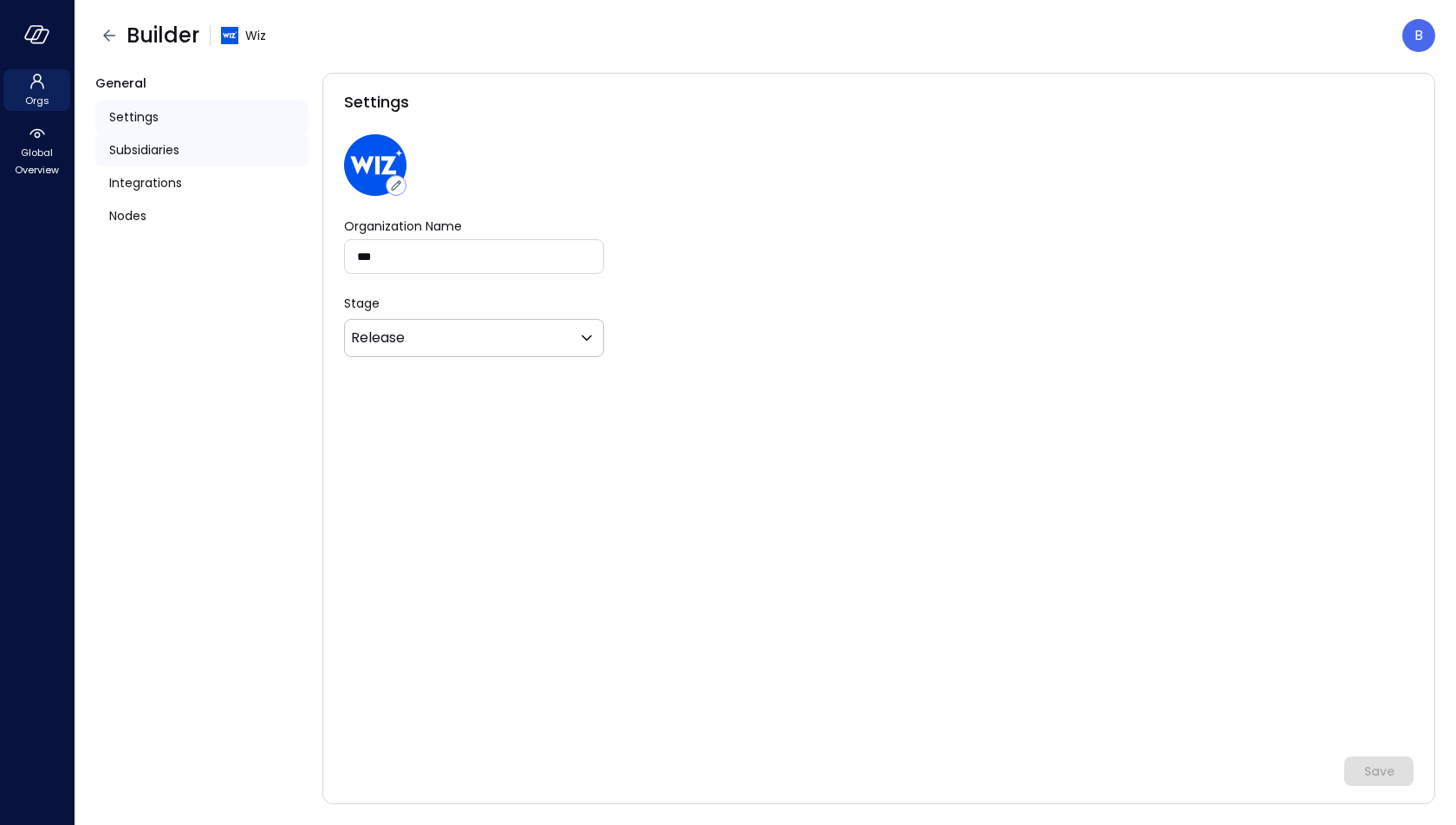
click at [174, 156] on span "Subsidiaries" at bounding box center [143, 150] width 70 height 19
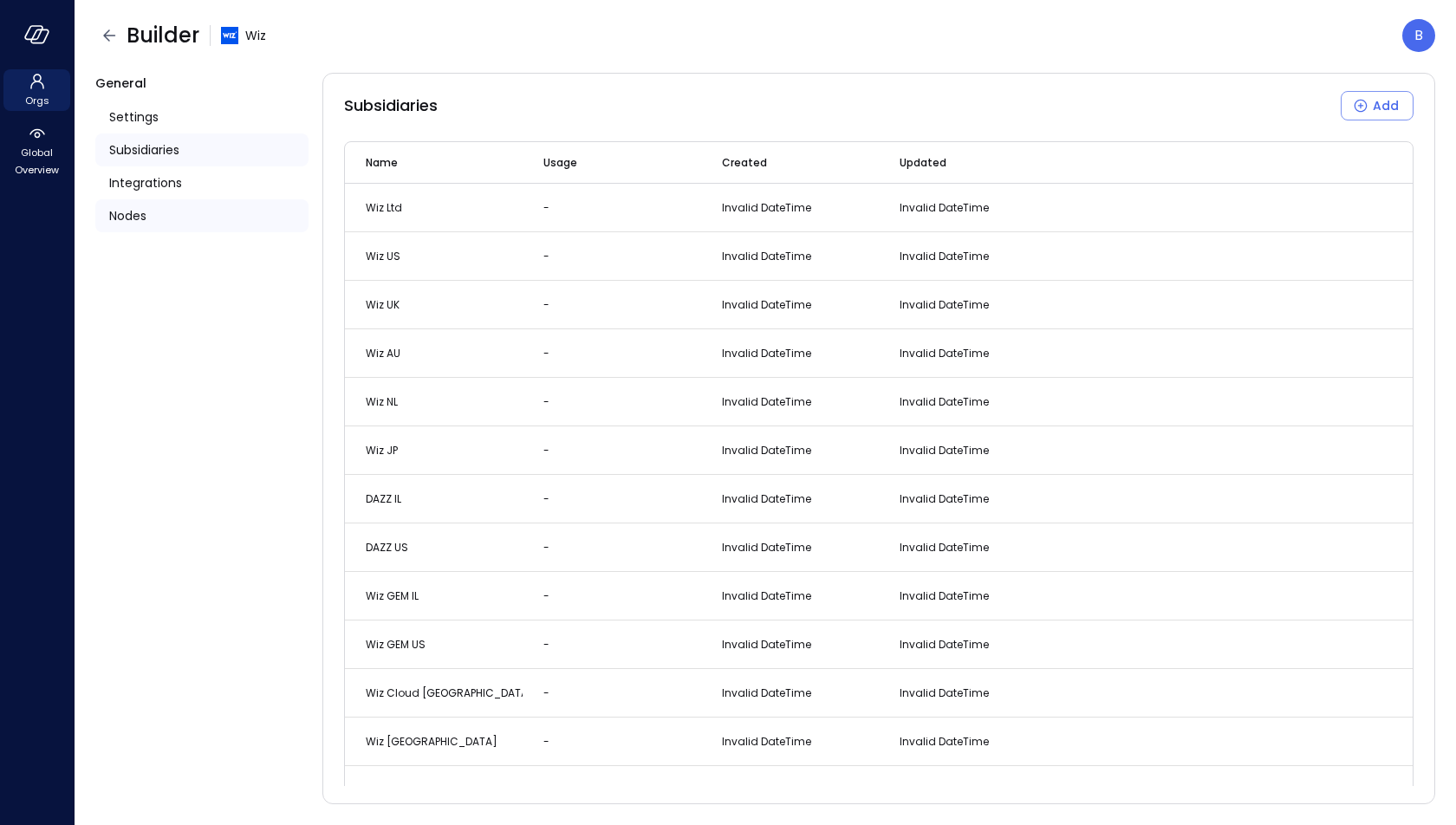
click at [154, 210] on div "Nodes" at bounding box center [202, 216] width 213 height 33
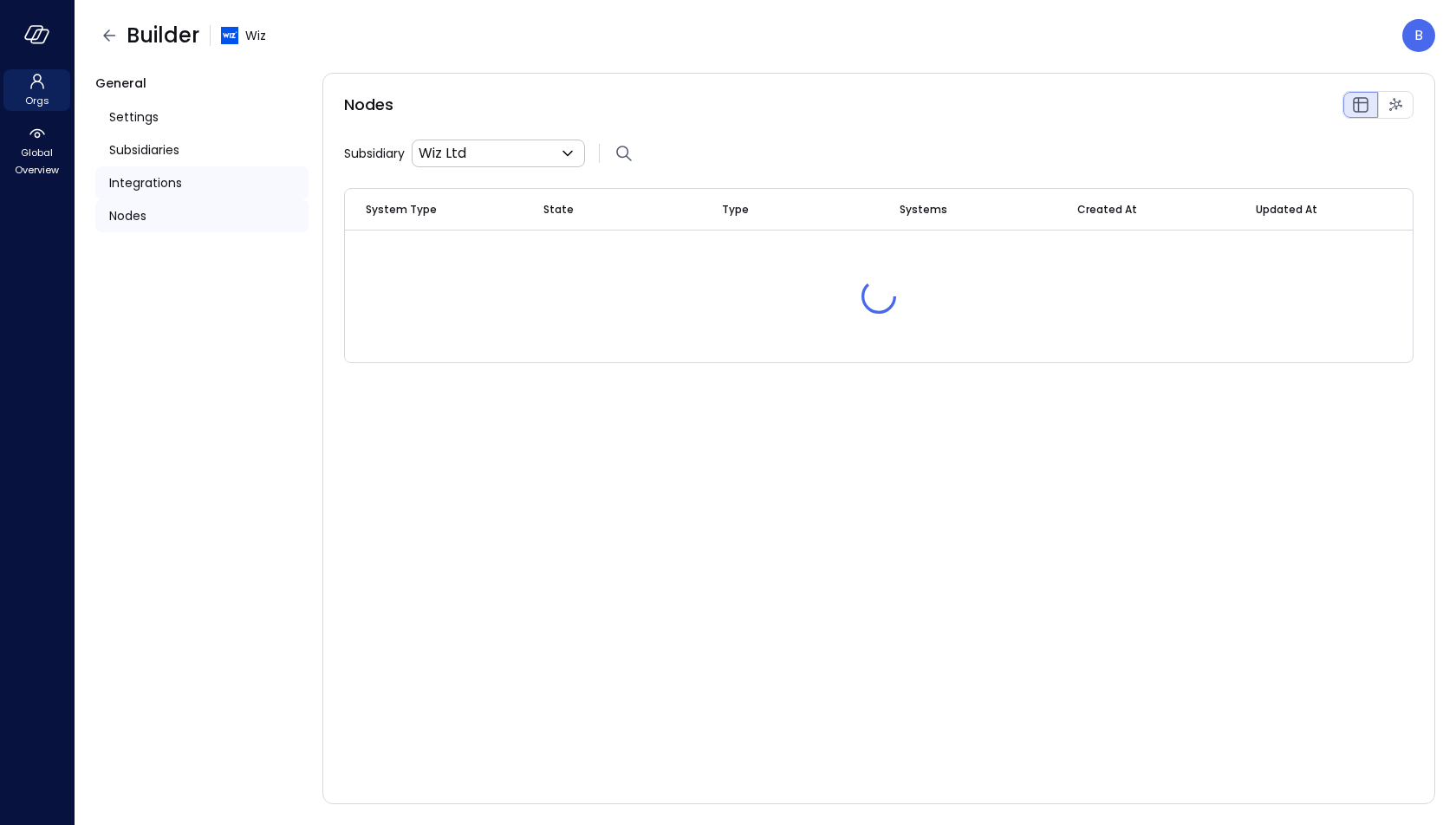
click at [205, 188] on div "Integrations" at bounding box center [202, 182] width 213 height 33
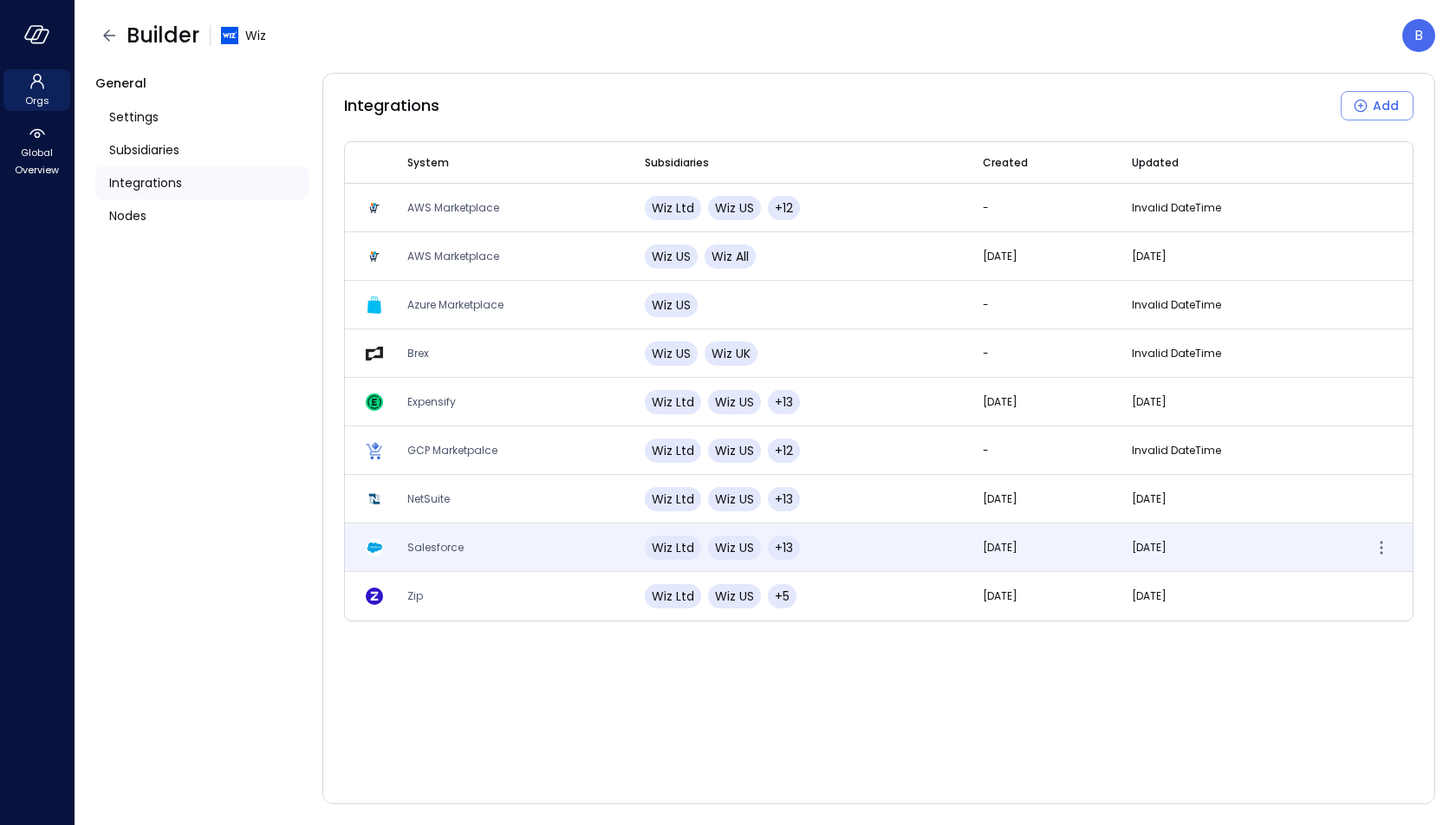
click at [472, 543] on td "Salesforce" at bounding box center [506, 547] width 238 height 48
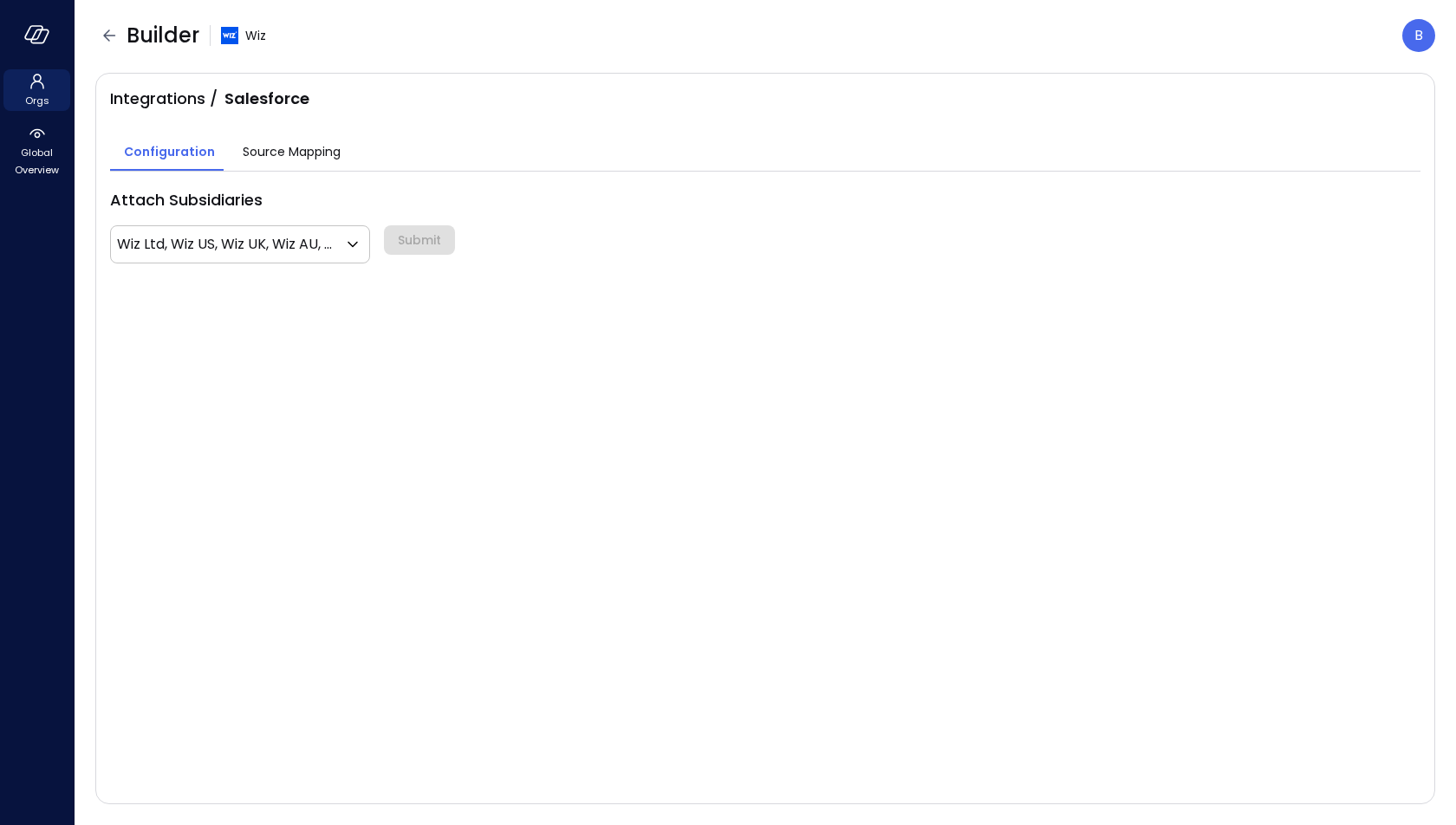
click at [280, 156] on span "Source Mapping" at bounding box center [291, 152] width 98 height 19
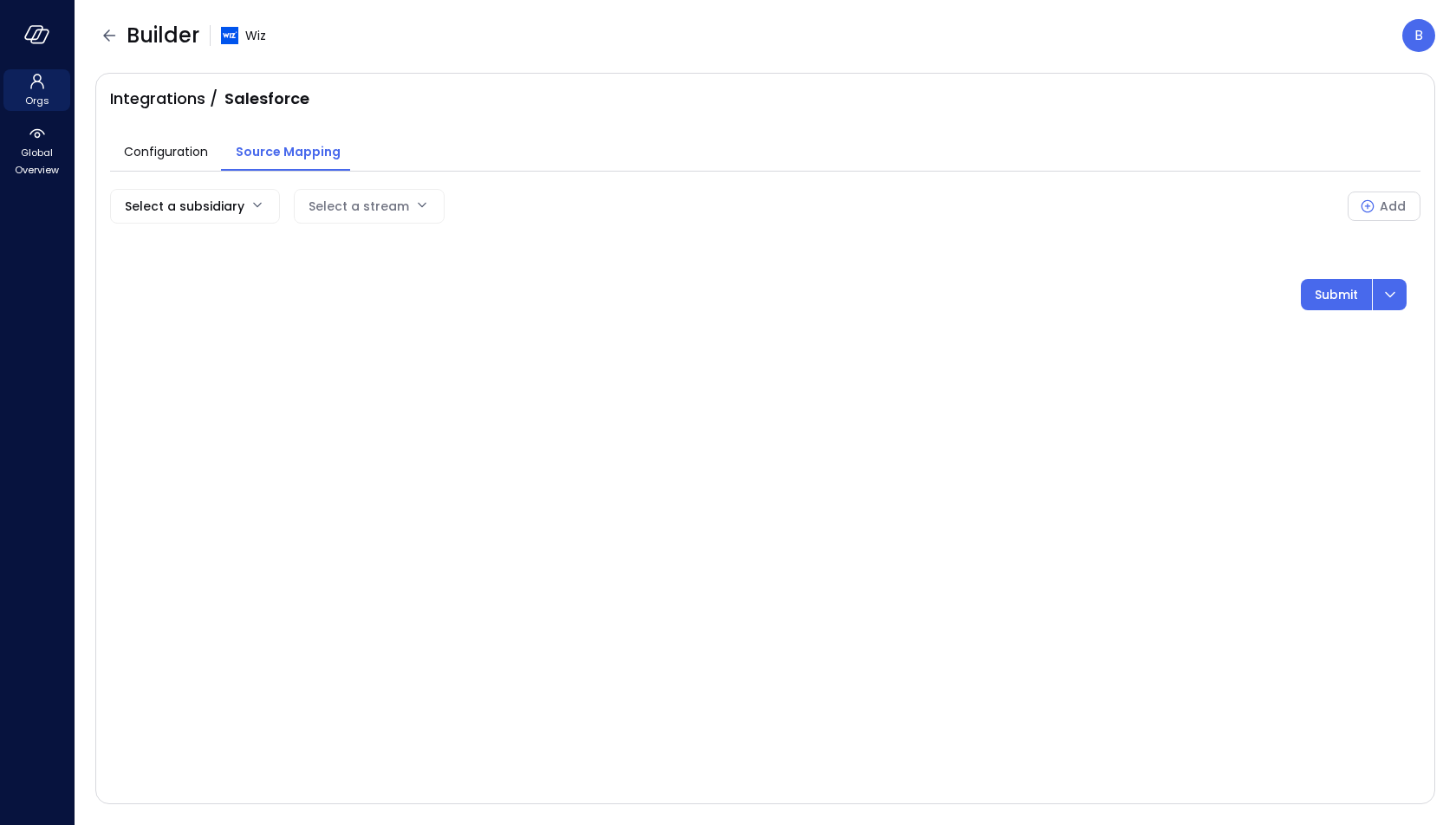
click at [370, 202] on div "Select a stream" at bounding box center [359, 206] width 101 height 33
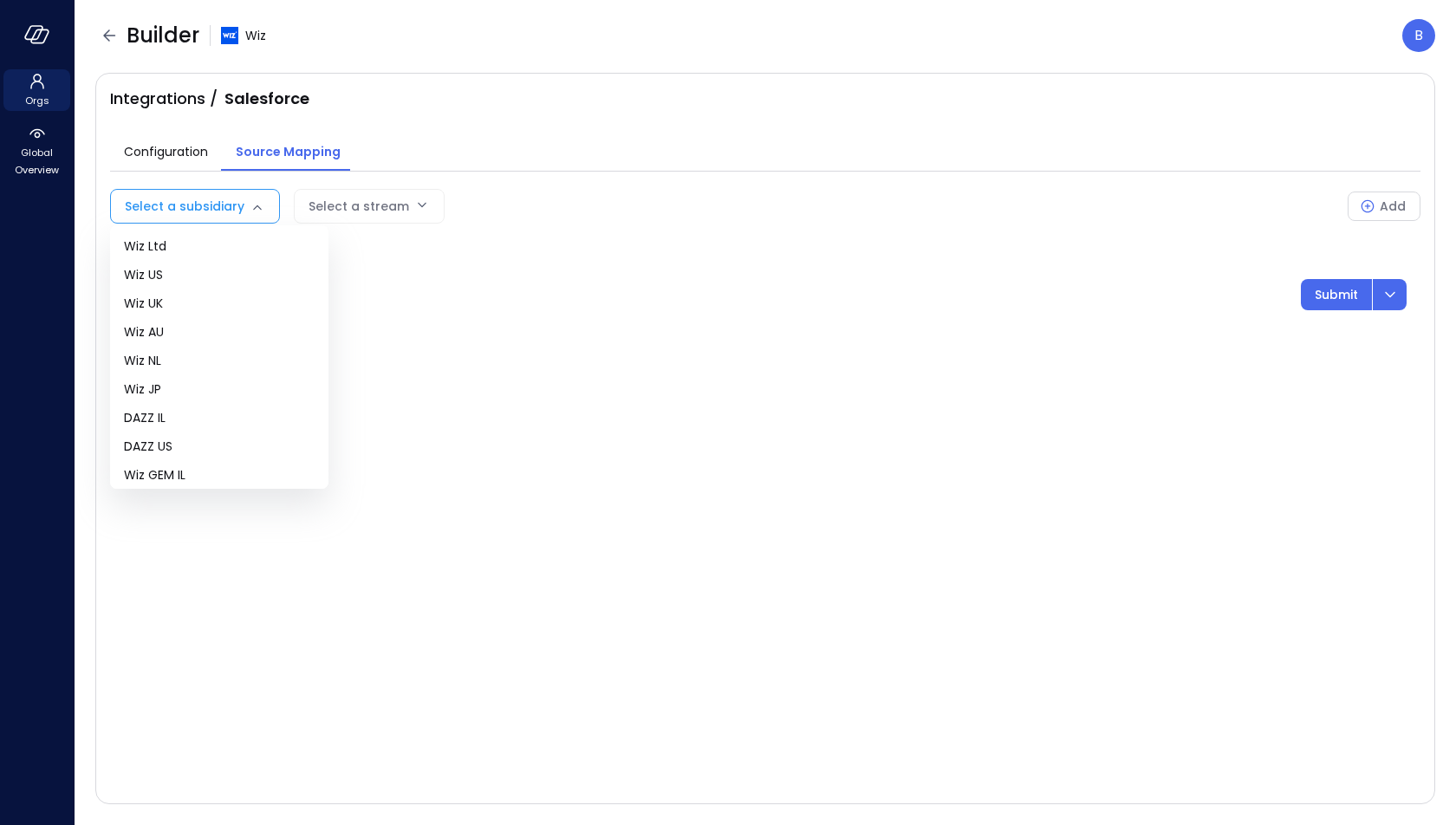
click at [221, 211] on body "Orgs Global Overview Builder Wiz B Integrations / Salesforce Configuration Sour…" at bounding box center [728, 412] width 1456 height 825
click at [202, 269] on span "Wiz US" at bounding box center [220, 275] width 191 height 18
type input "**"
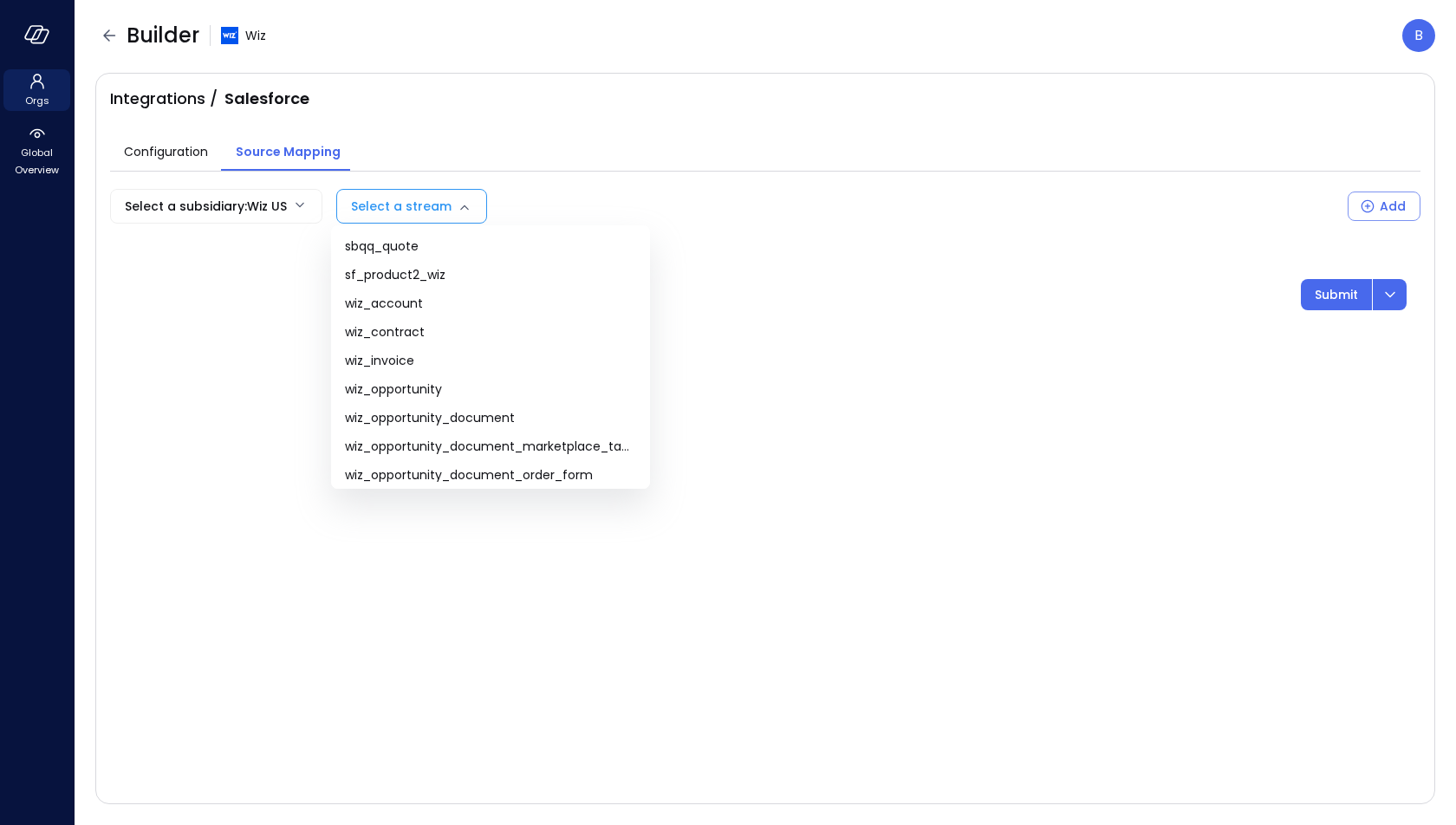
click at [426, 213] on body "Orgs Global Overview Builder Wiz B Integrations / Salesforce Configuration Sour…" at bounding box center [728, 412] width 1456 height 825
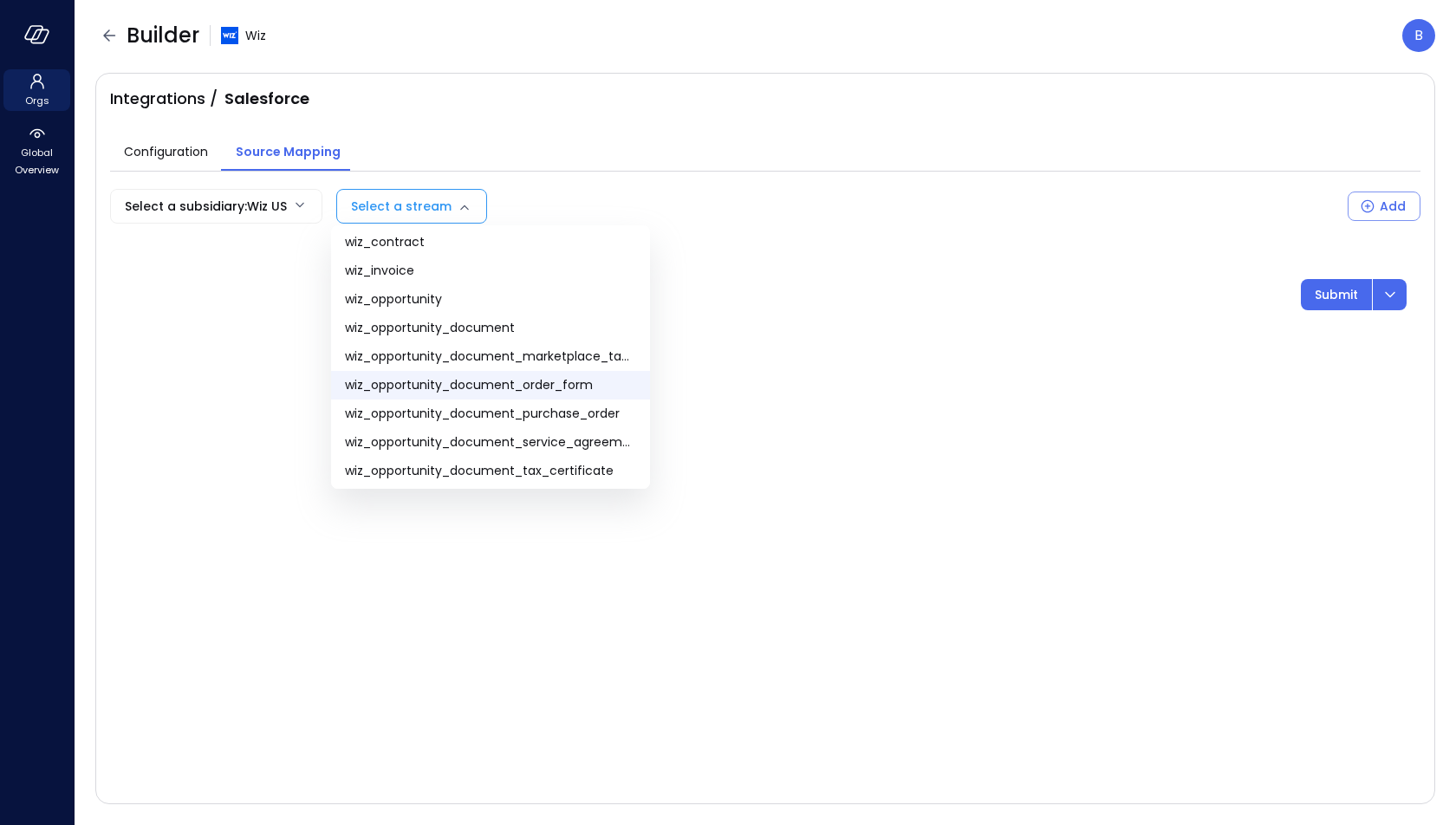
scroll to position [92, 0]
click at [549, 372] on li "wiz_opportunity_document_order_form" at bounding box center [490, 384] width 319 height 29
type input "**********"
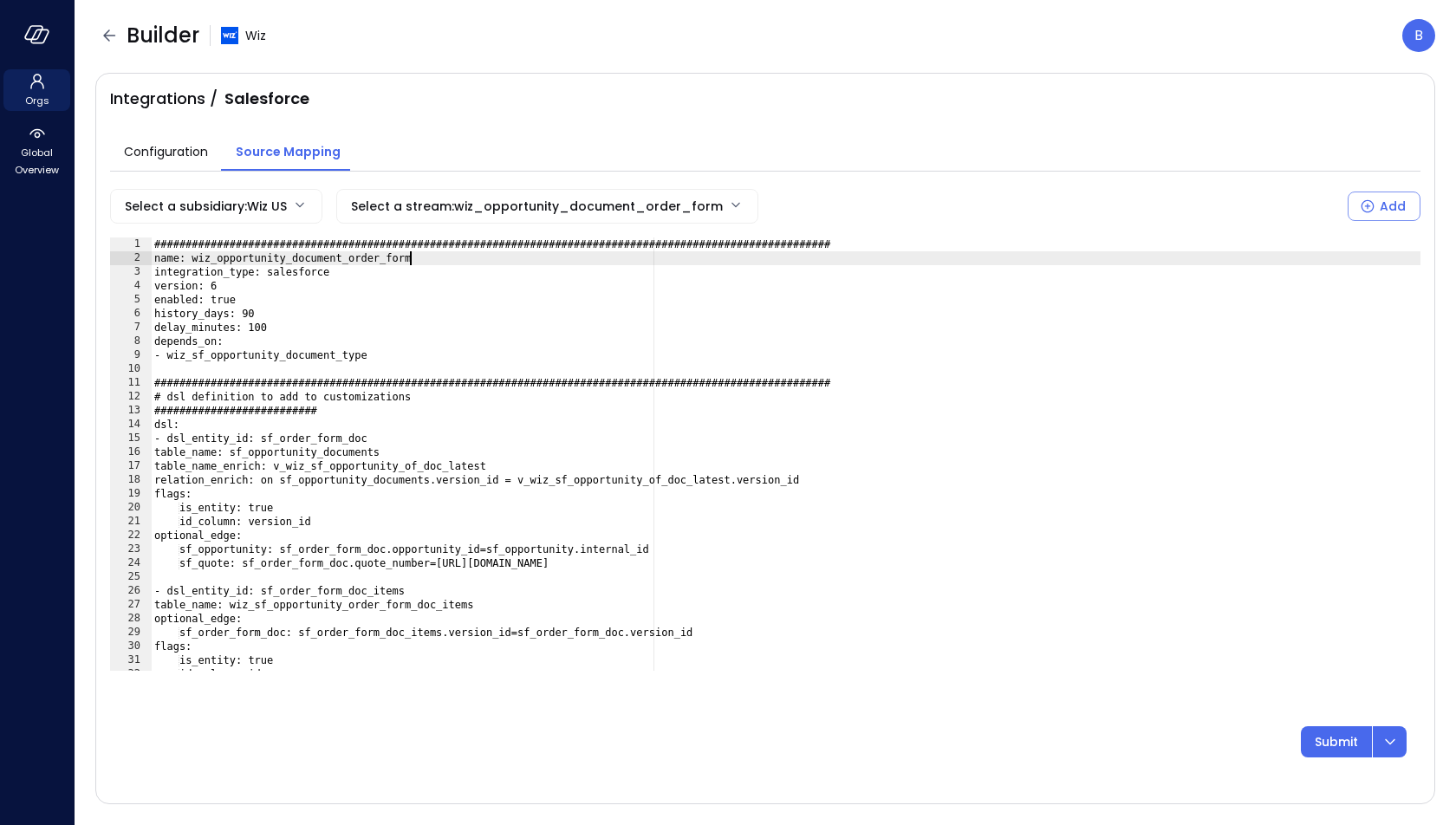
paste textarea "**********"
type textarea "**********"
click at [115, 25] on icon "button" at bounding box center [109, 35] width 21 height 21
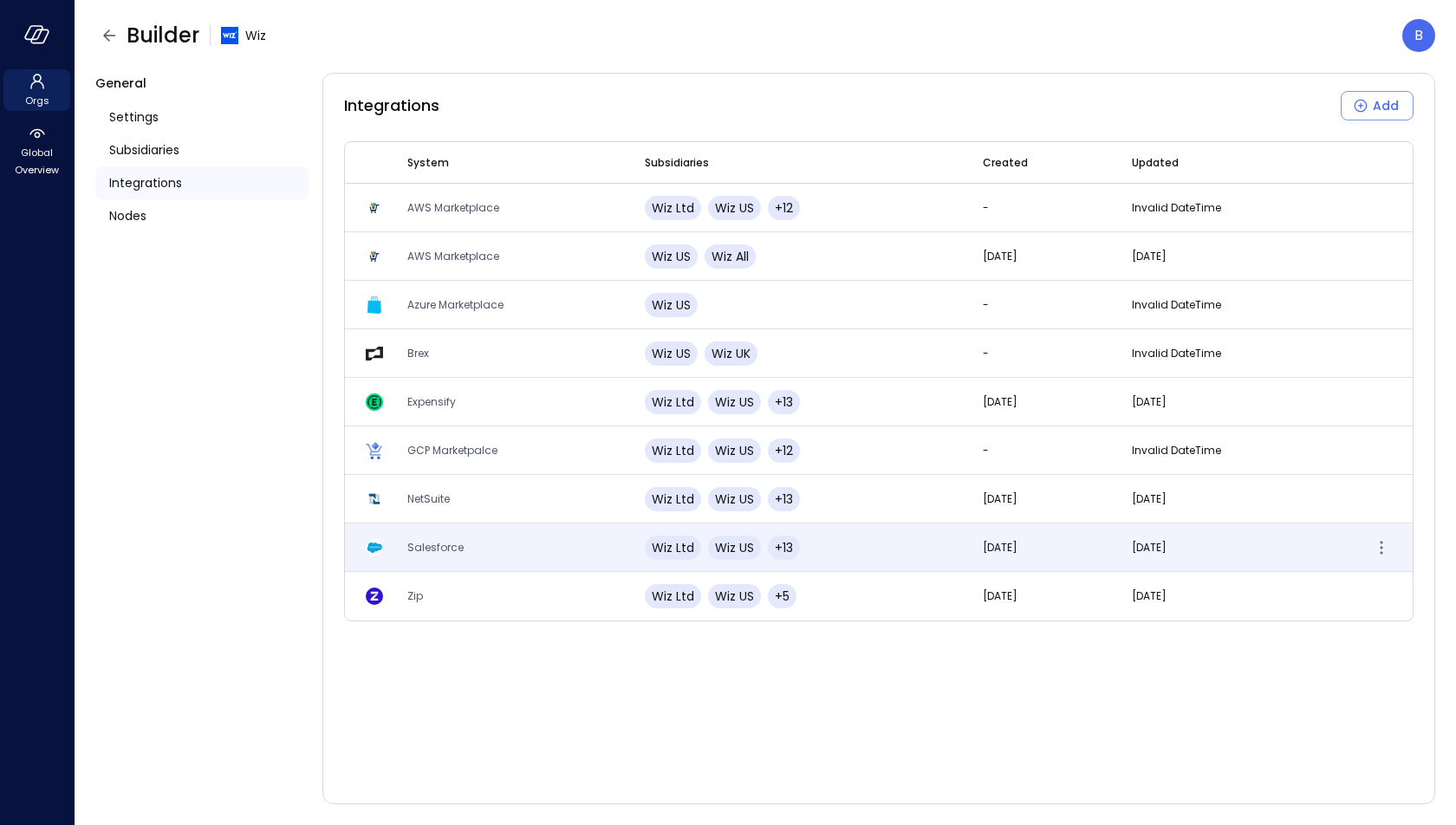
click at [468, 542] on td "Salesforce" at bounding box center [506, 547] width 238 height 48
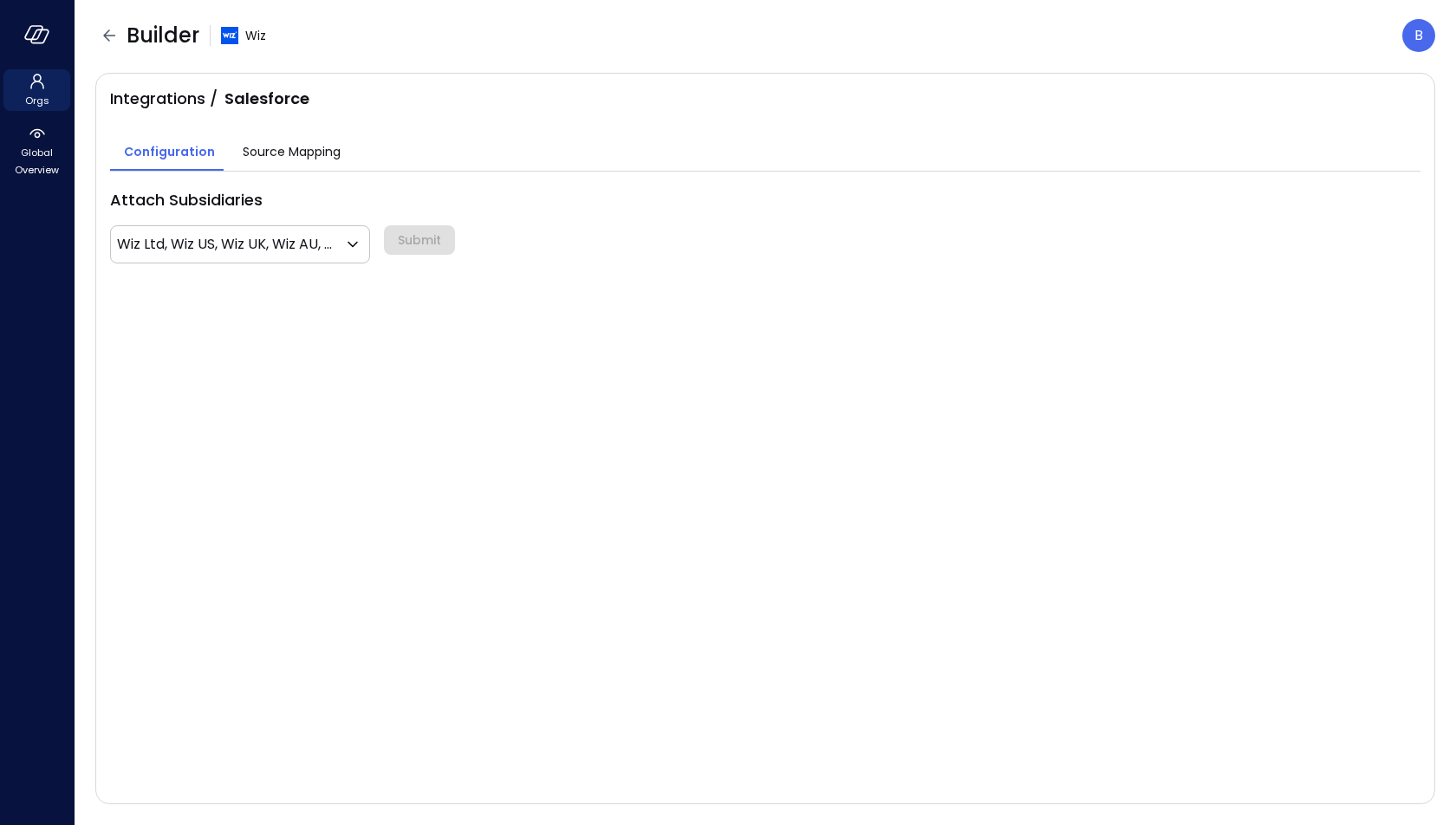
click at [300, 156] on span "Source Mapping" at bounding box center [291, 152] width 98 height 19
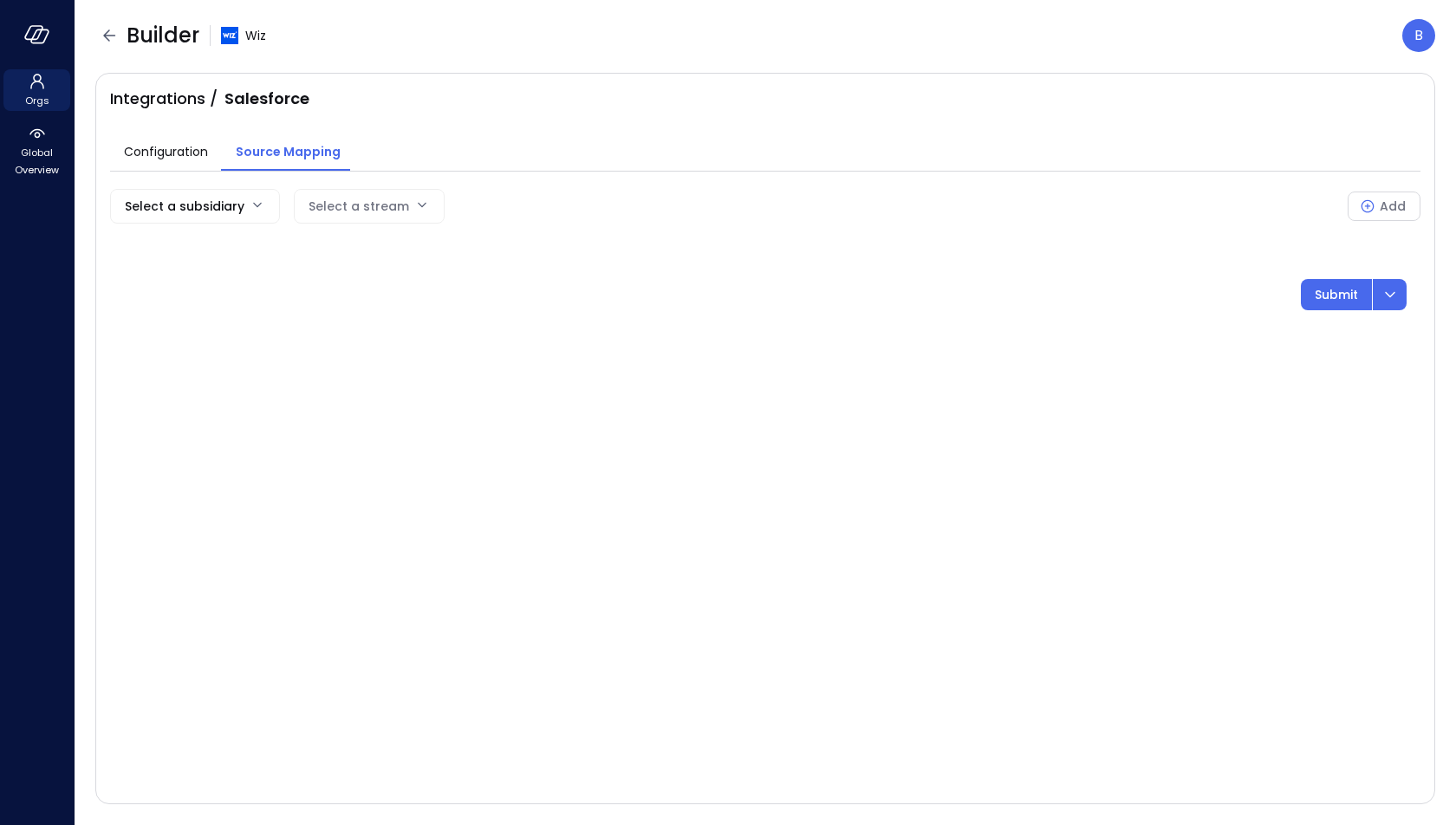
click at [222, 200] on body "Orgs Global Overview Builder Wiz B Integrations / Salesforce Configuration Sour…" at bounding box center [728, 412] width 1456 height 825
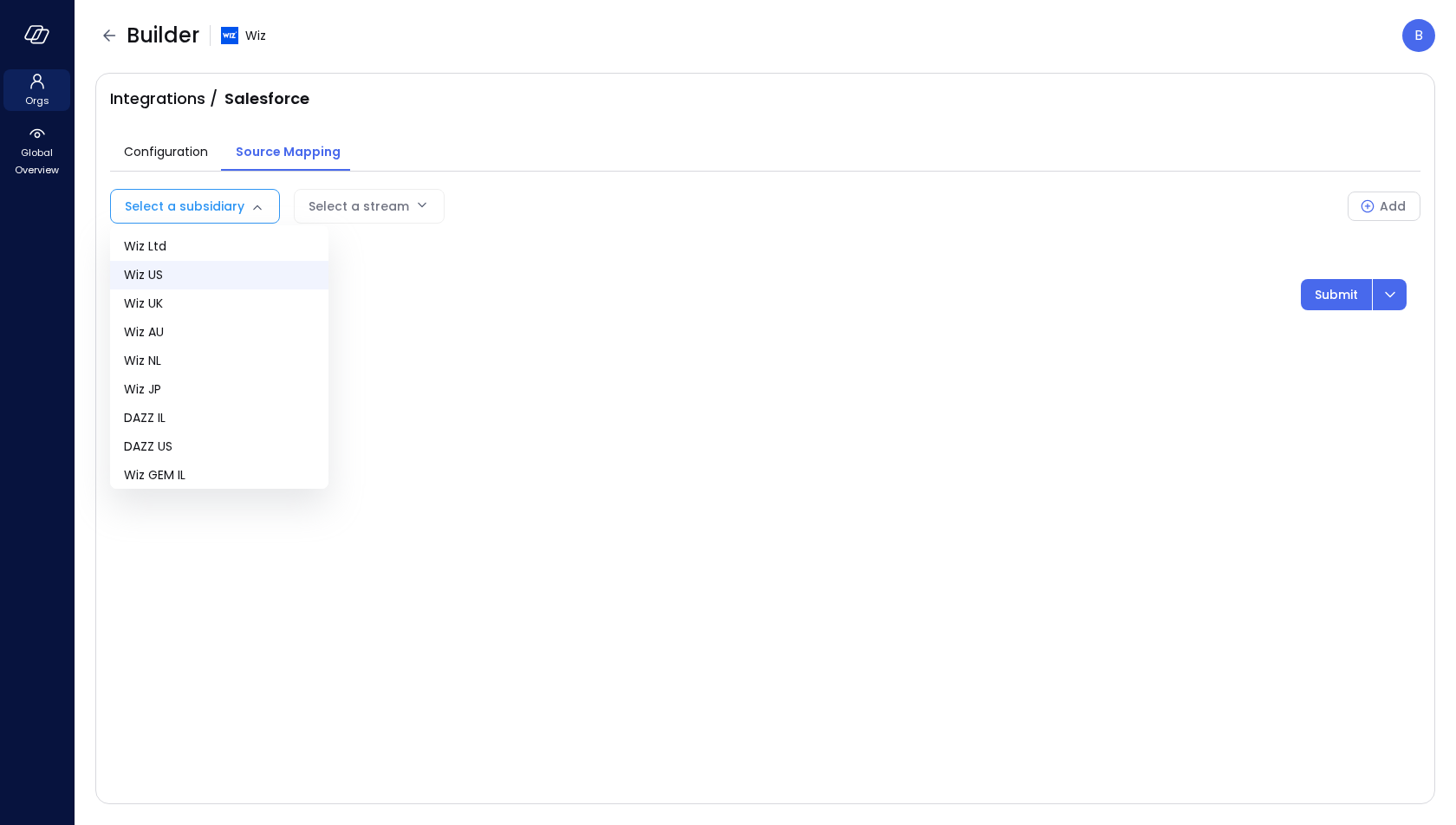
click at [210, 274] on span "Wiz US" at bounding box center [220, 275] width 191 height 18
type input "**"
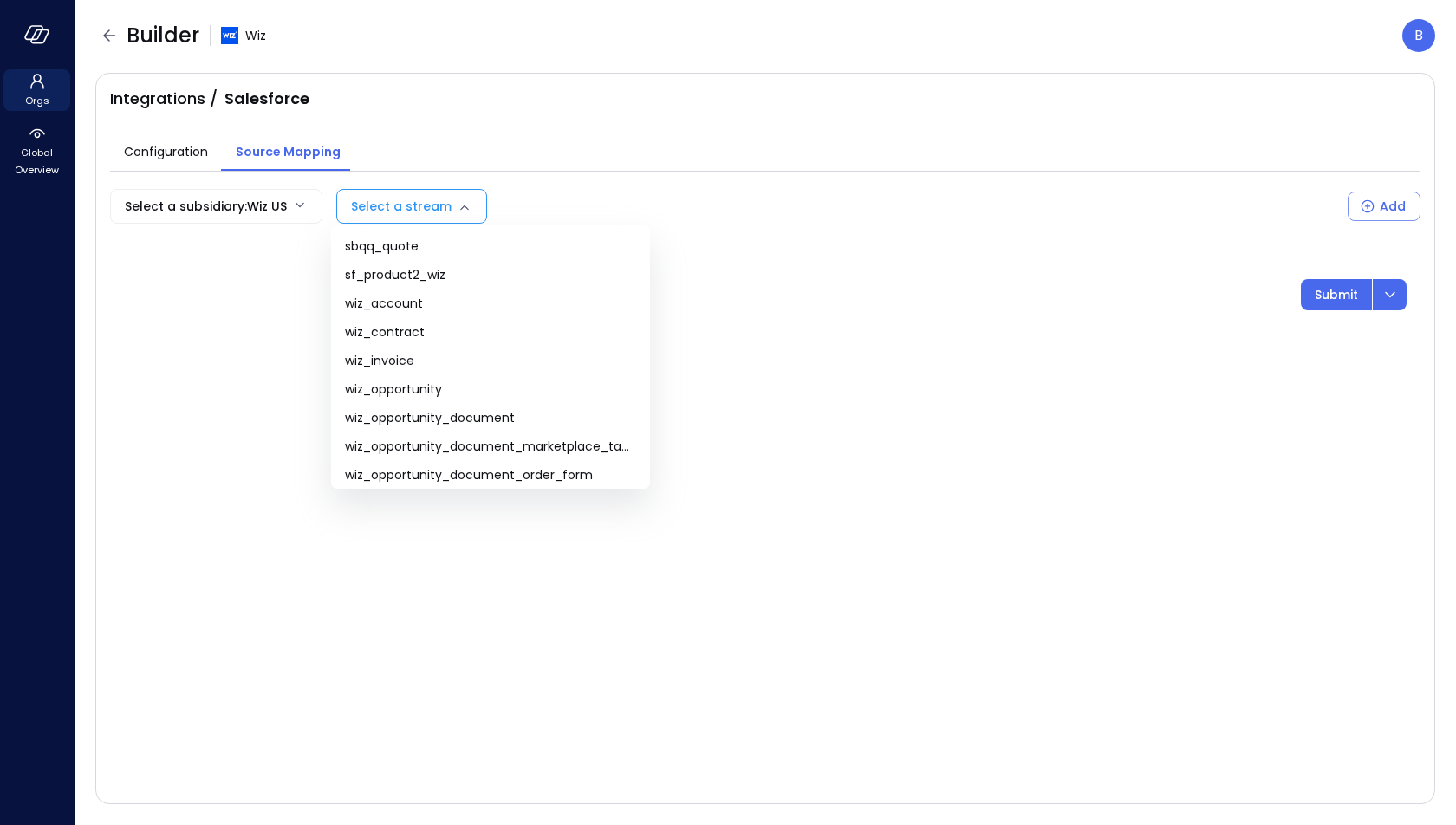
click at [424, 211] on body "Orgs Global Overview Builder Wiz B Integrations / Salesforce Configuration Sour…" at bounding box center [728, 412] width 1456 height 825
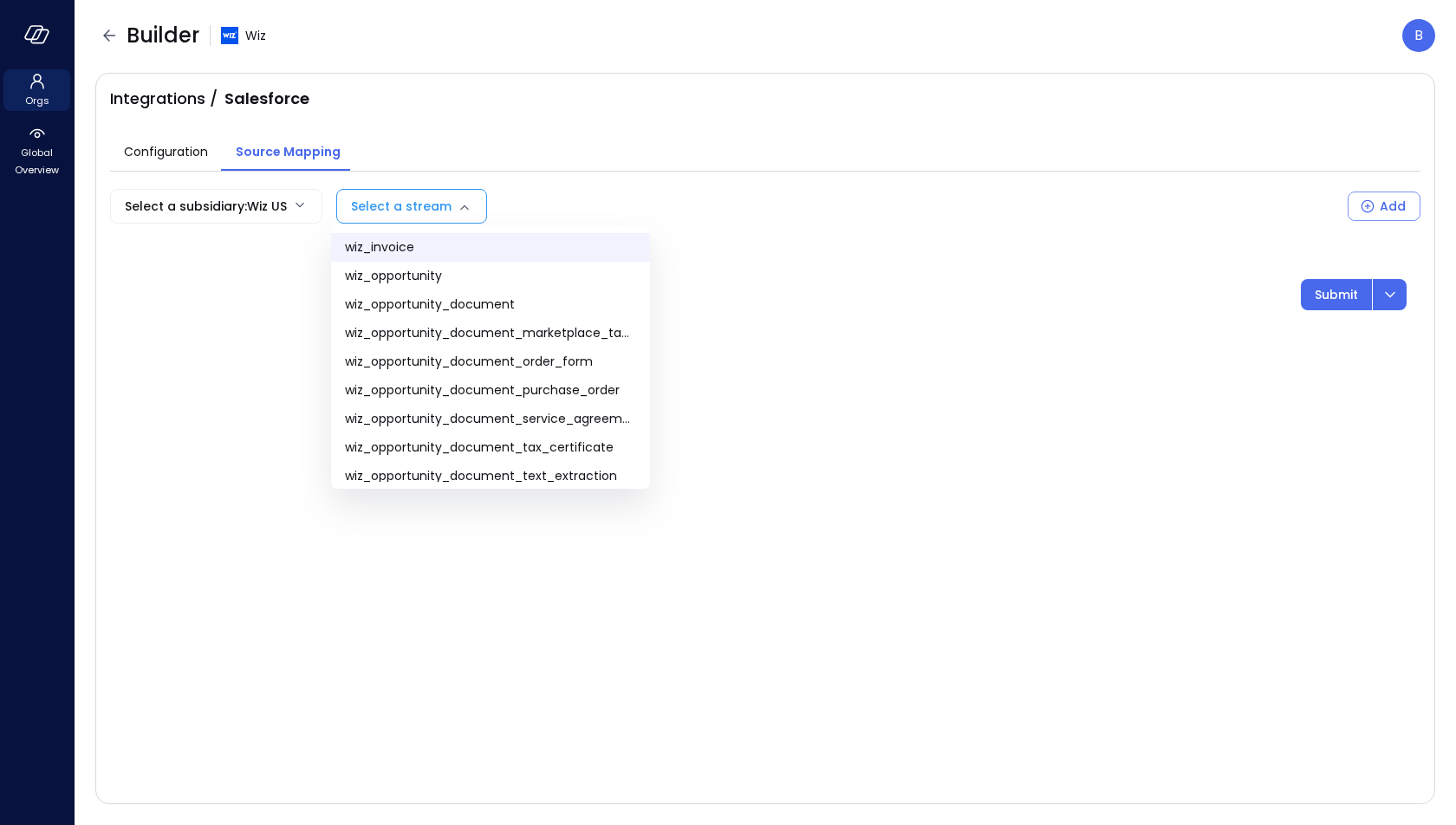
scroll to position [123, 0]
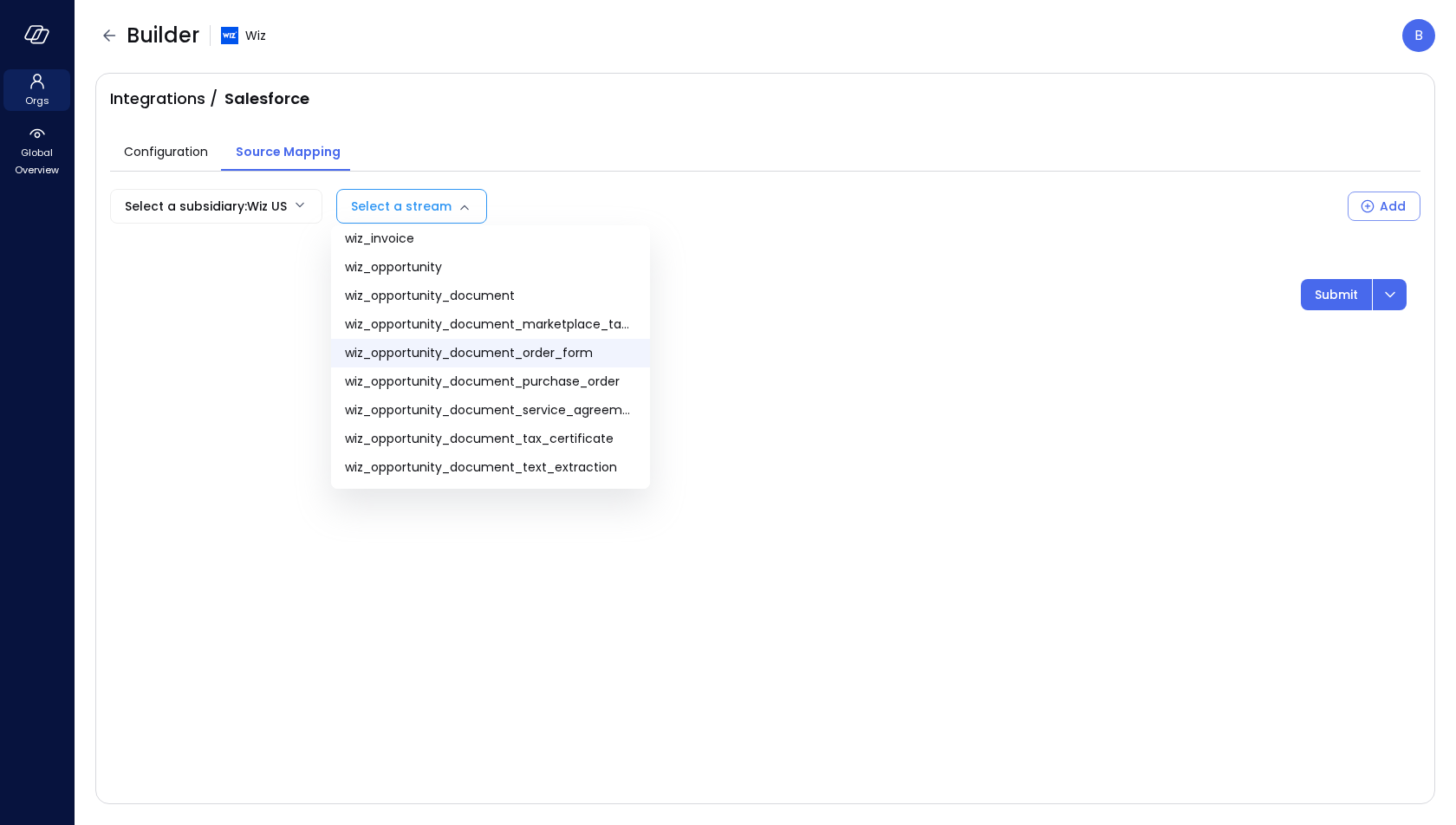
click at [542, 355] on span "wiz_opportunity_document_order_form" at bounding box center [490, 353] width 291 height 18
type input "**********"
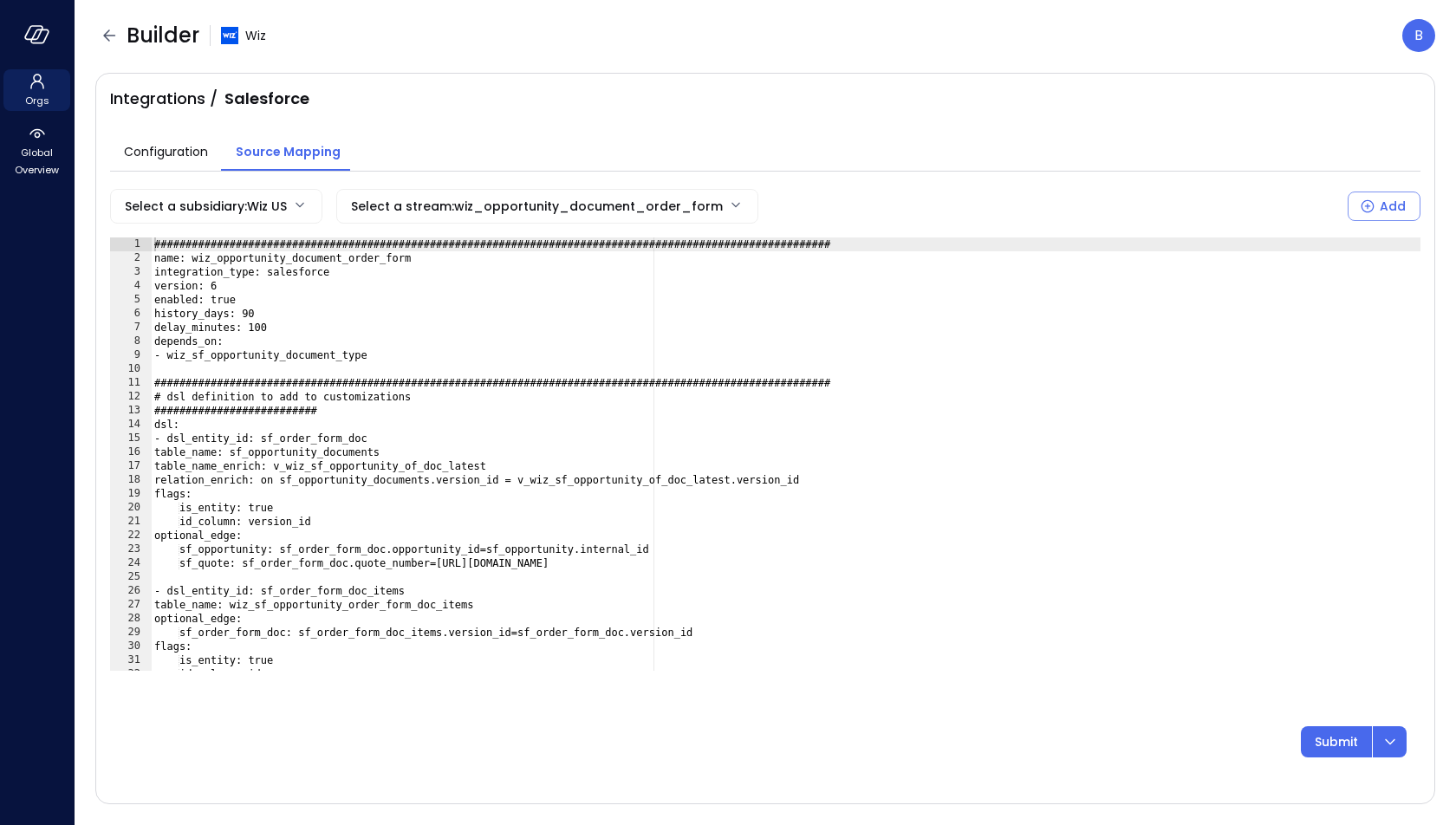
click at [584, 111] on div "Configuration Source Mapping" at bounding box center [765, 140] width 1311 height 61
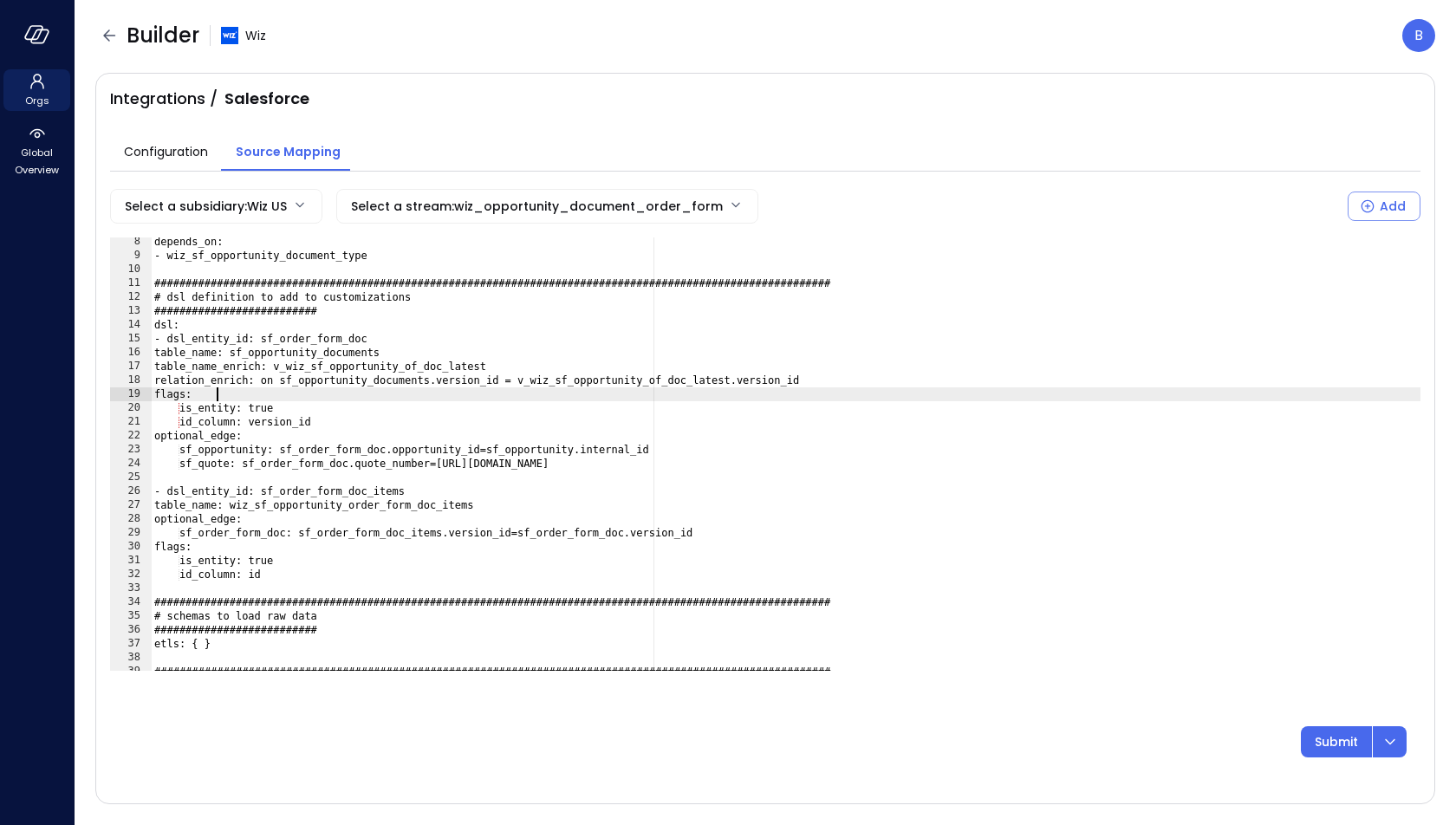
scroll to position [0, 0]
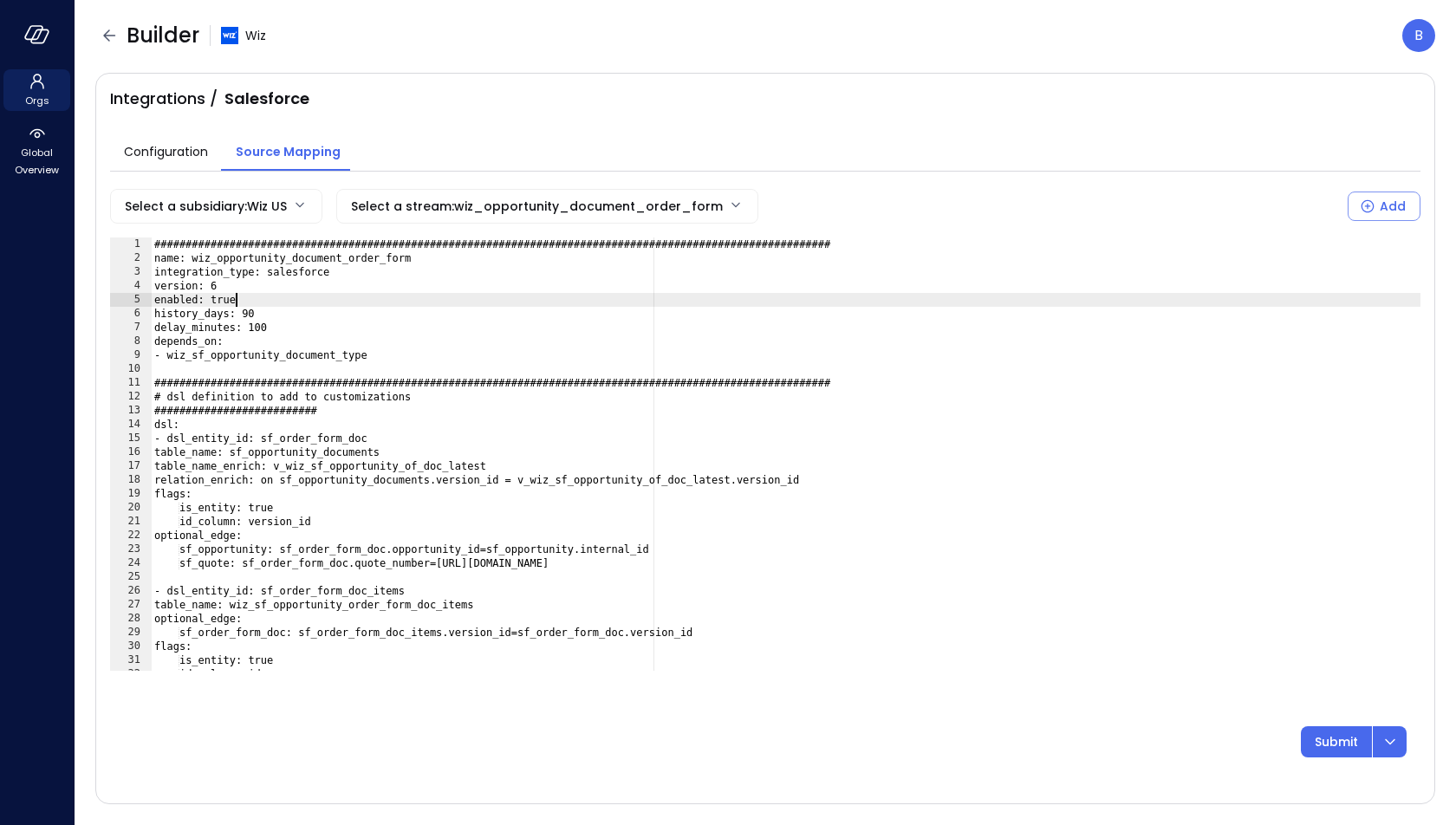
type textarea "**********"
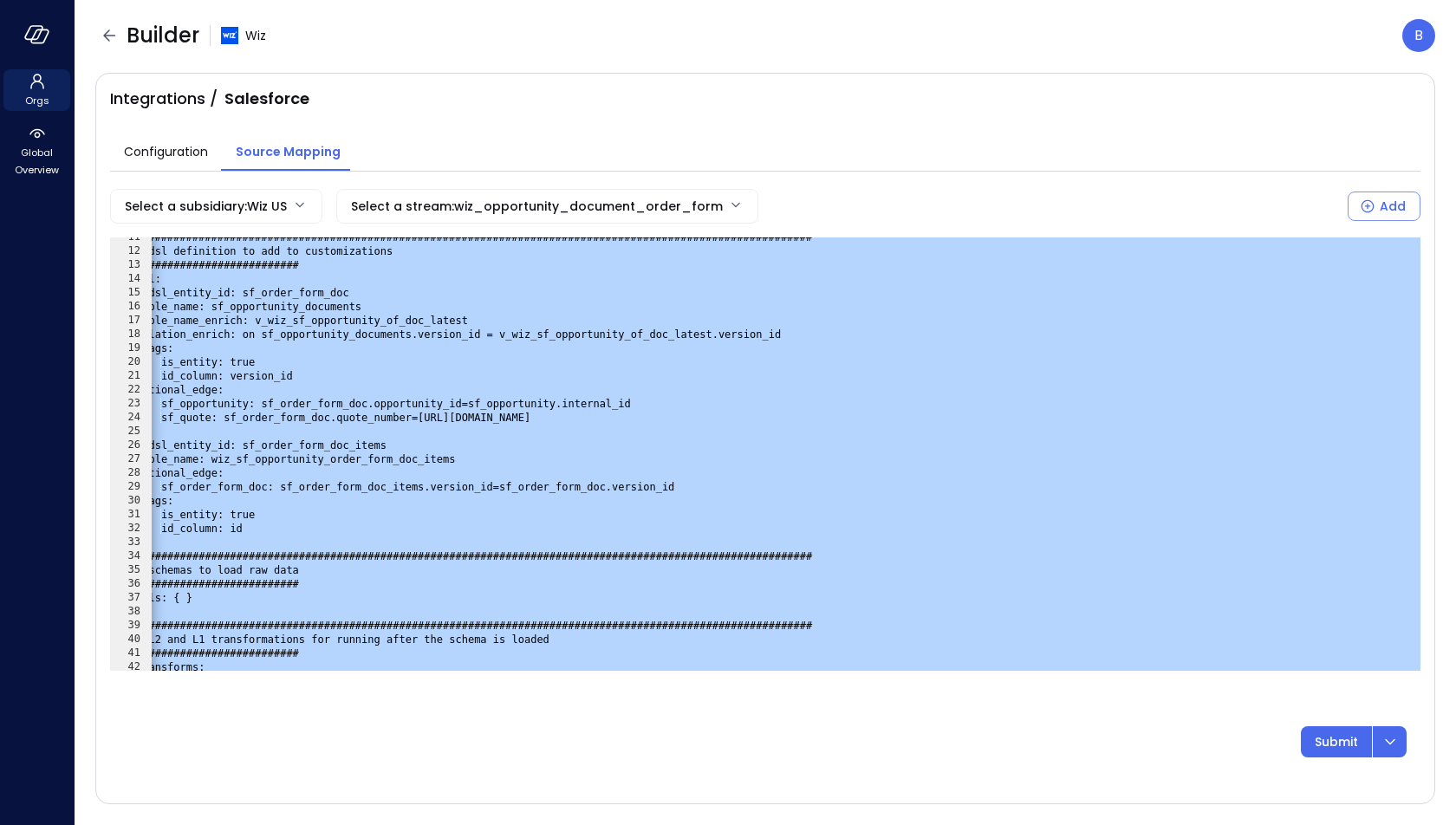
scroll to position [0, 17]
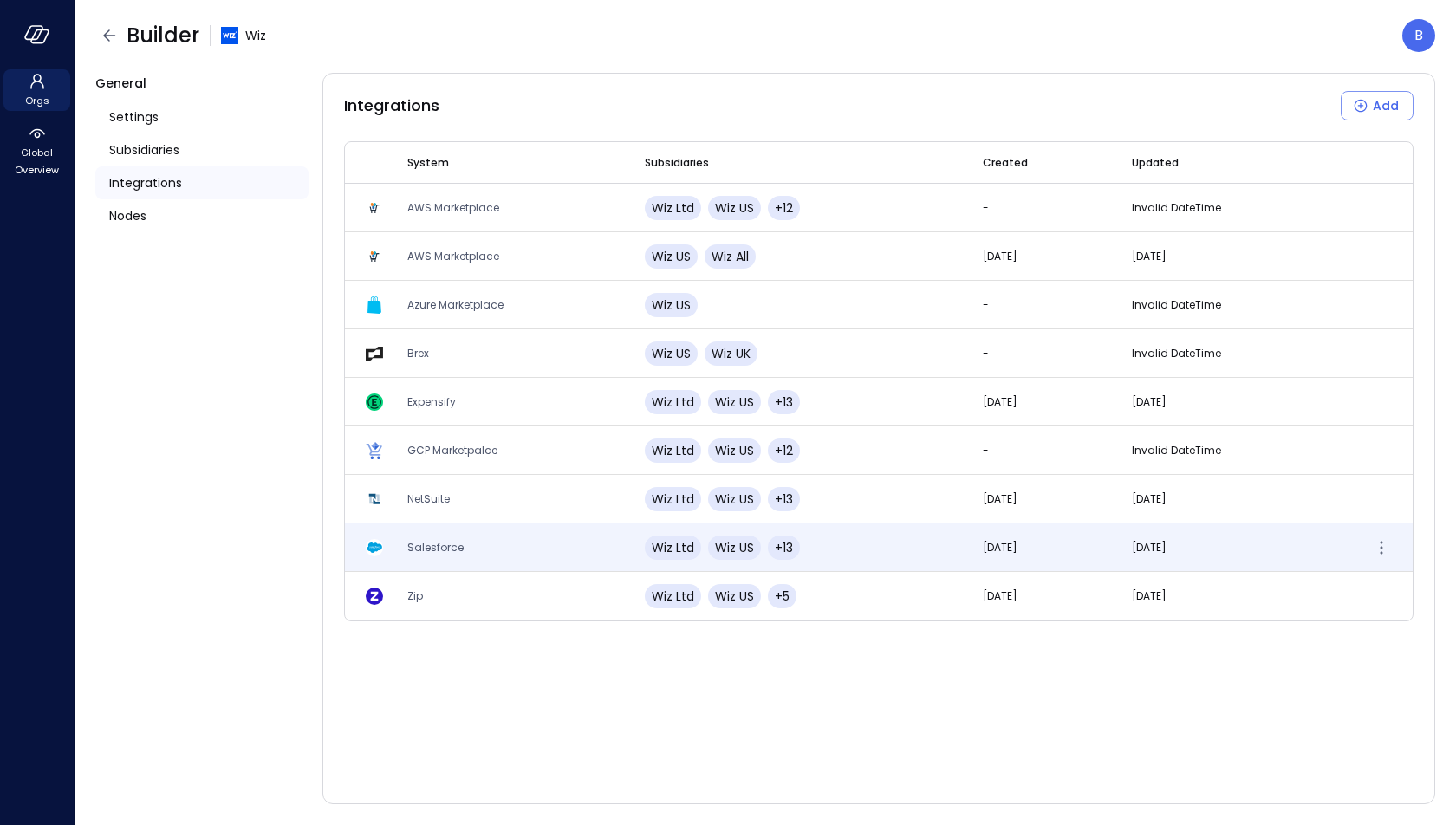
click at [503, 550] on td "Salesforce" at bounding box center [506, 547] width 238 height 48
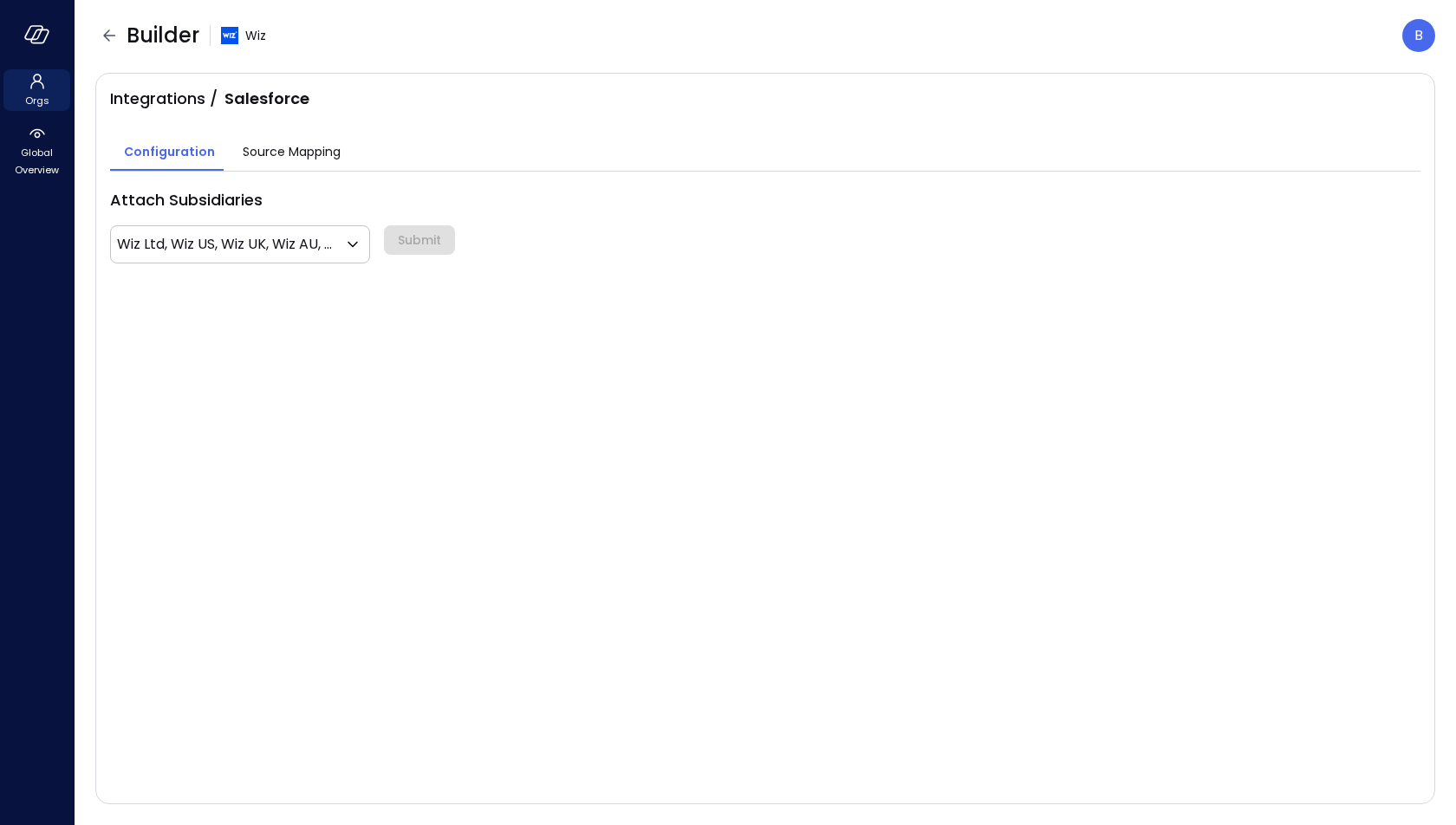
click at [321, 150] on span "Source Mapping" at bounding box center [291, 152] width 98 height 19
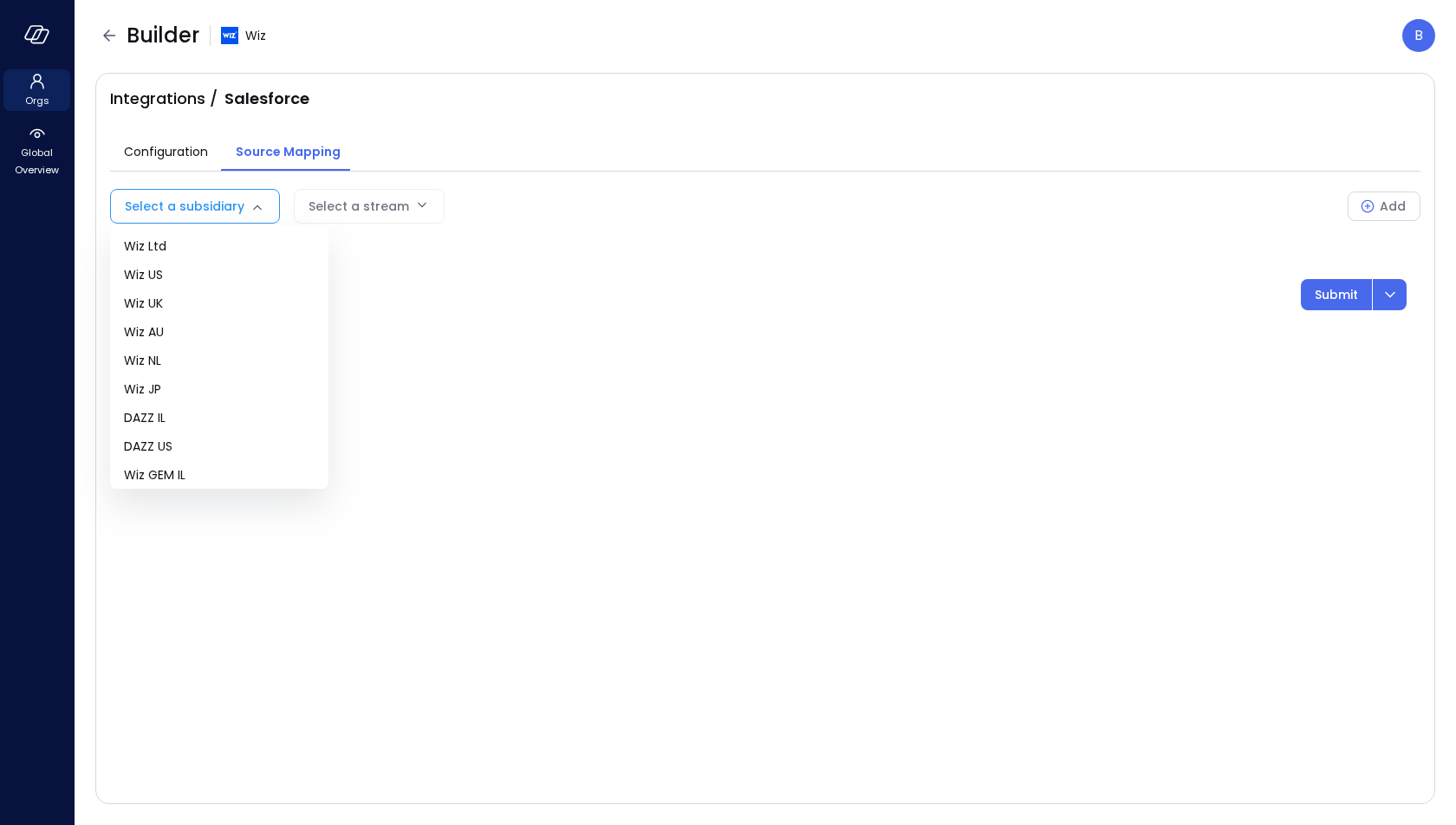
click at [194, 202] on body "Orgs Global Overview Builder Wiz B Integrations / Salesforce Configuration Sour…" at bounding box center [728, 412] width 1456 height 825
click at [205, 278] on span "Wiz US" at bounding box center [220, 275] width 191 height 18
type input "**"
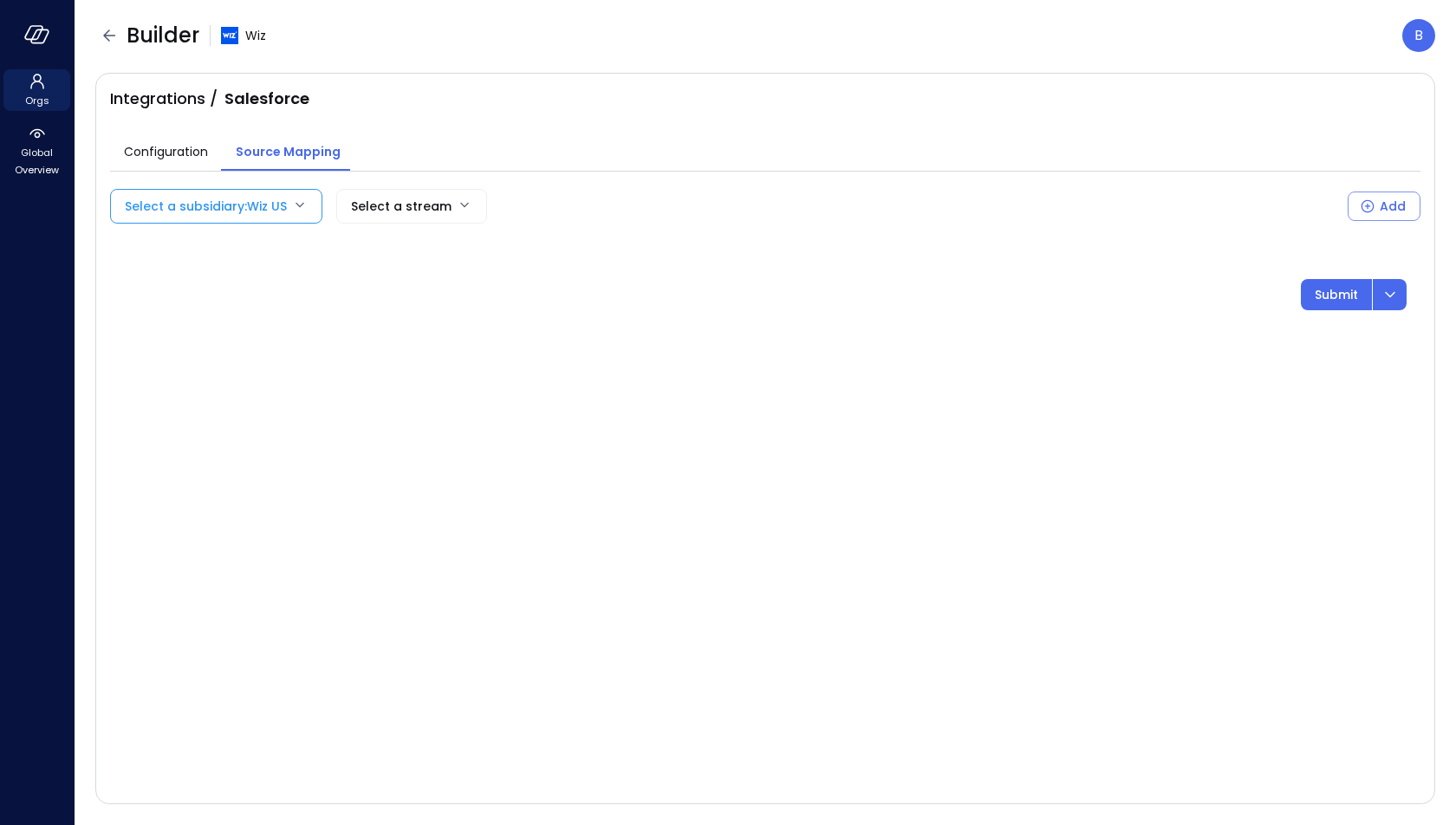
click at [379, 202] on body "Orgs Global Overview Builder Wiz B Integrations / Salesforce Configuration Sour…" at bounding box center [728, 412] width 1456 height 825
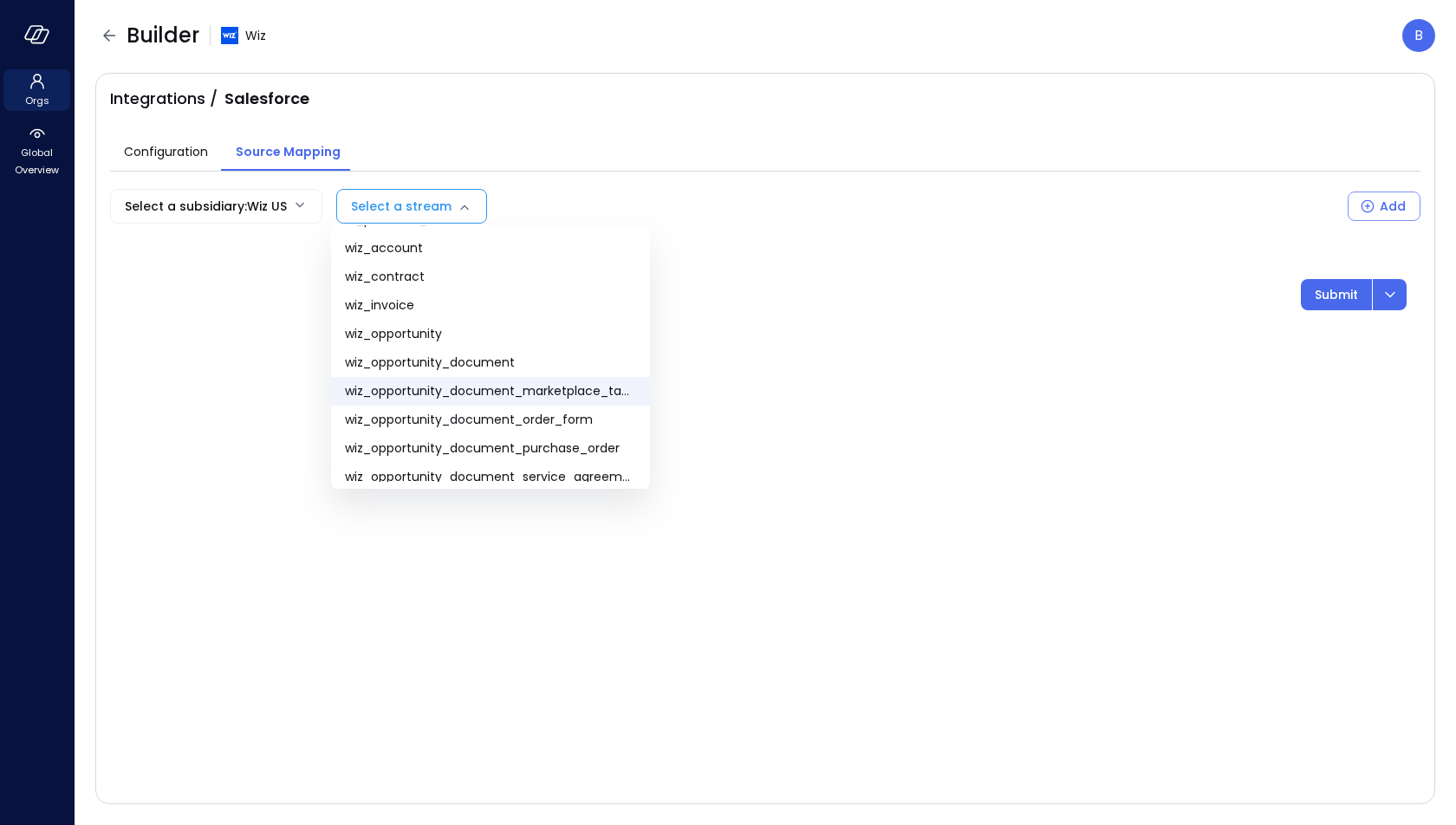
scroll to position [59, 0]
click at [570, 411] on span "wiz_opportunity_document_order_form" at bounding box center [490, 417] width 291 height 18
type input "**********"
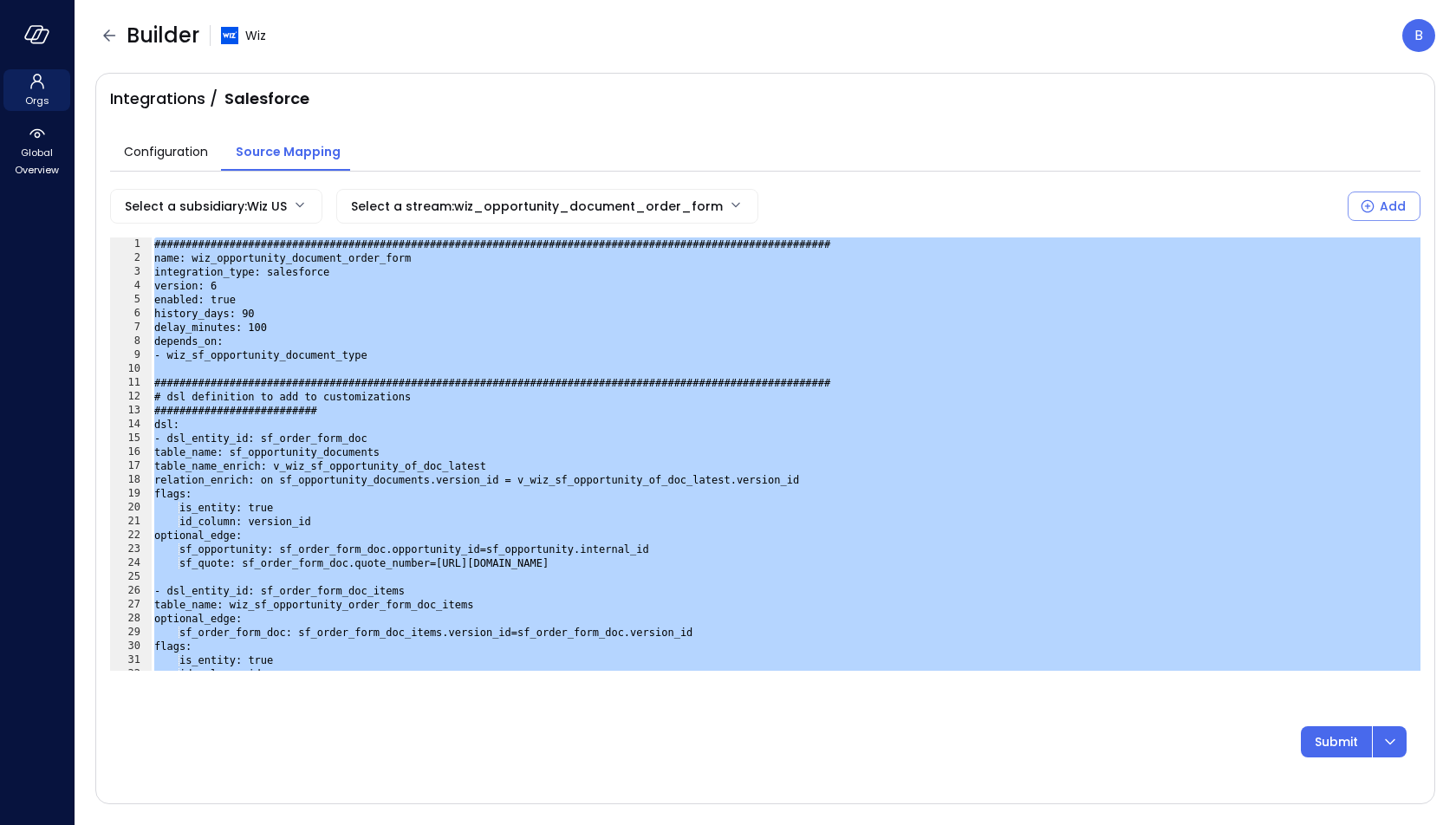
type textarea "**********"
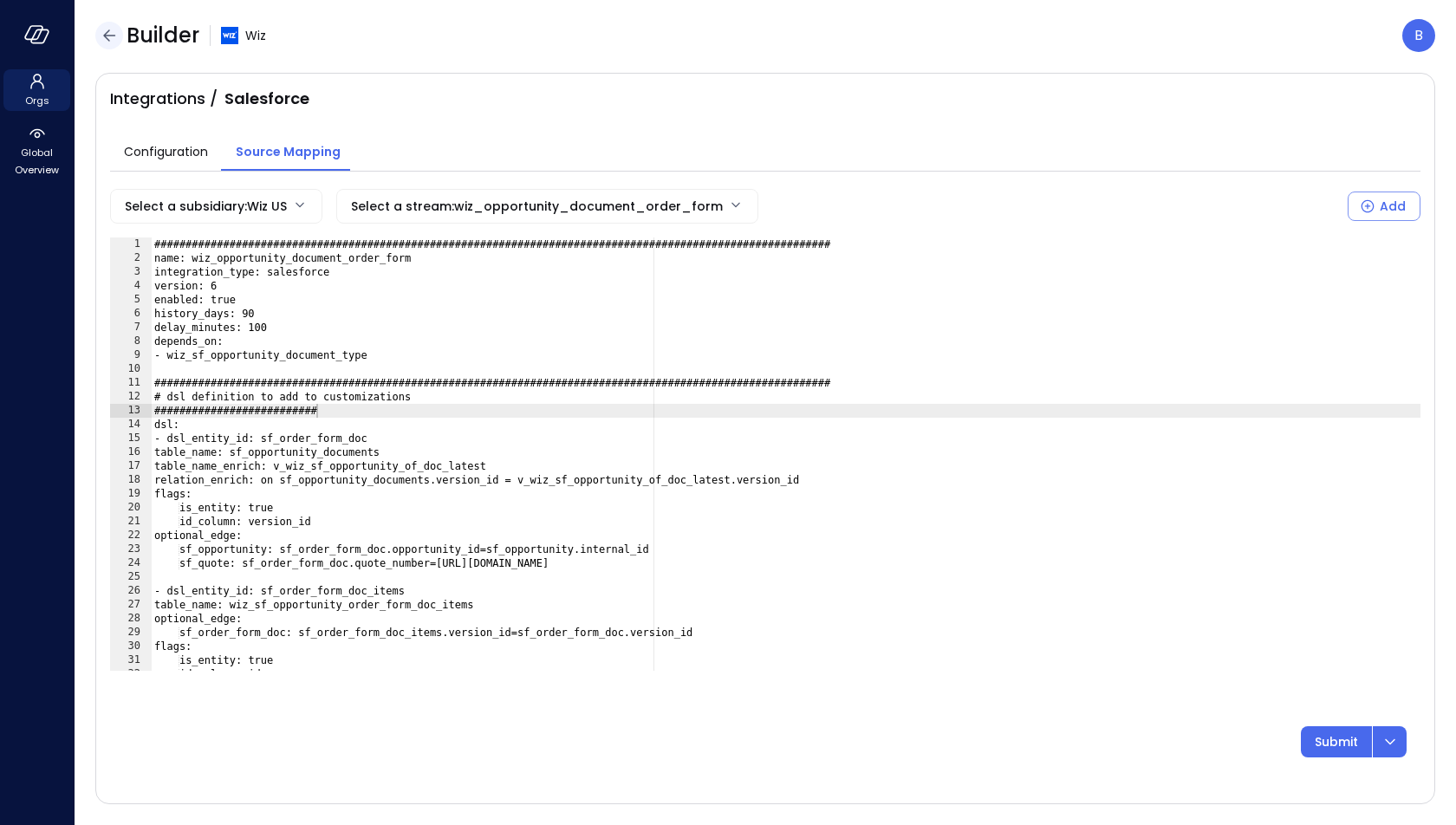
click at [106, 28] on icon "button" at bounding box center [109, 35] width 21 height 21
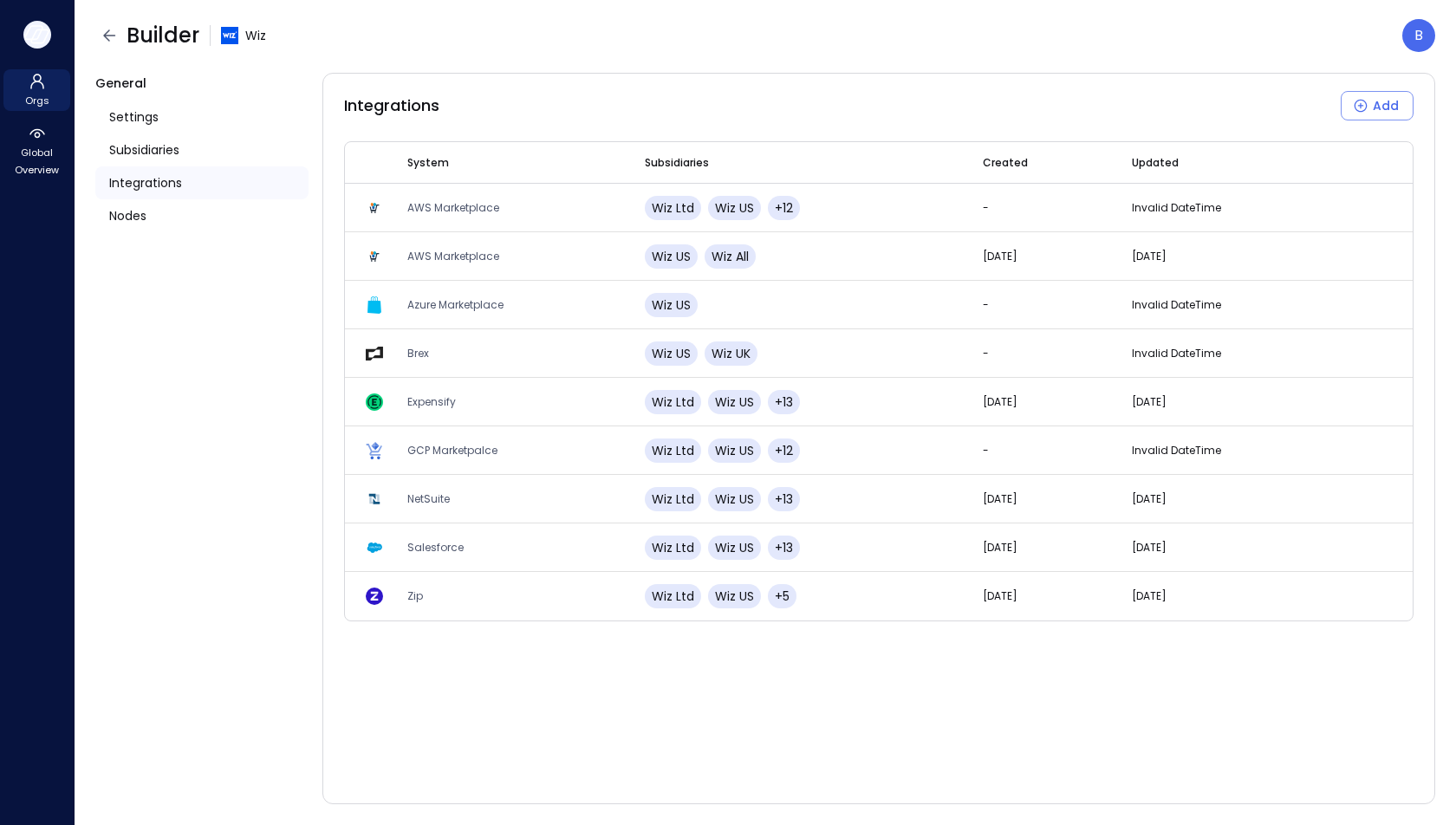
click at [33, 38] on icon "button" at bounding box center [34, 33] width 17 height 13
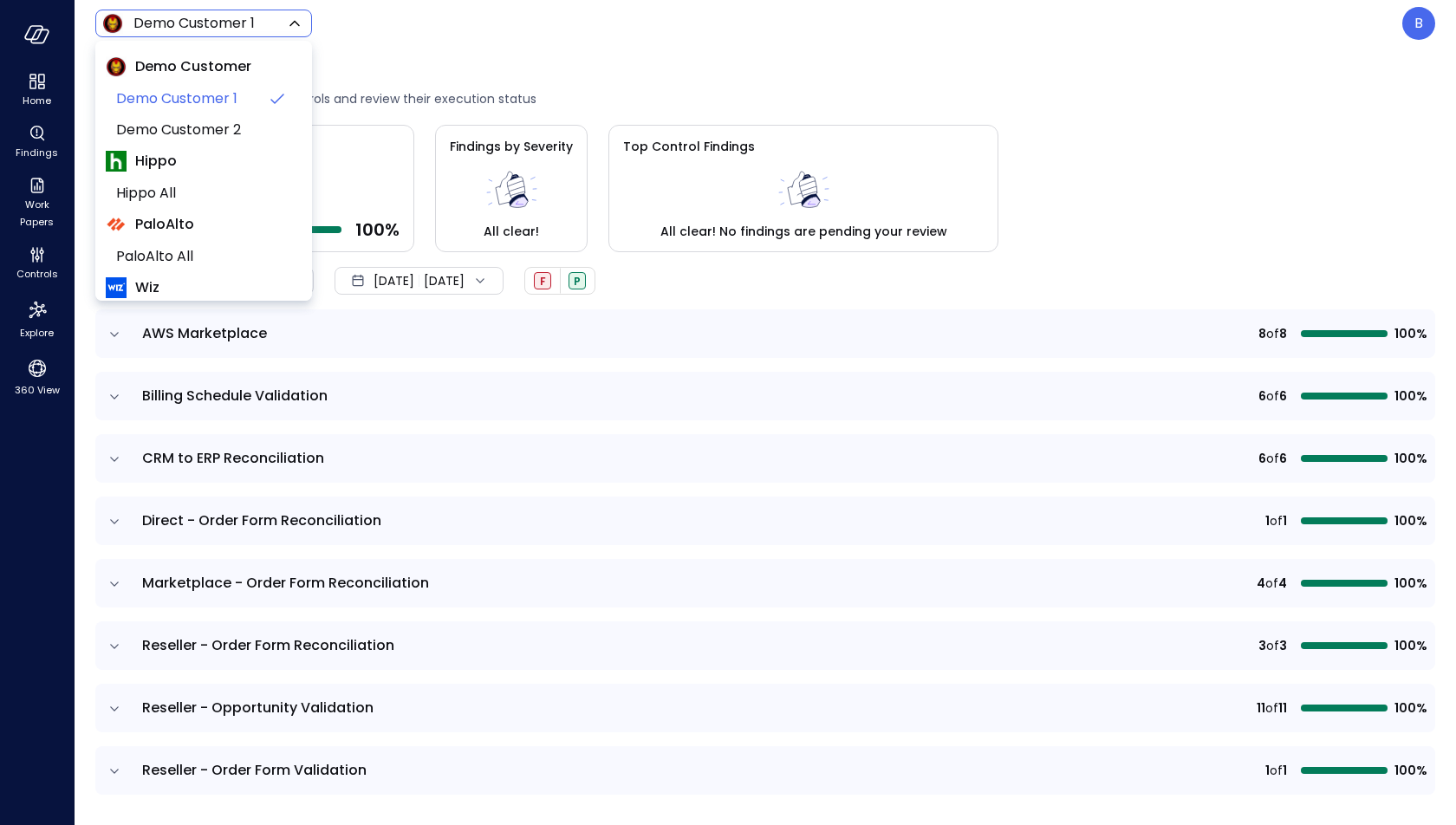
click at [189, 19] on body "Home Findings Work Papers Controls Explore 360 View Demo Customer 1 ***** ​ B C…" at bounding box center [728, 412] width 1456 height 825
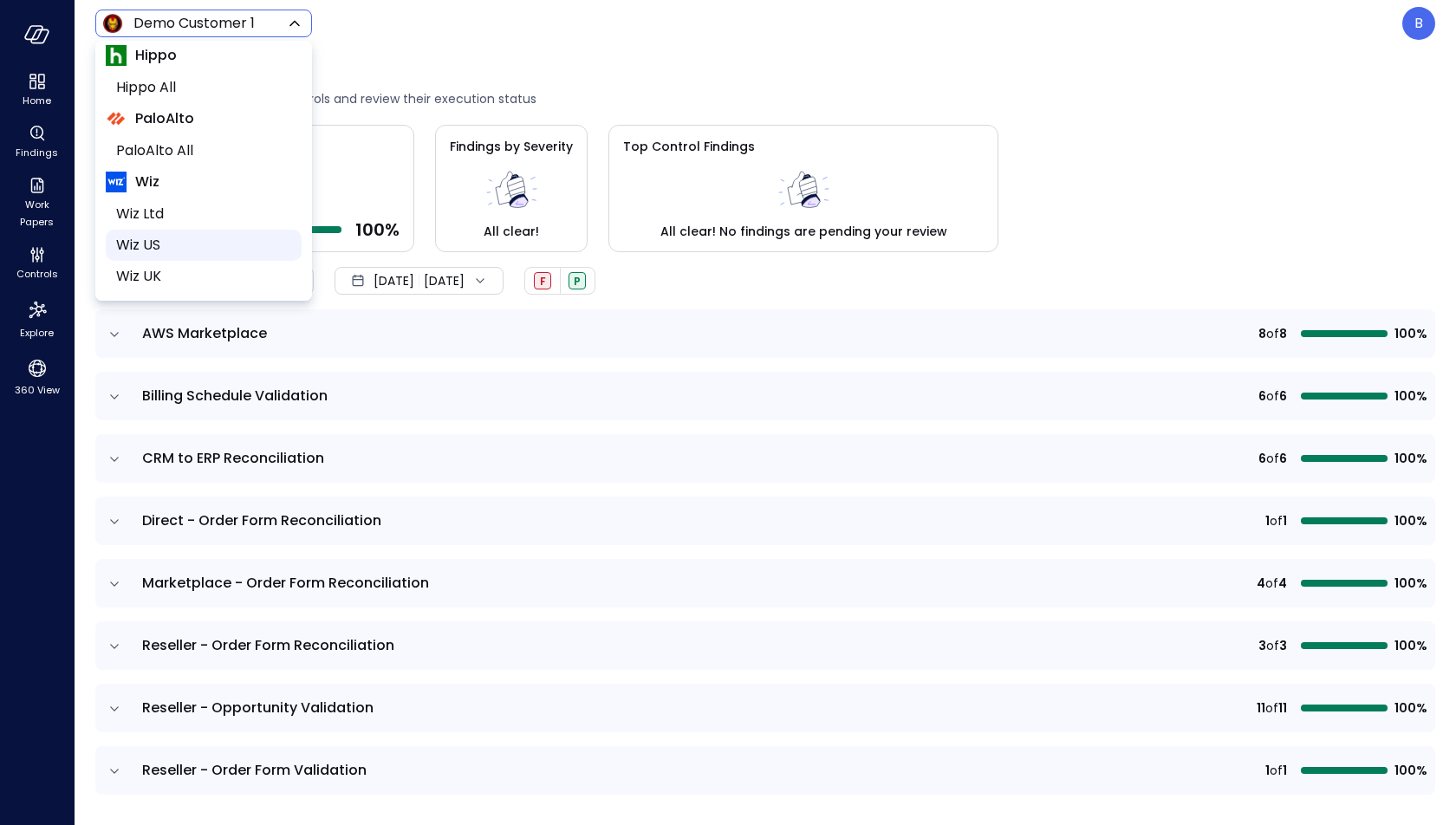
click at [187, 242] on span "Wiz US" at bounding box center [202, 245] width 172 height 21
type input "******"
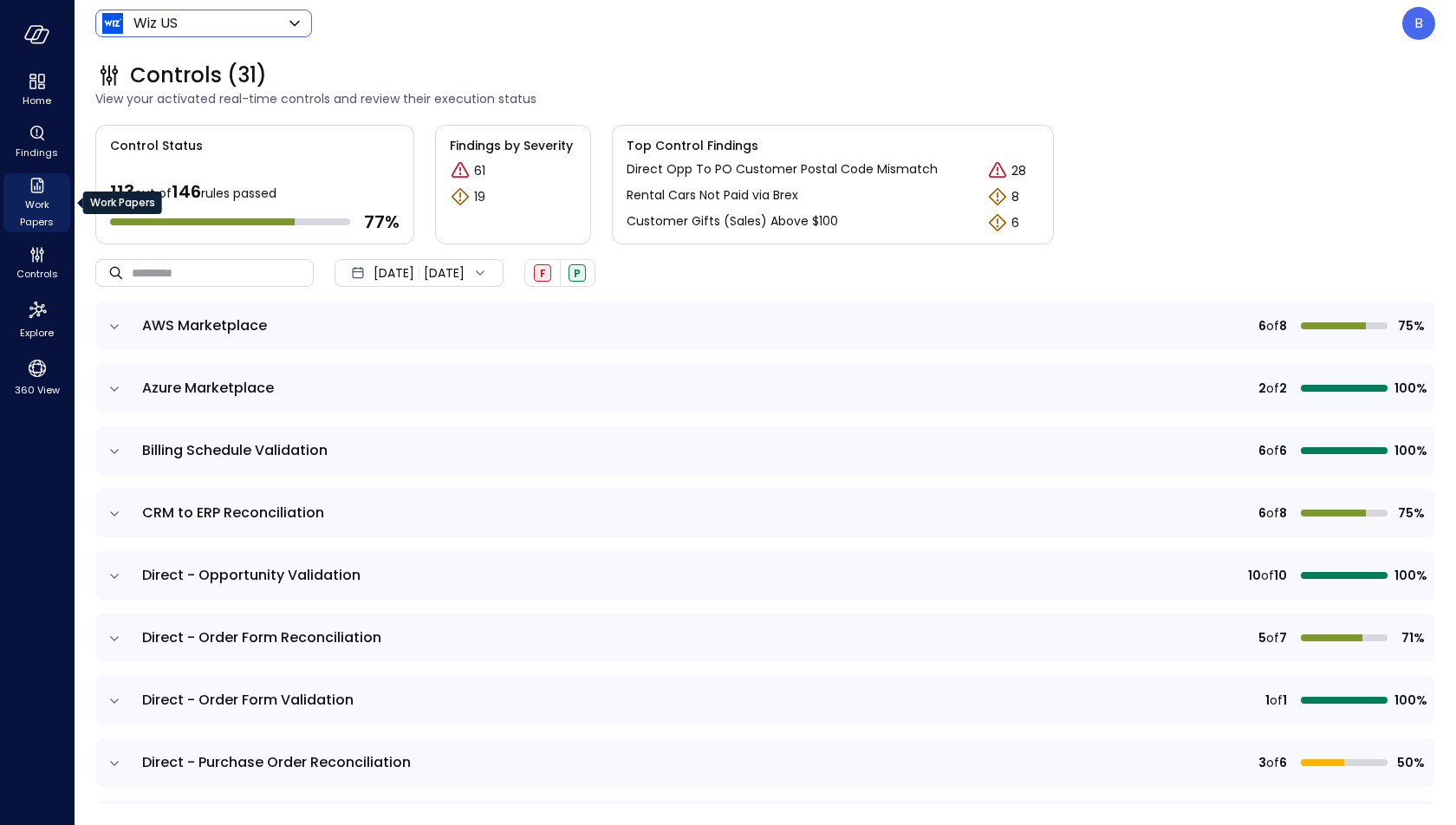
click at [41, 193] on icon "Work Papers" at bounding box center [37, 185] width 21 height 21
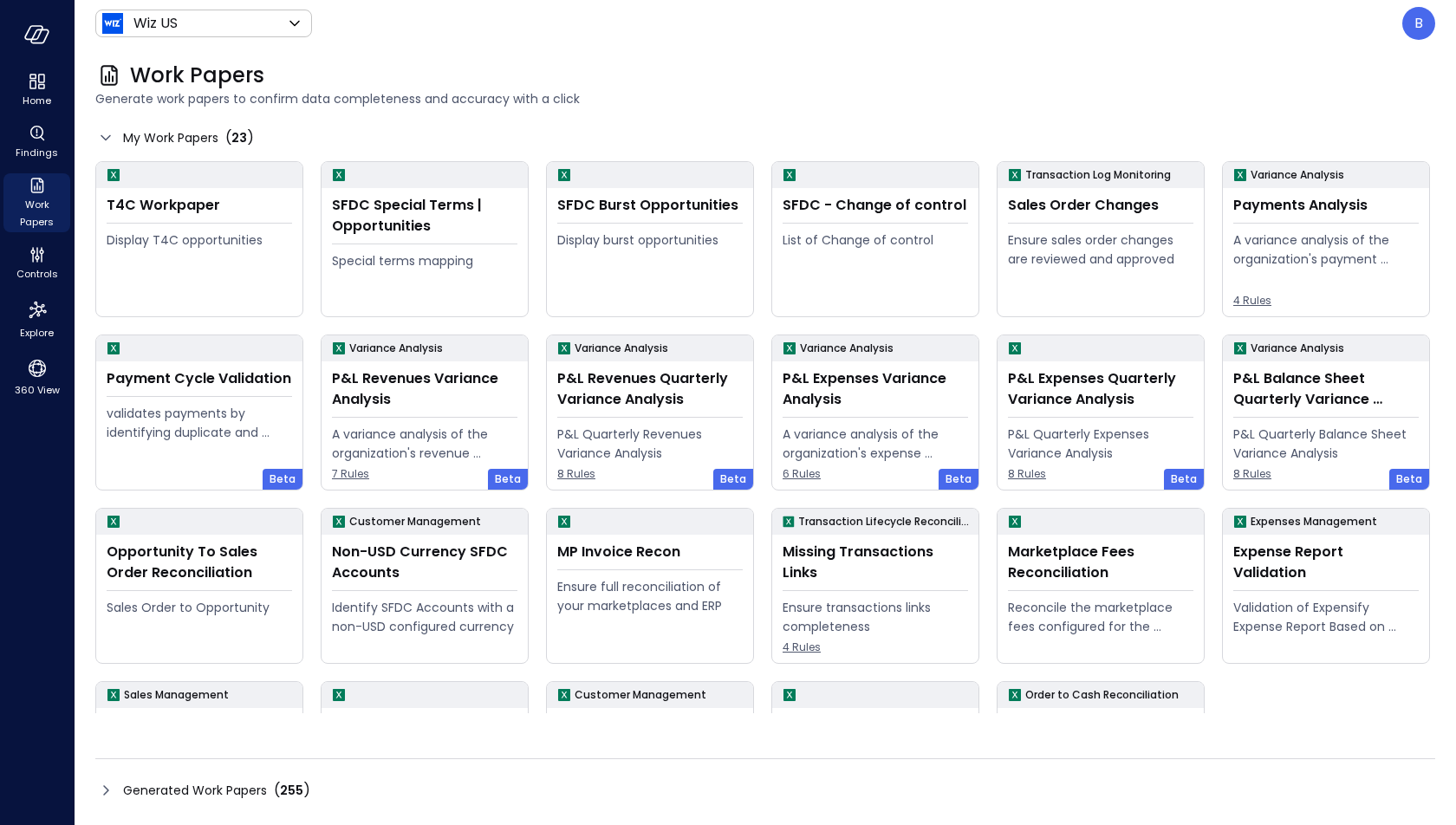
click at [103, 789] on icon at bounding box center [105, 790] width 21 height 21
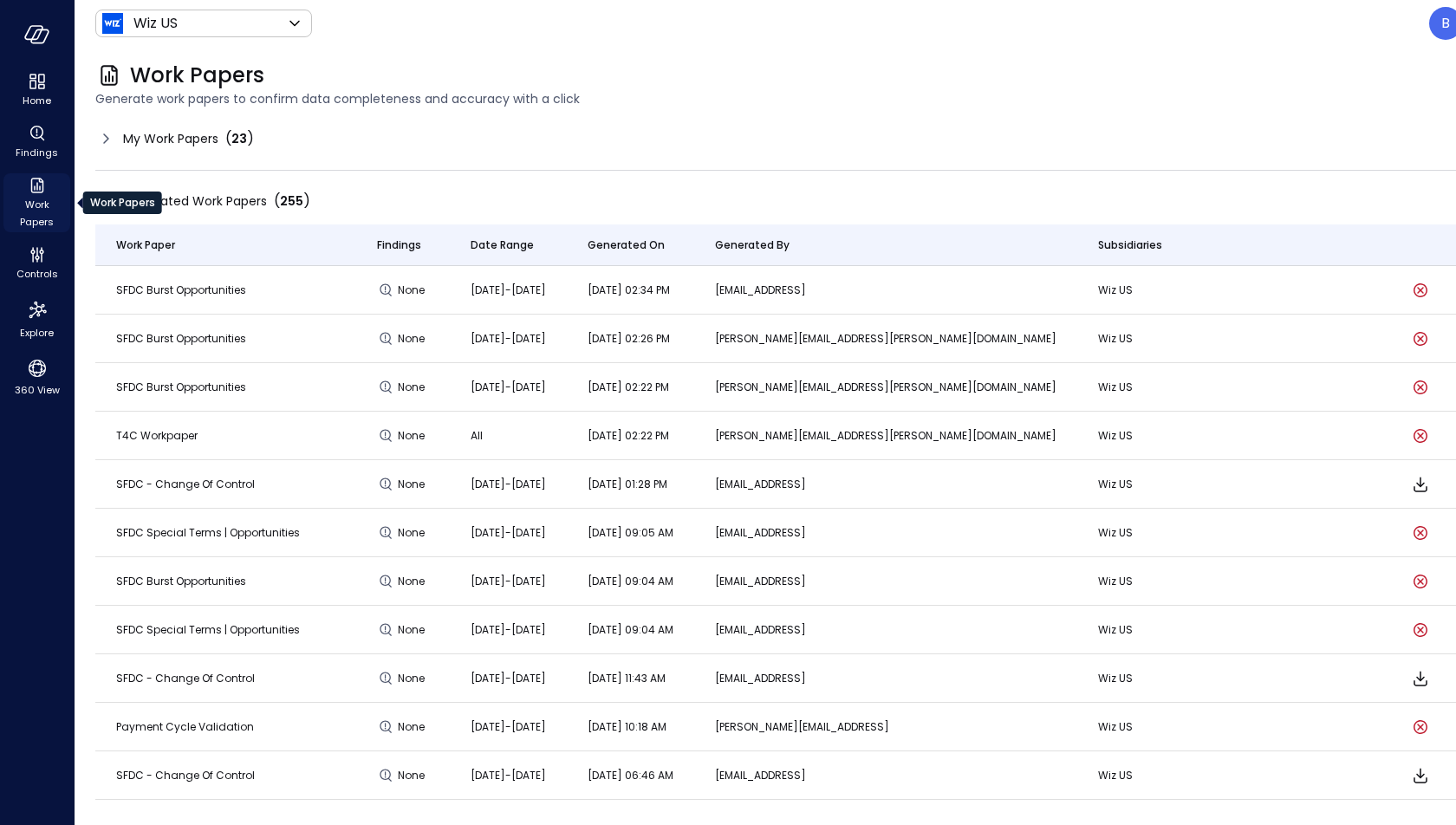
click at [39, 189] on icon "Work Papers" at bounding box center [36, 185] width 13 height 15
click at [31, 181] on icon "Work Papers" at bounding box center [36, 185] width 13 height 15
click at [114, 201] on icon at bounding box center [105, 201] width 21 height 21
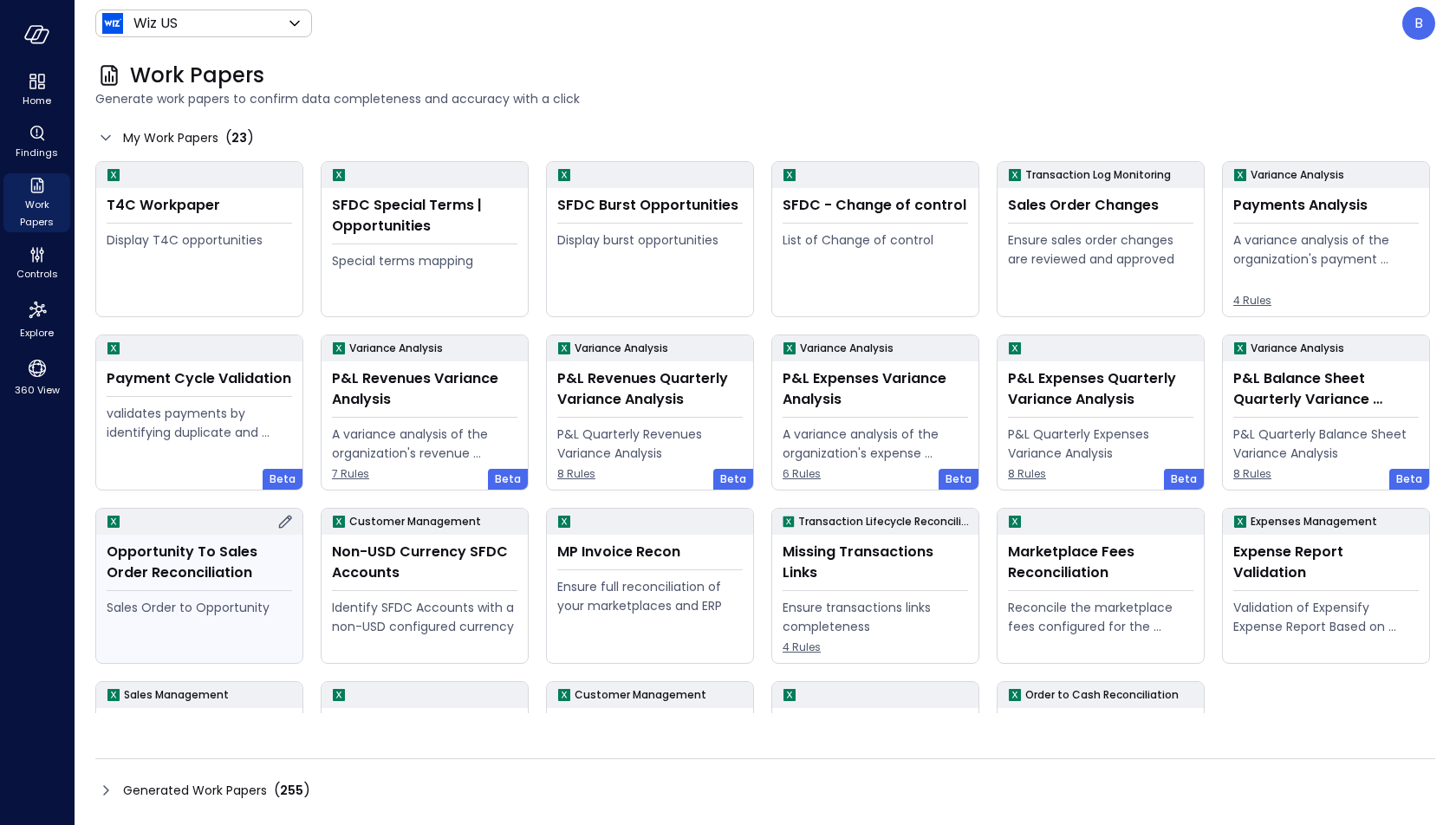
scroll to position [123, 0]
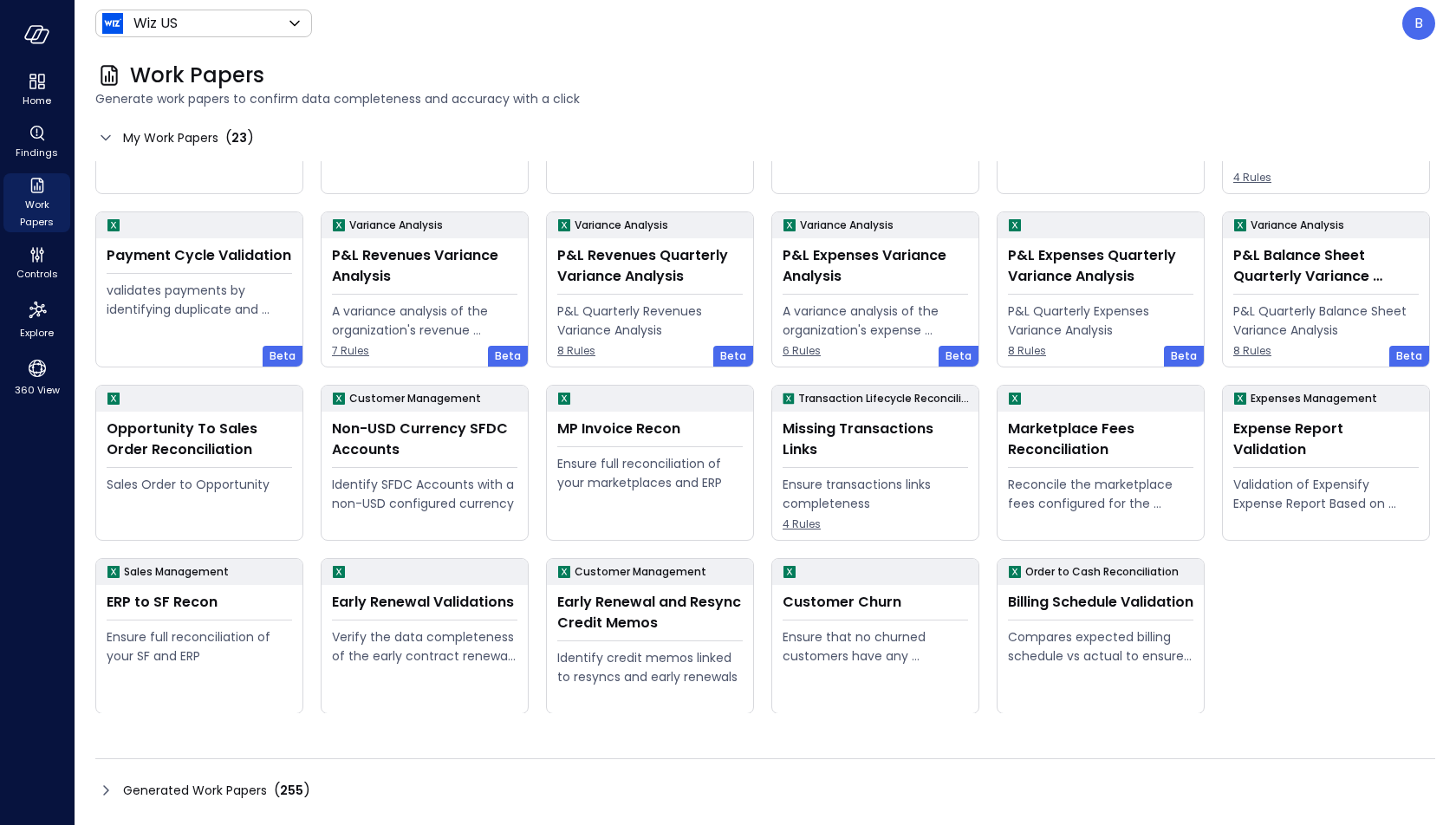
click at [106, 791] on icon at bounding box center [106, 790] width 5 height 10
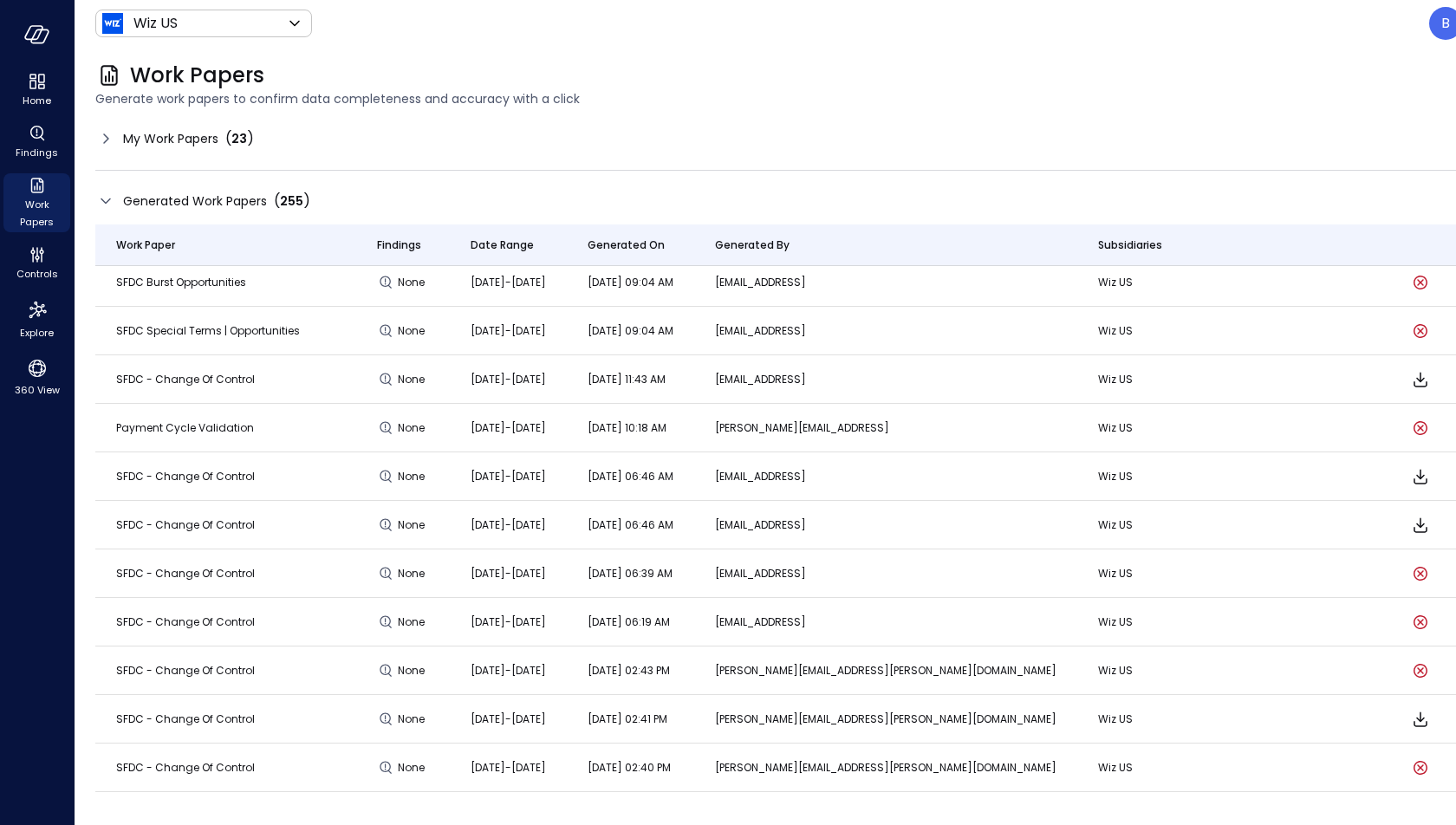
scroll to position [0, 0]
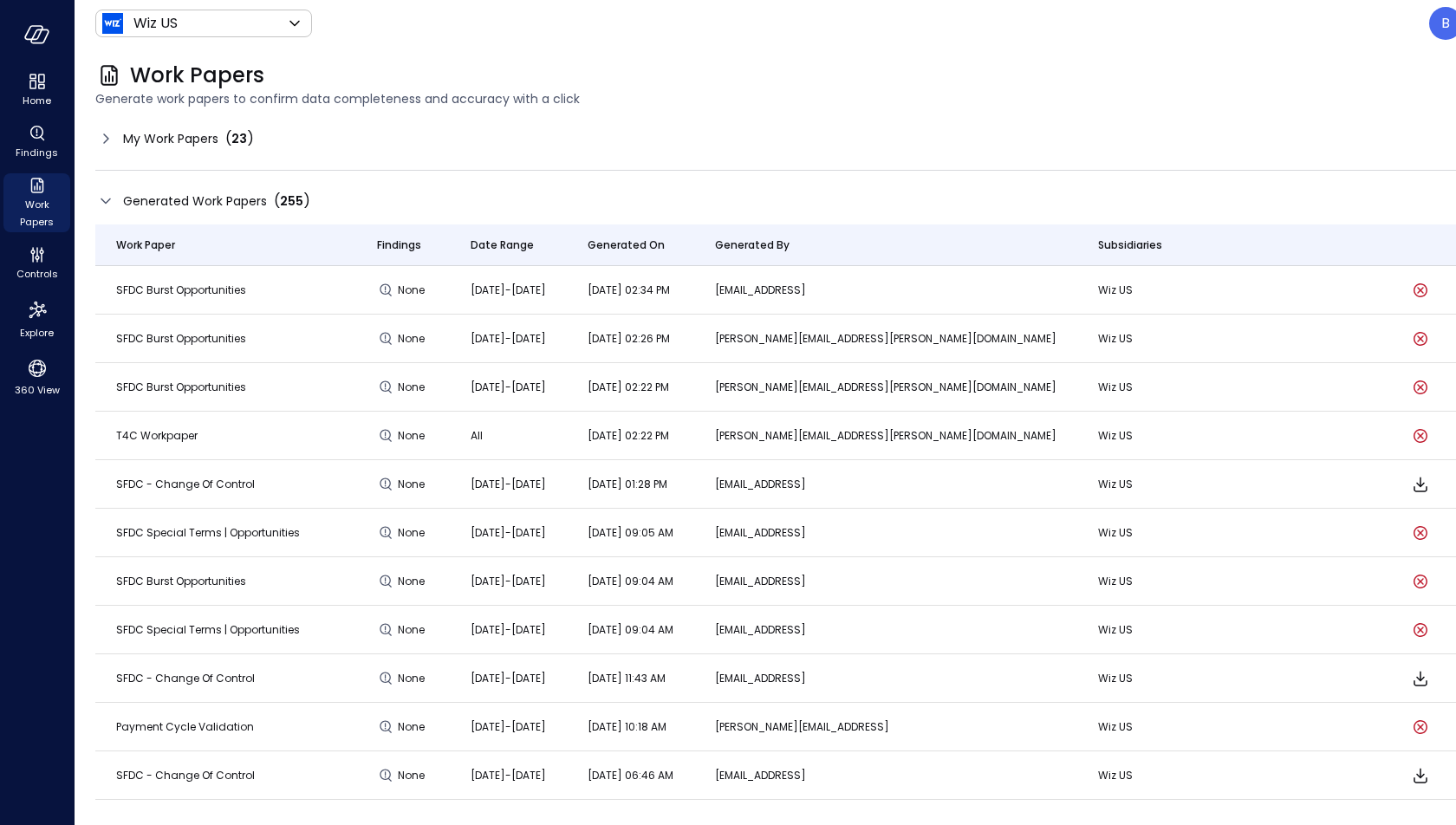
click at [106, 141] on icon at bounding box center [106, 138] width 5 height 10
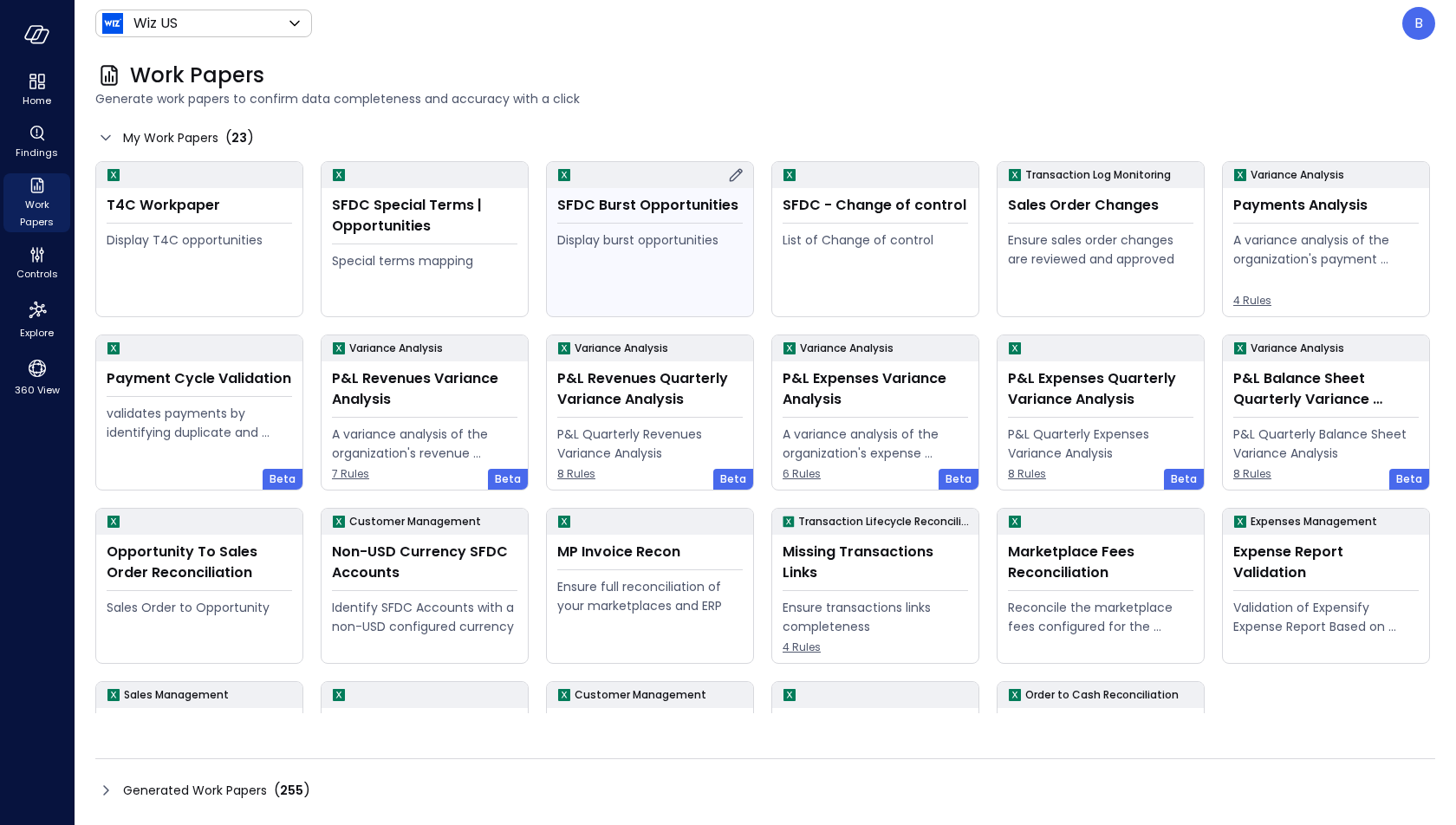
click at [736, 174] on icon at bounding box center [735, 174] width 21 height 21
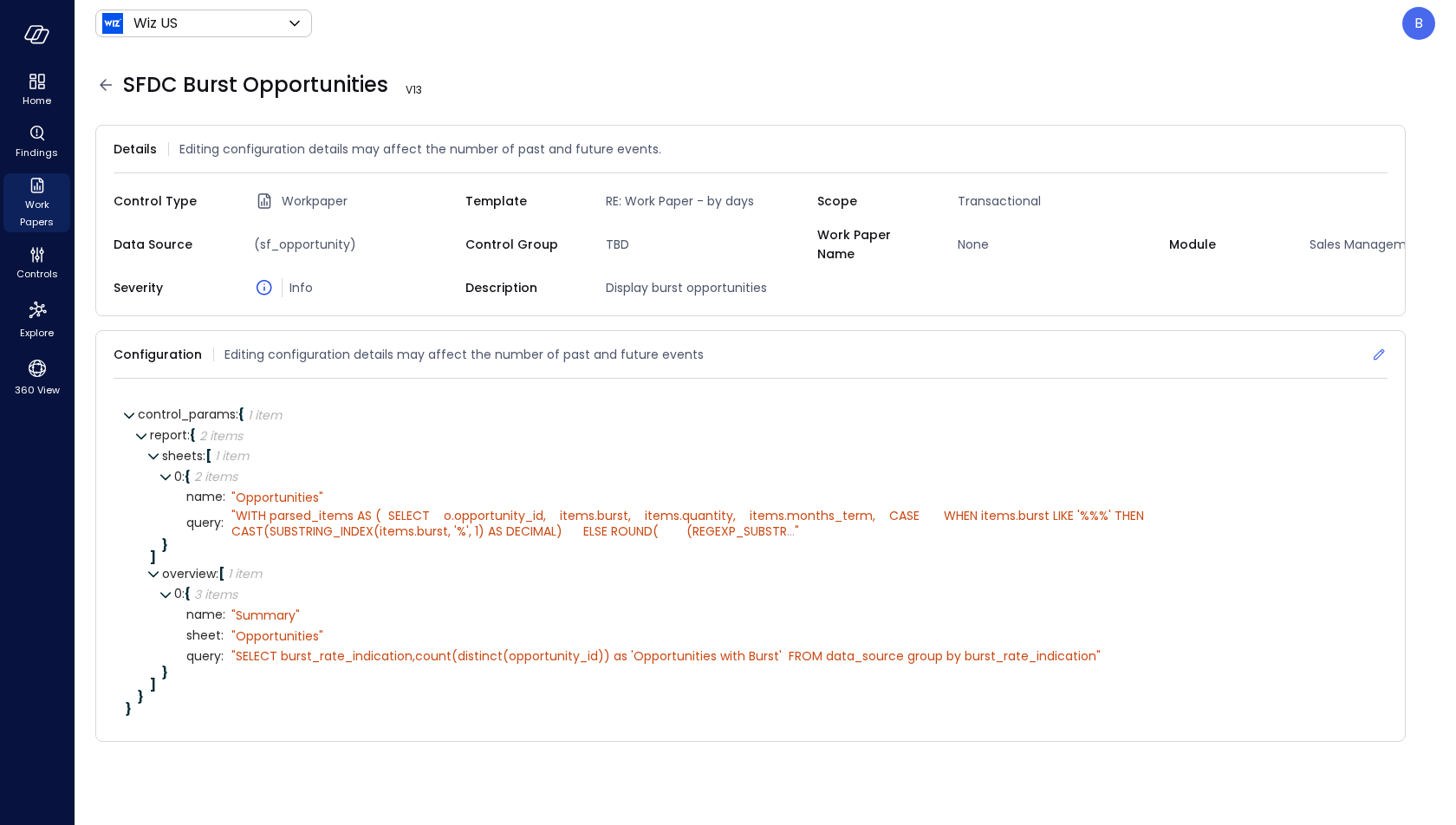
click at [1372, 346] on icon at bounding box center [1379, 354] width 17 height 17
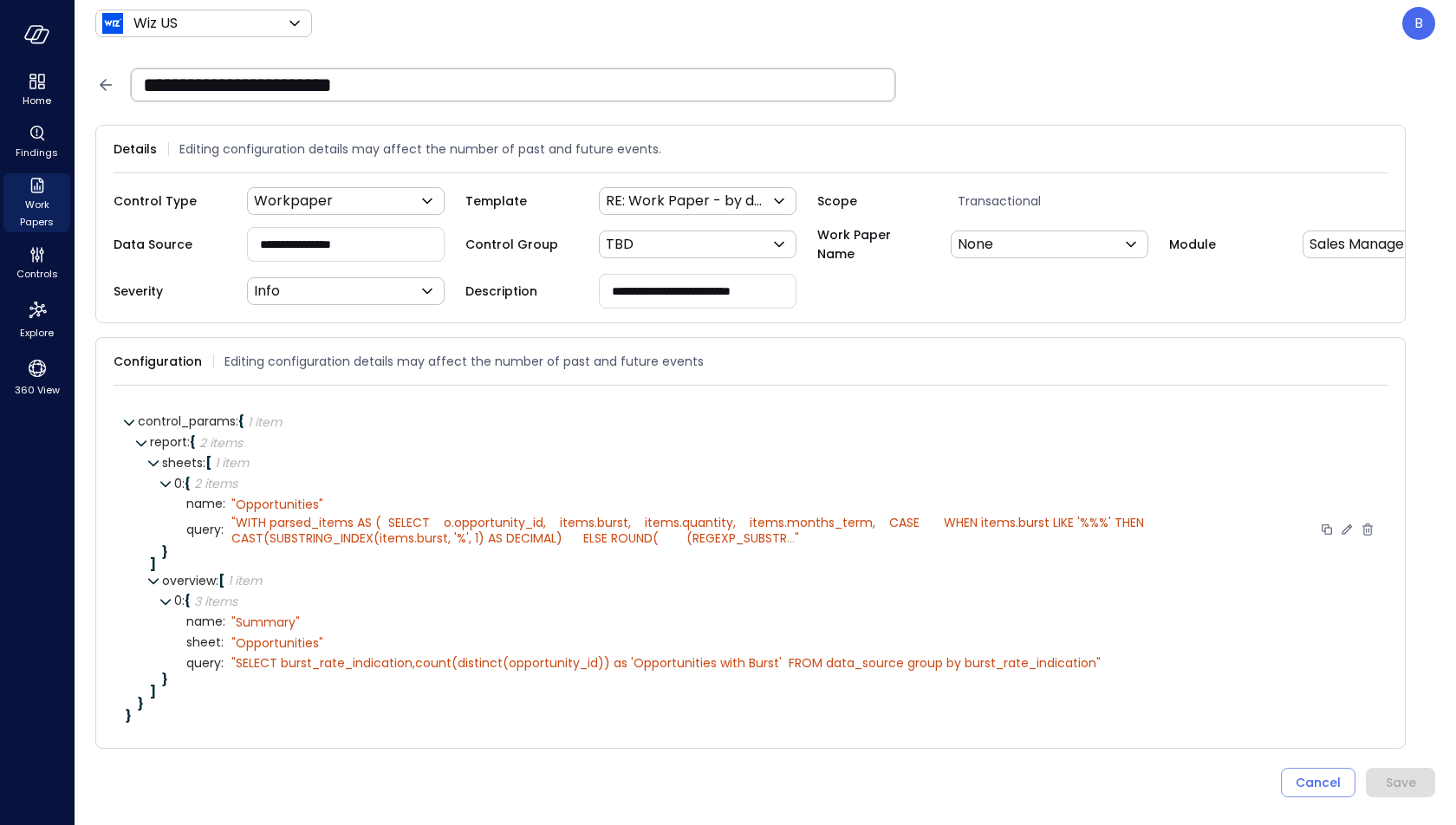
click at [1343, 525] on icon at bounding box center [1346, 529] width 15 height 15
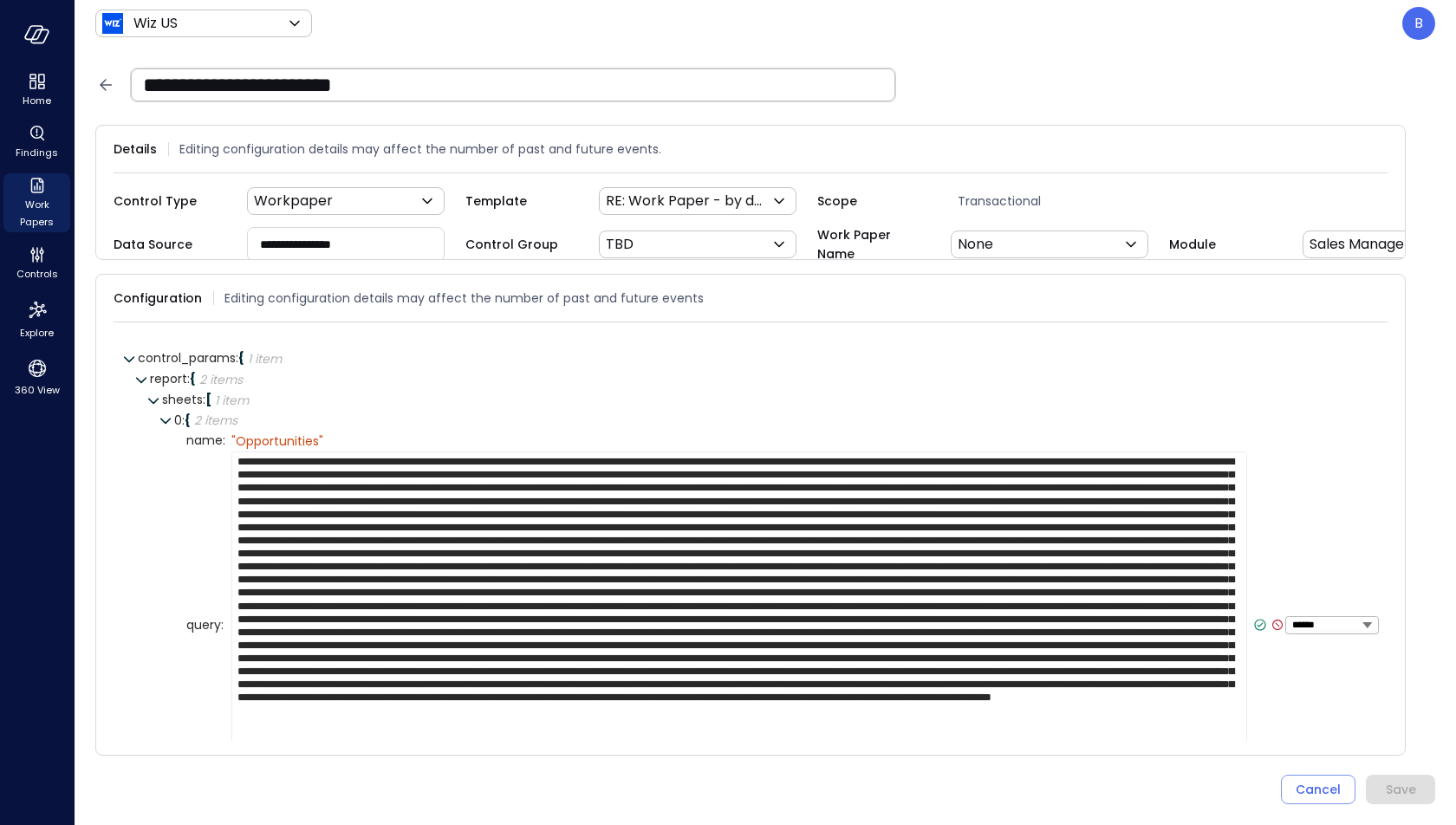
click at [932, 602] on textarea at bounding box center [739, 619] width 1016 height 334
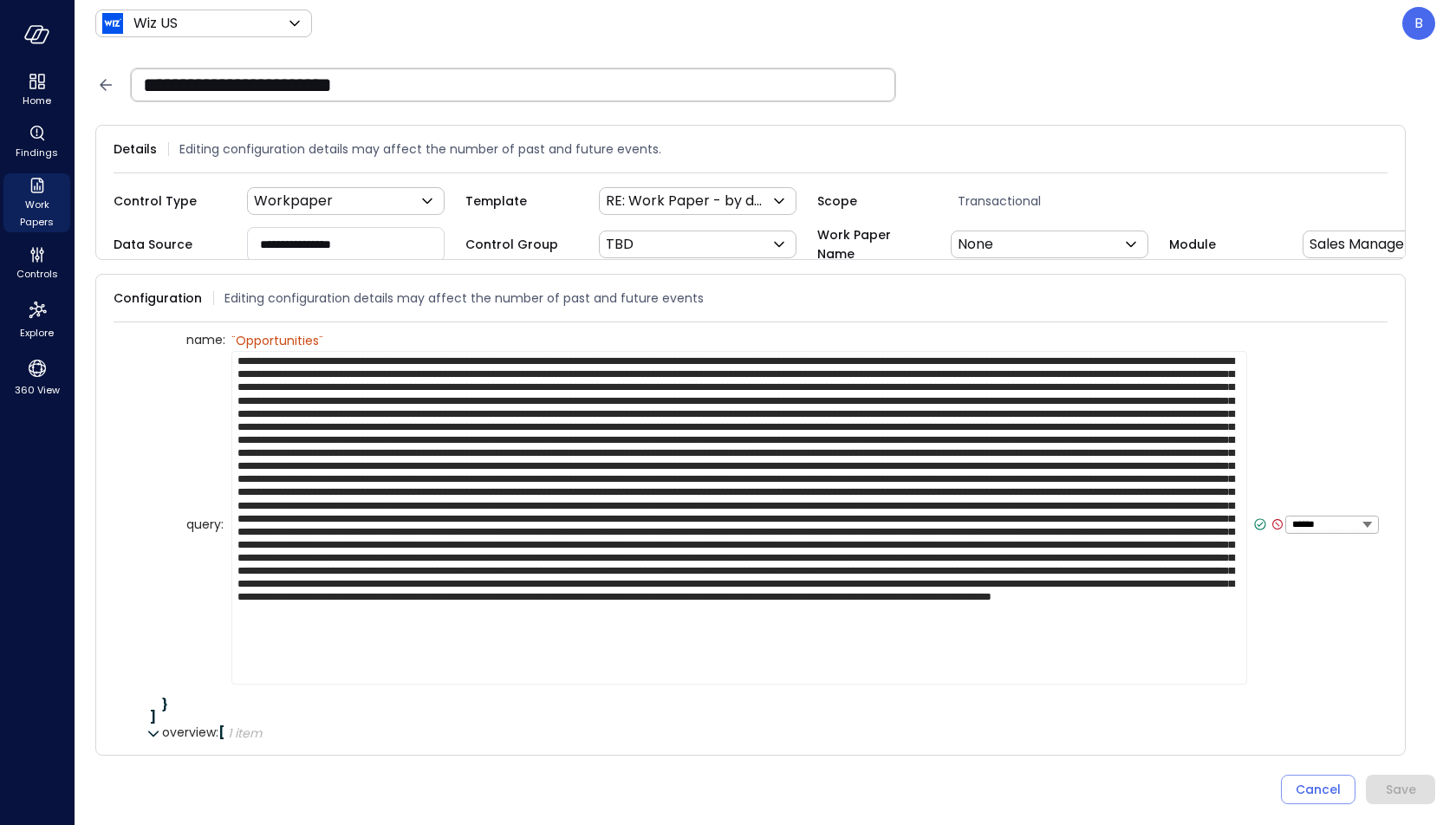
scroll to position [230, 0]
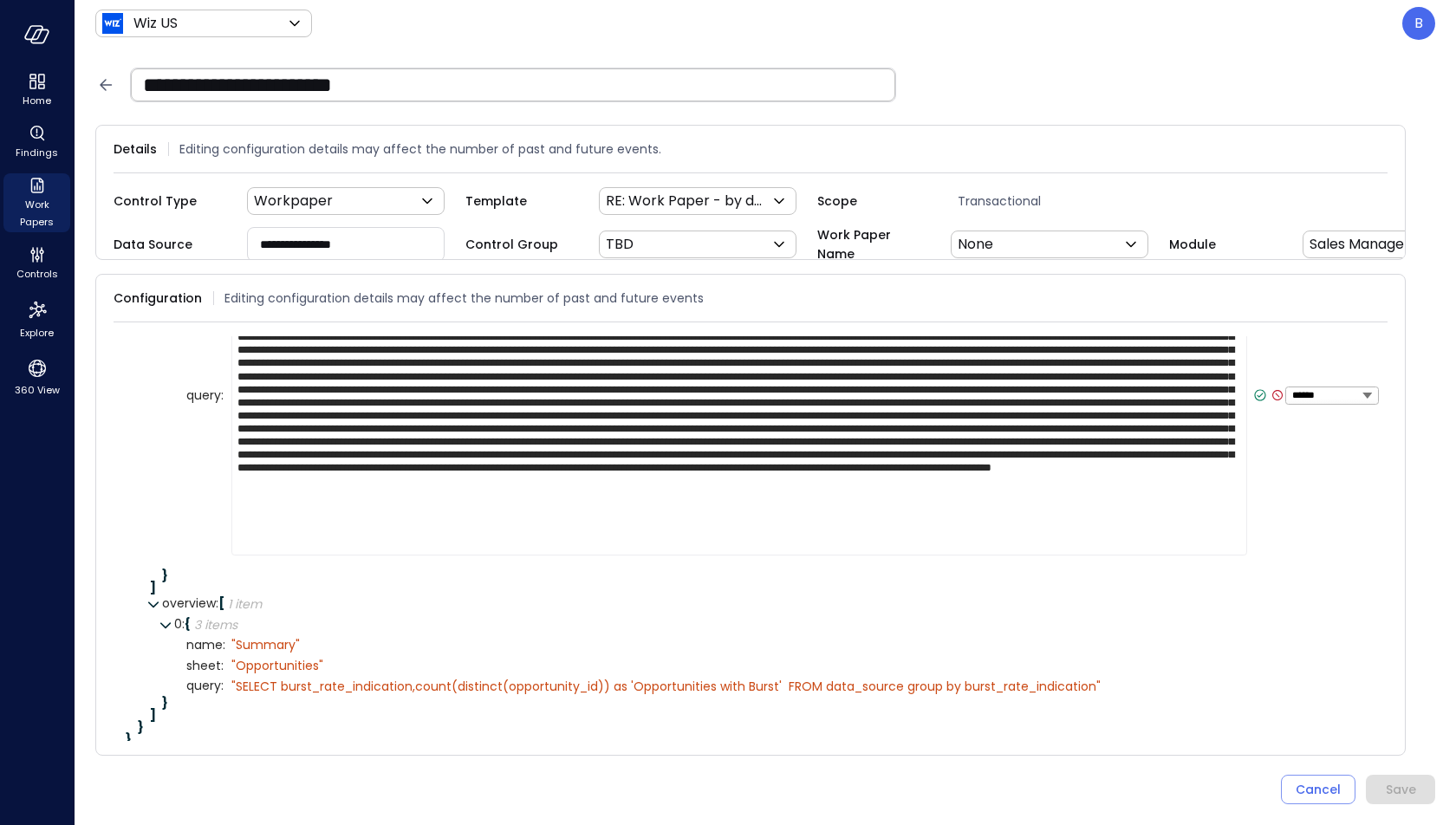
click at [103, 91] on icon at bounding box center [105, 84] width 21 height 21
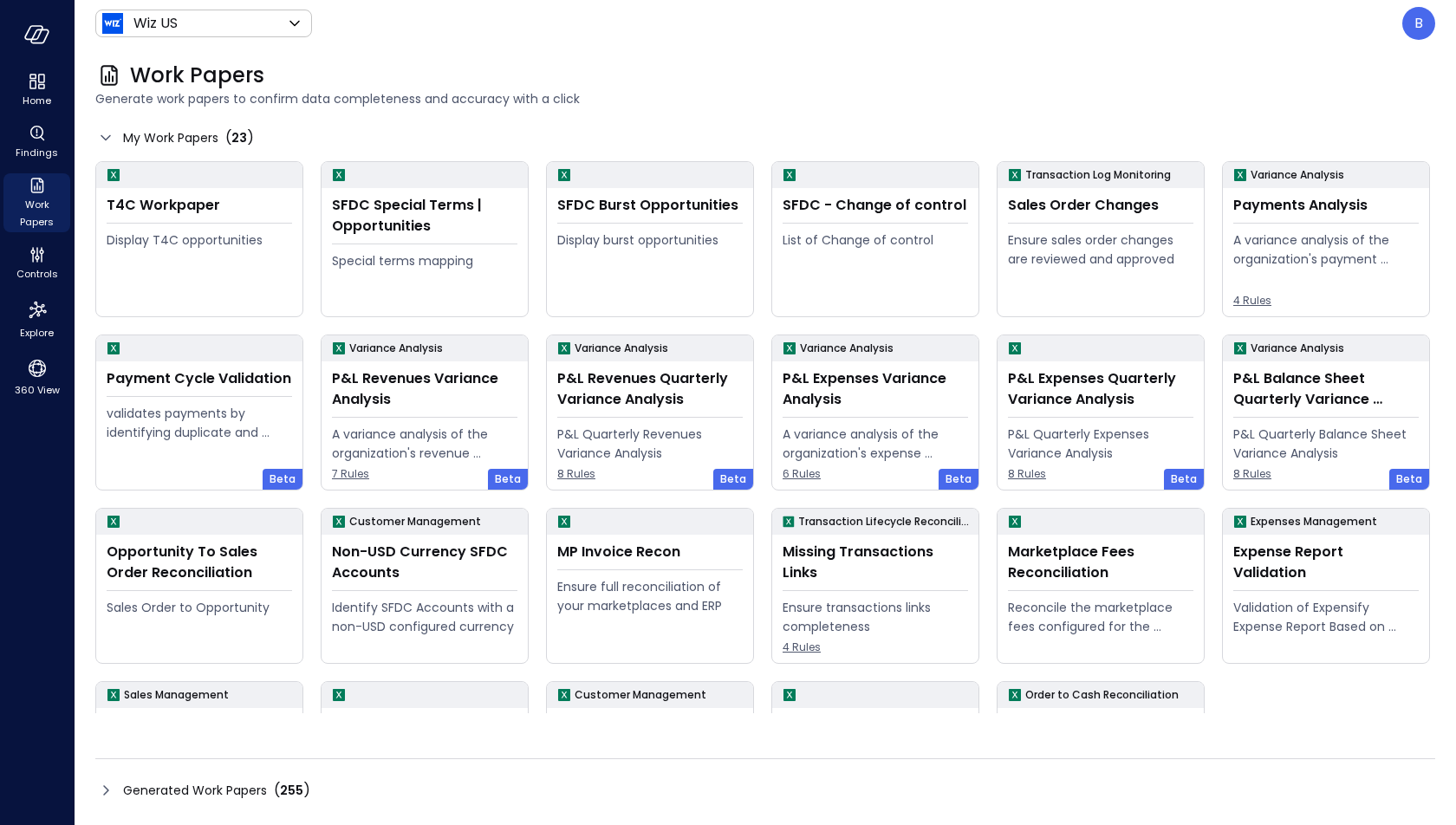
click at [106, 782] on icon at bounding box center [105, 790] width 21 height 21
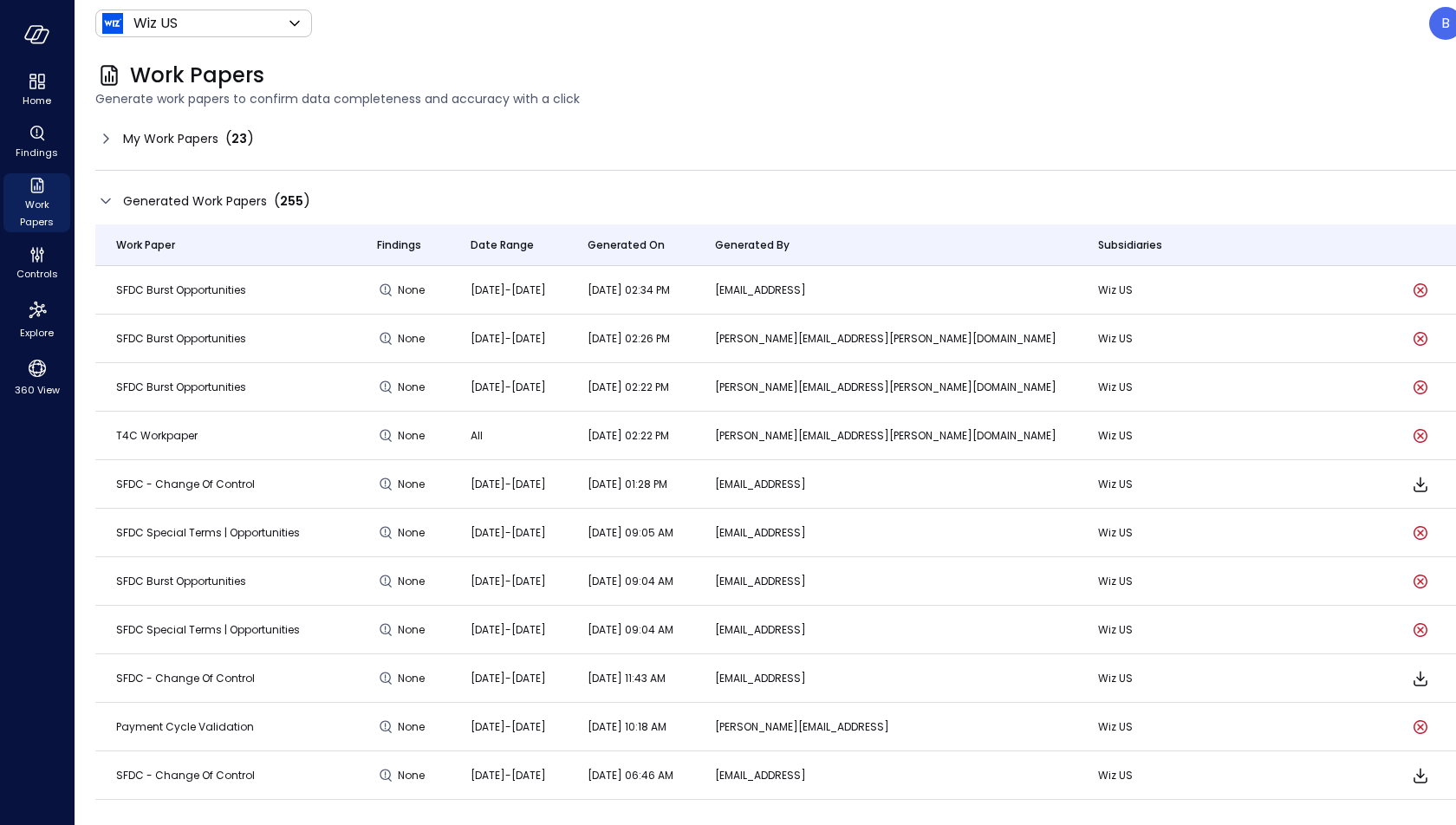
click at [172, 294] on span "SFDC Burst Opportunities" at bounding box center [181, 290] width 130 height 15
copy tr "SFDC Burst Opportunities"
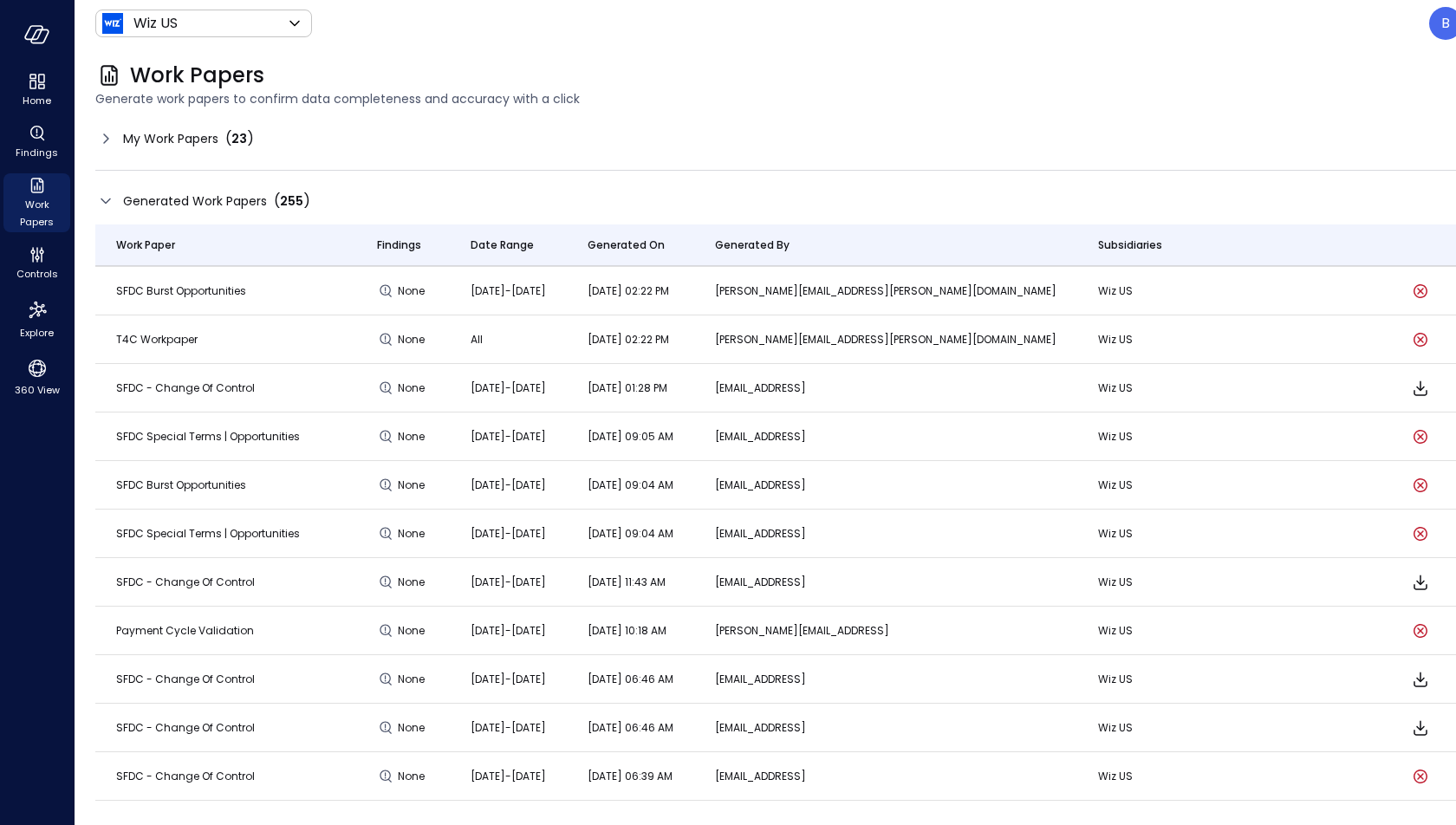
scroll to position [95, 0]
